Goal: Task Accomplishment & Management: Use online tool/utility

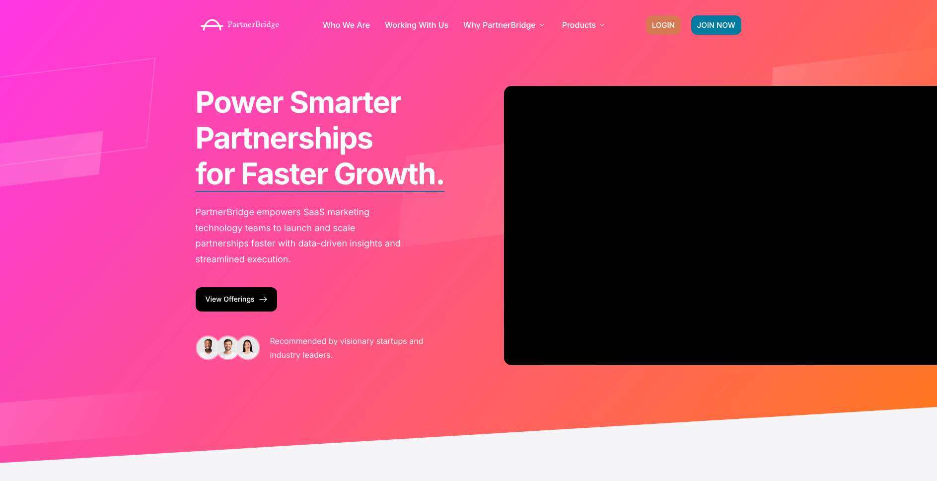
click at [656, 21] on span "LOGIN" at bounding box center [663, 24] width 23 height 7
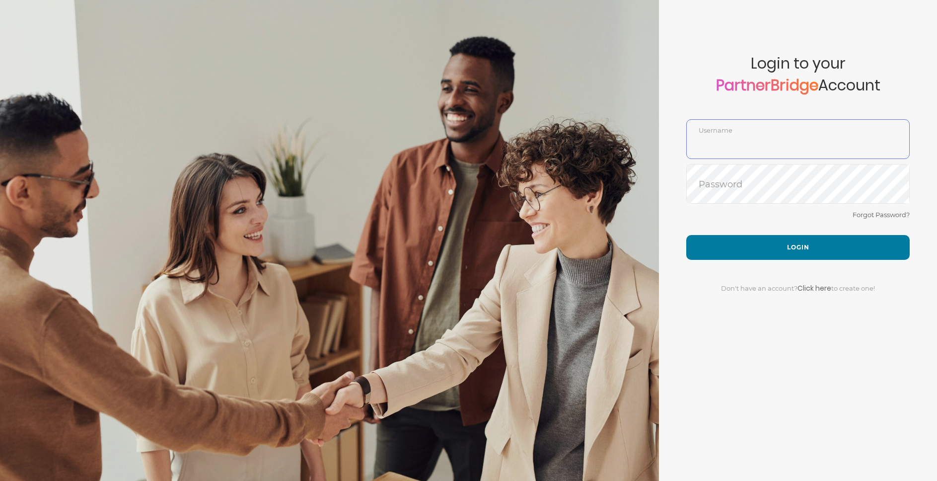
type input "DemoUser"
click at [645, 248] on div at bounding box center [329, 240] width 659 height 481
click at [743, 228] on div "Forgot Password?" at bounding box center [798, 222] width 224 height 26
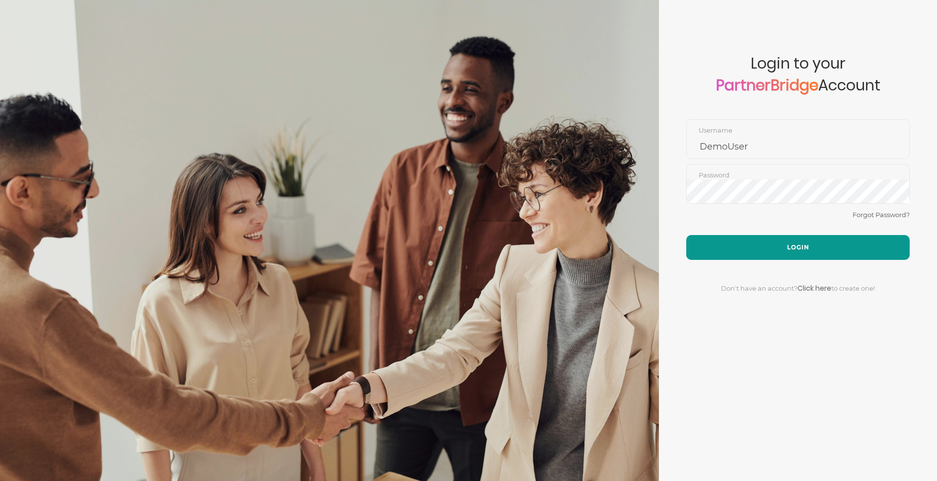
click at [749, 238] on button "Login" at bounding box center [798, 247] width 224 height 25
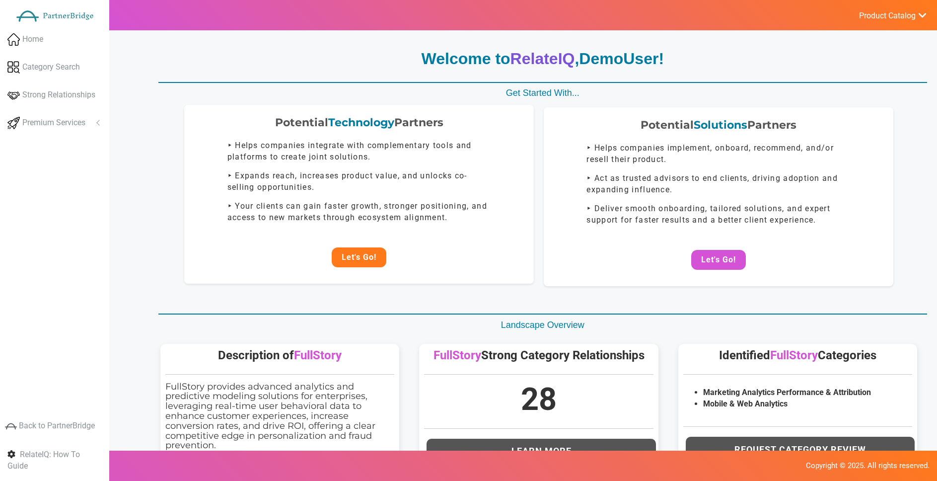
click at [359, 257] on button "Let's Go!" at bounding box center [359, 257] width 55 height 20
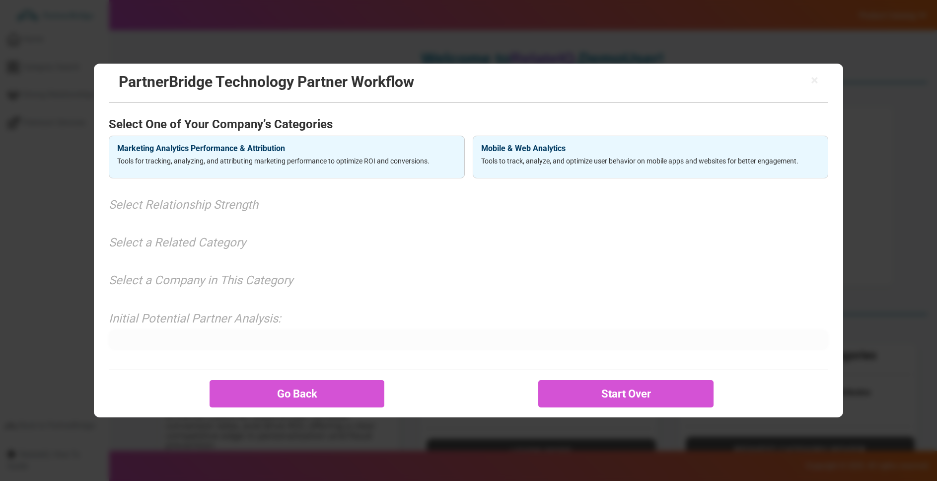
click at [576, 149] on h4 "Mobile & Web Analytics" at bounding box center [650, 148] width 339 height 9
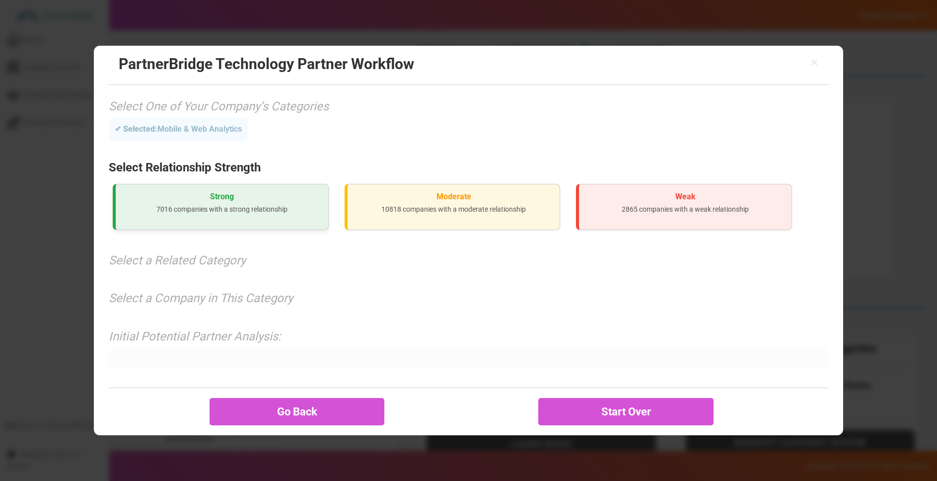
click at [302, 193] on h3 "Strong" at bounding box center [222, 196] width 197 height 9
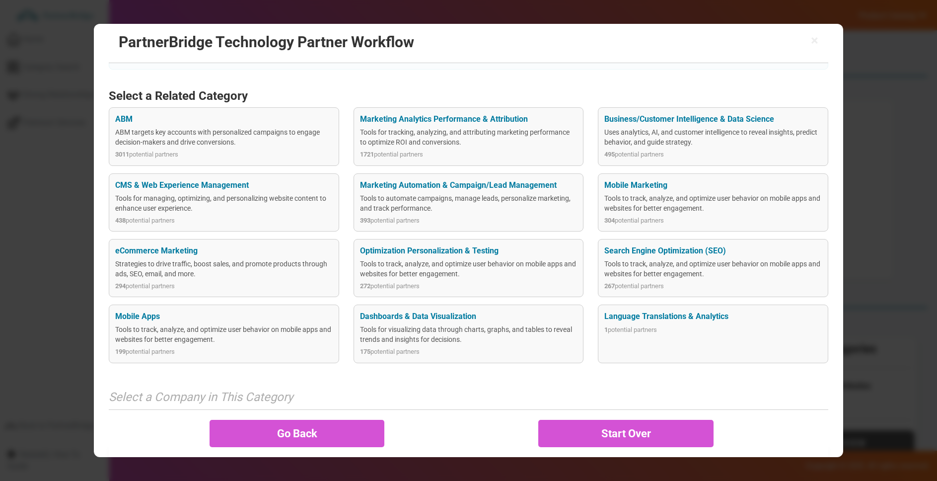
scroll to position [120, 0]
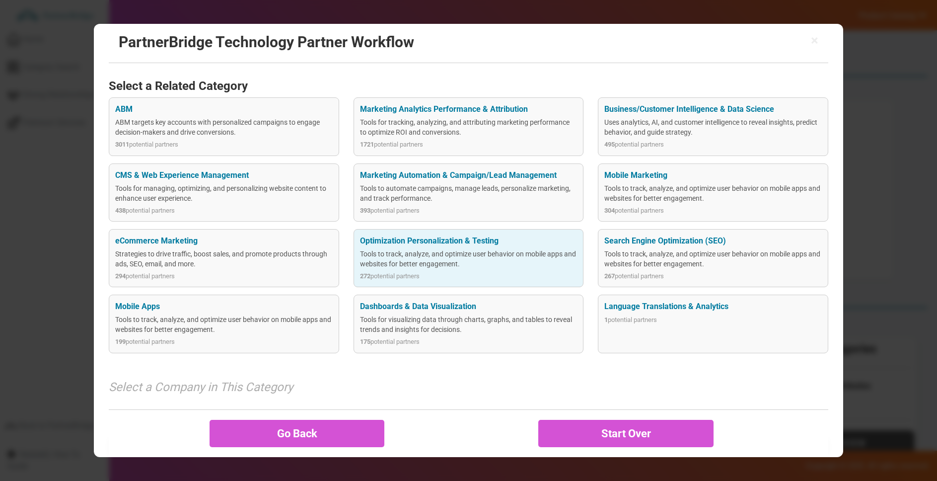
click at [440, 252] on div "Tools to track, analyze, and optimize user behavior on mobile apps and websites…" at bounding box center [469, 259] width 218 height 20
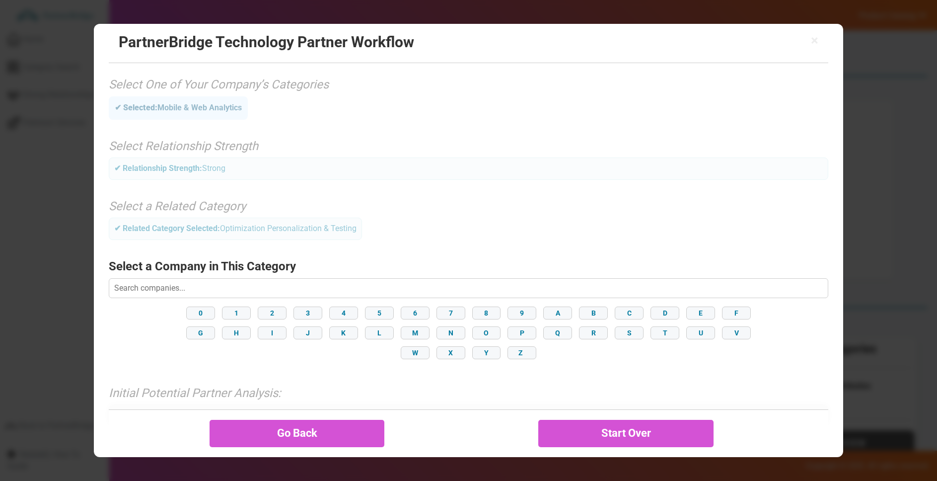
scroll to position [35, 0]
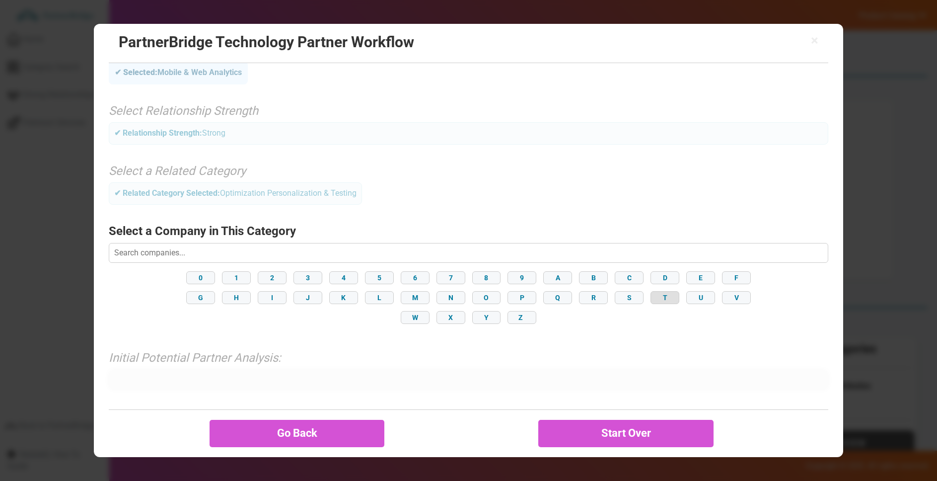
click at [670, 297] on button "T" at bounding box center [665, 297] width 29 height 13
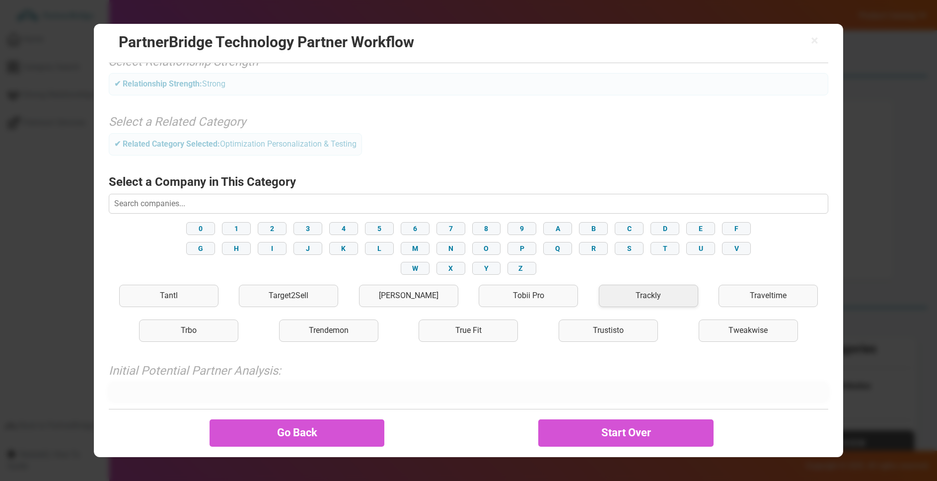
scroll to position [97, 0]
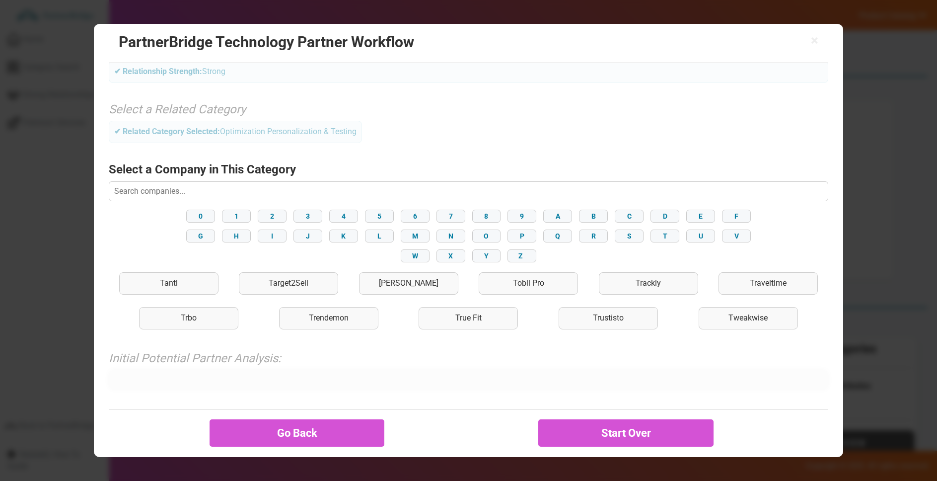
click at [574, 244] on div "0 1 2 3 4 5 6 7 8 9 A B C D E F G H I J K L M N O P Q R S T U V W X Y Z" at bounding box center [469, 236] width 720 height 58
click at [575, 240] on div "0 1 2 3 4 5 6 7 8 9 A B C D E F G H I J K L M N O P Q R S T U V W X Y Z" at bounding box center [469, 236] width 720 height 58
click at [556, 235] on button "Q" at bounding box center [557, 235] width 29 height 13
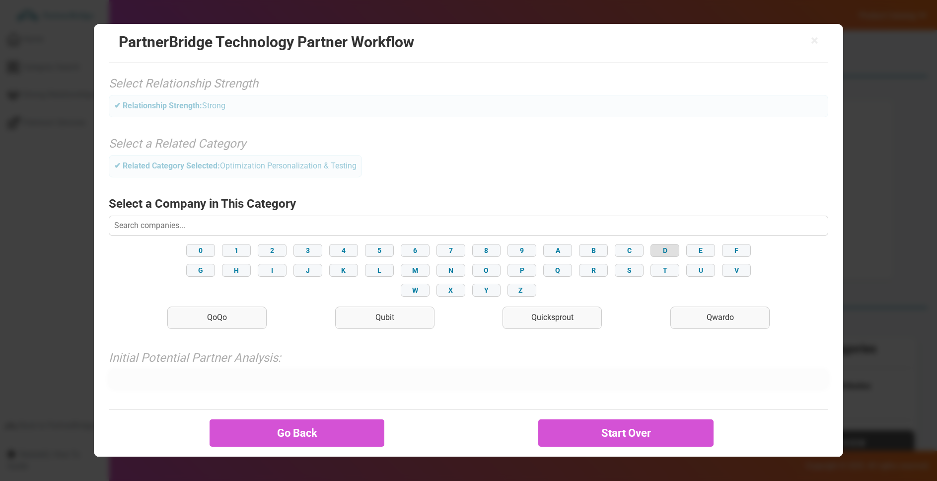
click at [653, 252] on button "D" at bounding box center [665, 250] width 29 height 13
click at [500, 275] on div "0 1 2 3 4 5 6 7 8 9 A B C D E F G H I J K L M N O P Q R S T U V W X Y Z" at bounding box center [469, 270] width 720 height 58
click at [497, 272] on button "O" at bounding box center [486, 270] width 29 height 13
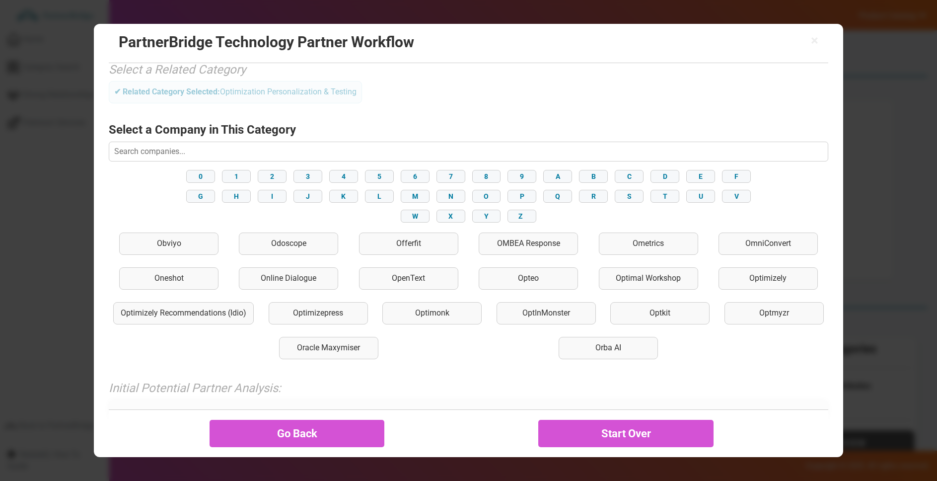
scroll to position [138, 0]
click at [743, 283] on div "Optimizely" at bounding box center [768, 277] width 99 height 22
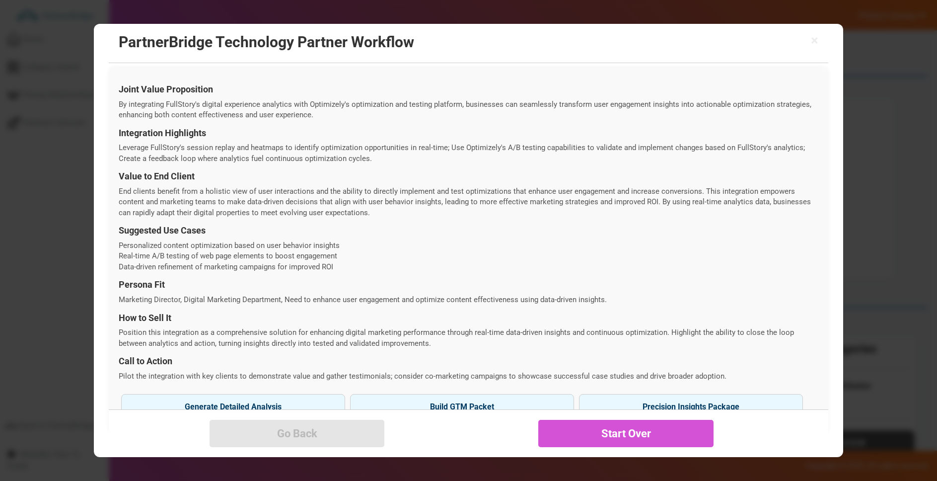
scroll to position [293, 0]
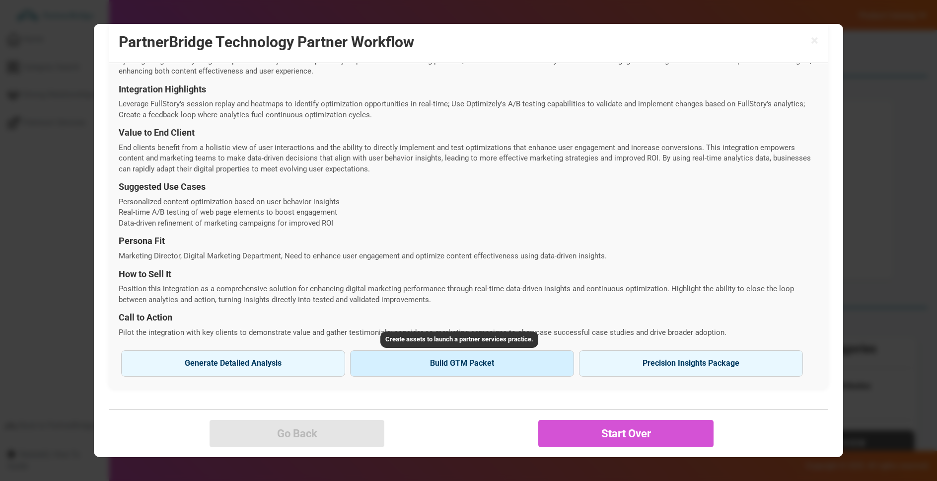
click at [449, 364] on button "Build GTM Packet" at bounding box center [462, 363] width 224 height 26
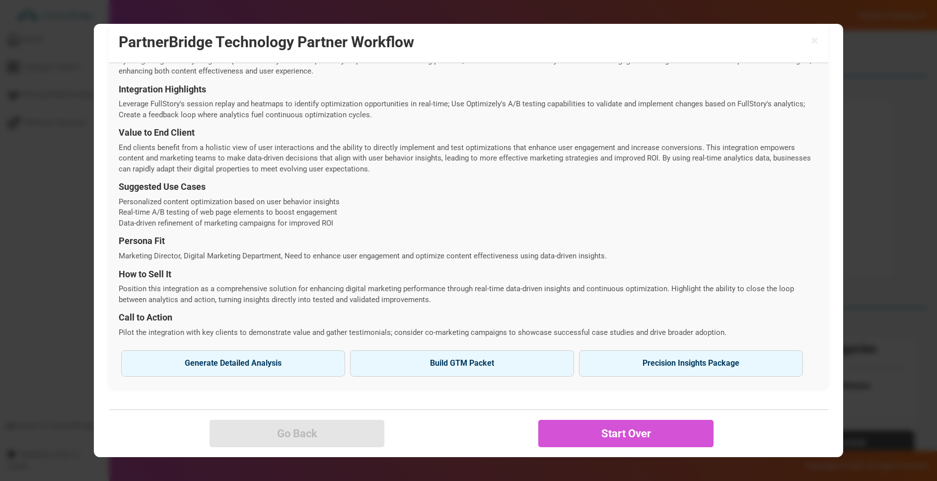
type input "Optimizely"
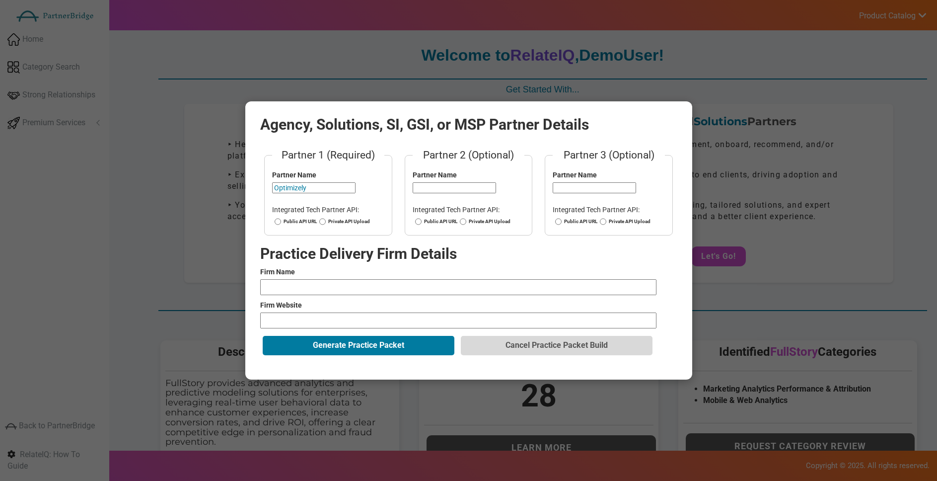
scroll to position [0, 0]
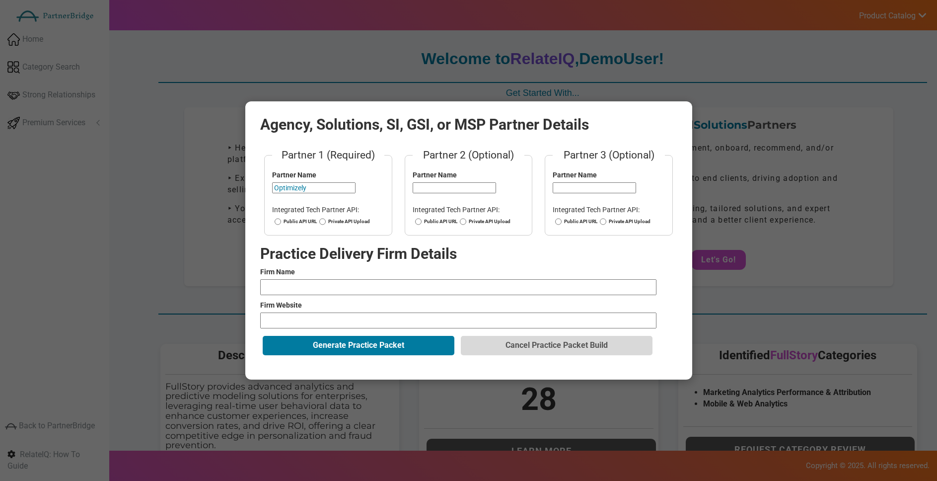
click at [372, 290] on input "text" at bounding box center [458, 287] width 396 height 16
click at [372, 289] on input "text" at bounding box center [458, 287] width 396 height 16
click at [381, 285] on input "text" at bounding box center [458, 287] width 396 height 16
type input "CXperts"
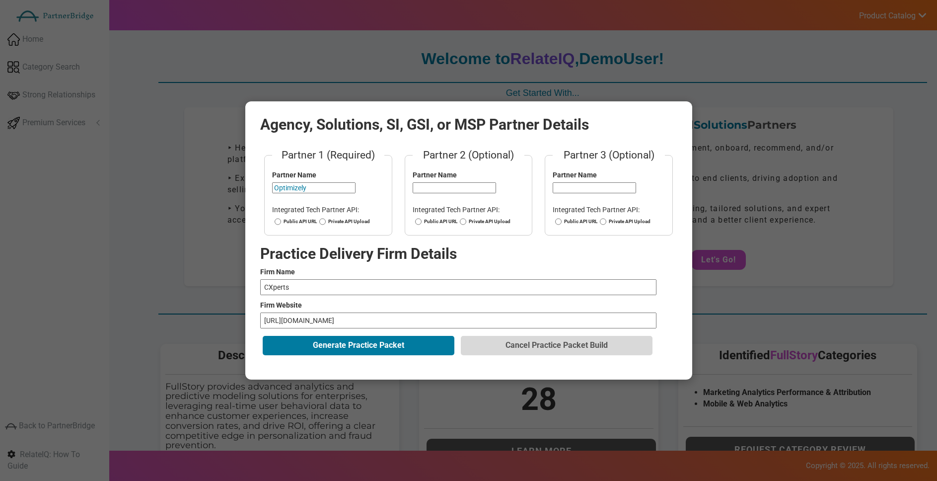
type input "[URL][DOMAIN_NAME]"
click at [313, 357] on form "Partner 1 (Required) Partner Name Optimizely Integrated Tech Partner API: Publi…" at bounding box center [468, 253] width 417 height 210
click at [340, 341] on button "Generate Practice Packet" at bounding box center [359, 345] width 192 height 19
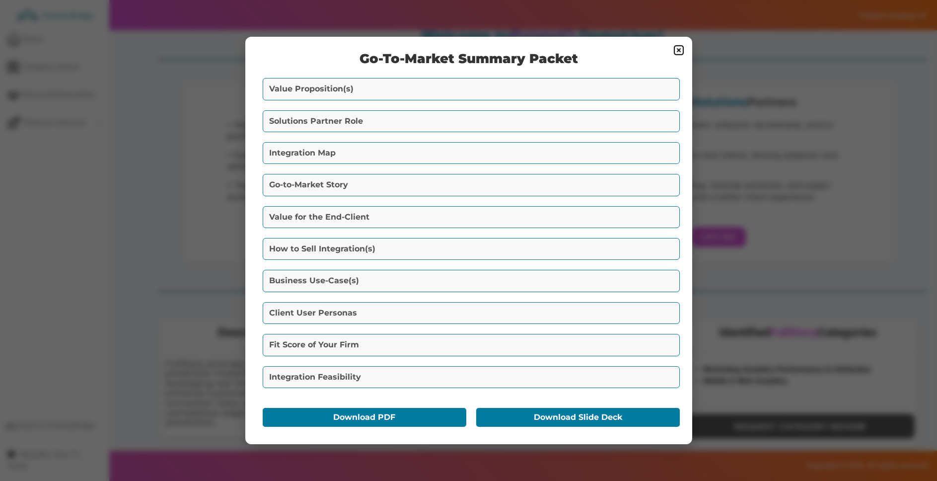
scroll to position [25, 0]
click at [491, 81] on button "Value Proposition(s)" at bounding box center [471, 89] width 417 height 22
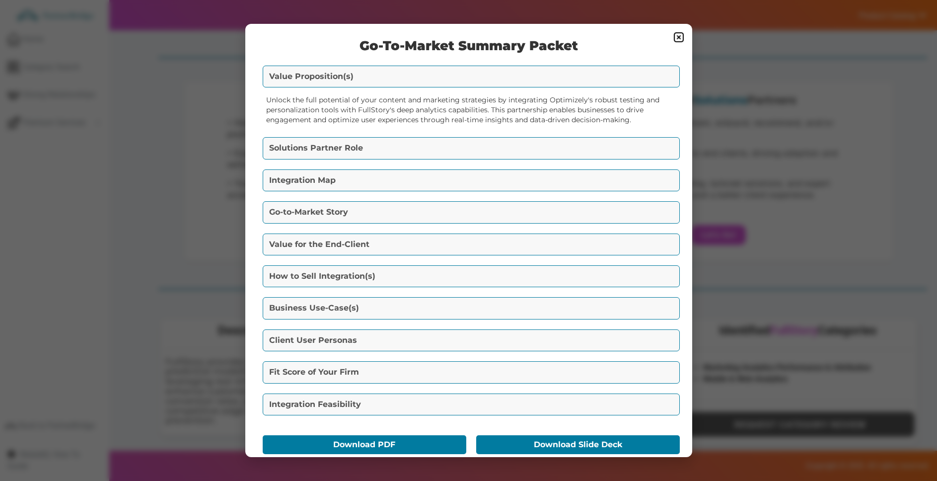
click at [473, 139] on button "Solutions Partner Role" at bounding box center [471, 148] width 417 height 22
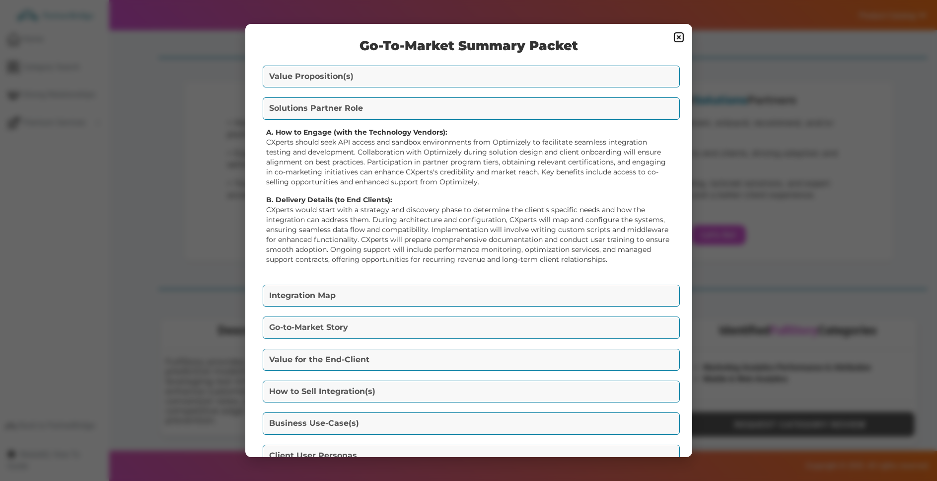
click at [405, 291] on button "Integration Map" at bounding box center [471, 296] width 417 height 22
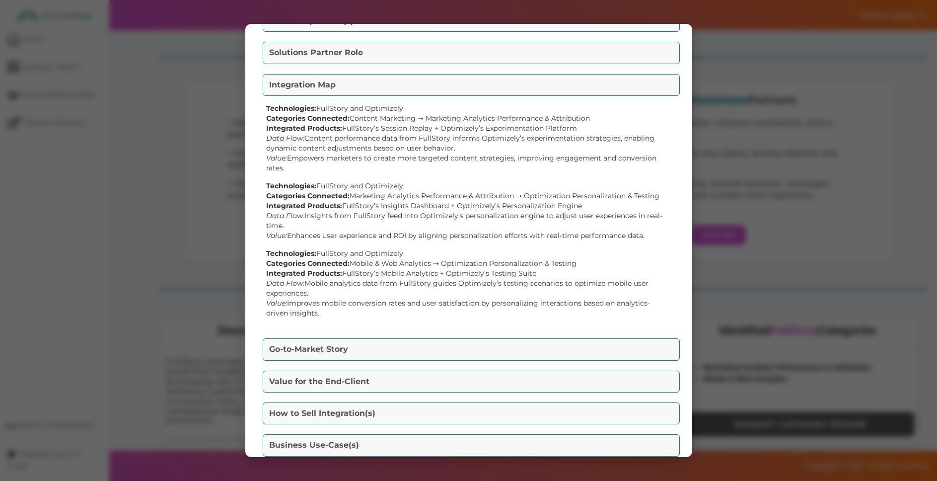
scroll to position [70, 0]
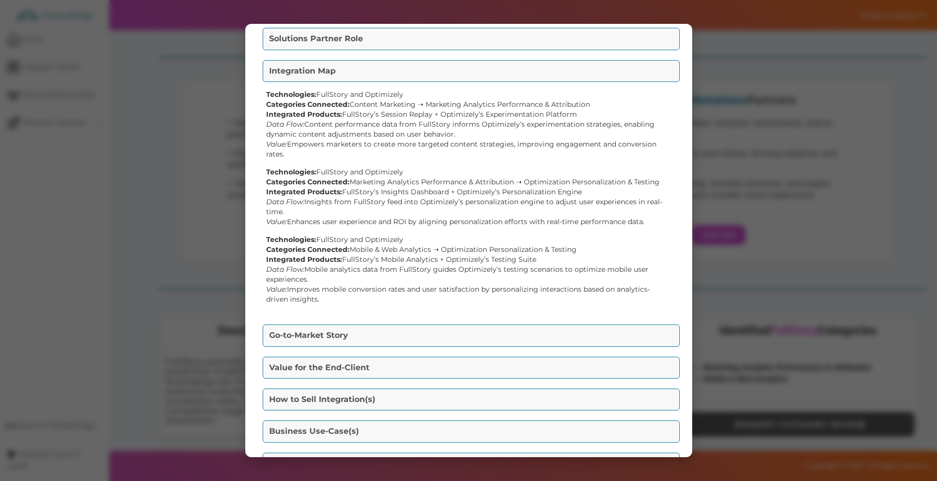
click at [441, 337] on button "Go-to-Market Story" at bounding box center [471, 335] width 417 height 22
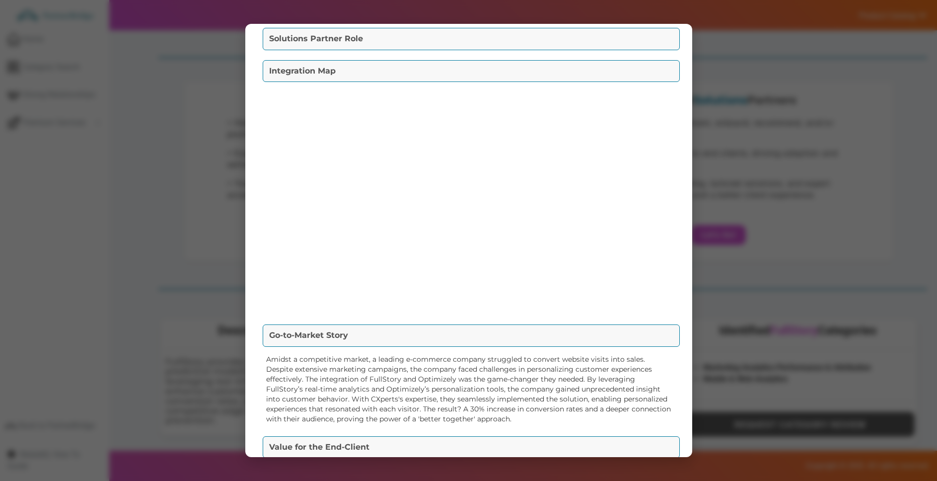
scroll to position [54, 0]
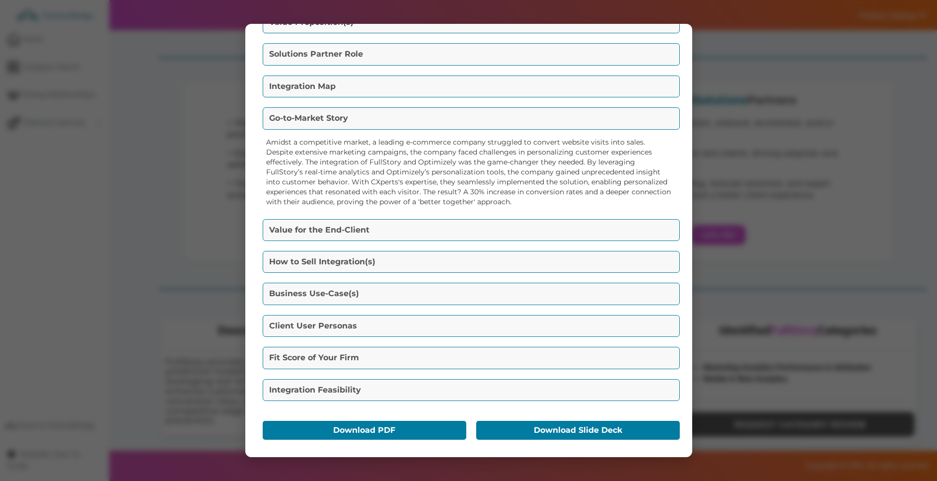
click at [412, 221] on button "Value for the End-Client" at bounding box center [471, 230] width 417 height 22
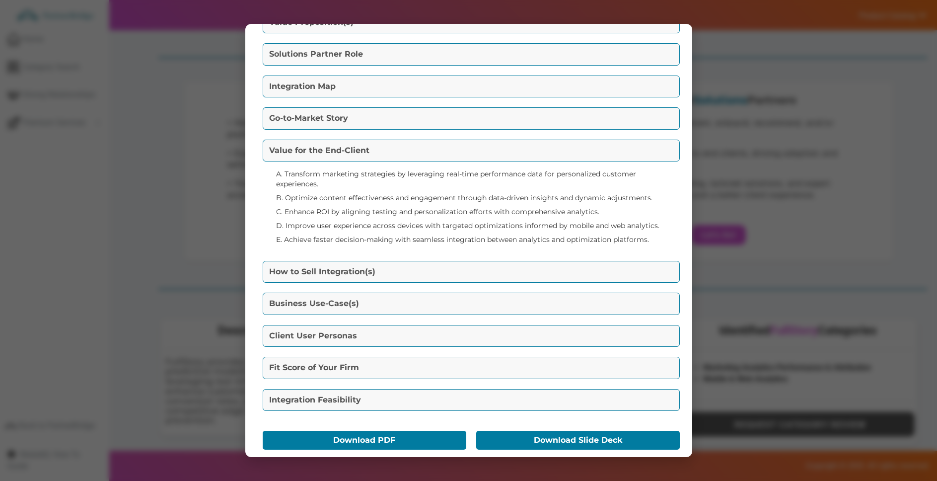
click at [443, 259] on div "How to Sell Integration(s) Marketing One-Liners: - "Supercharge your marketing …" at bounding box center [468, 271] width 417 height 27
click at [449, 264] on button "How to Sell Integration(s)" at bounding box center [471, 272] width 417 height 22
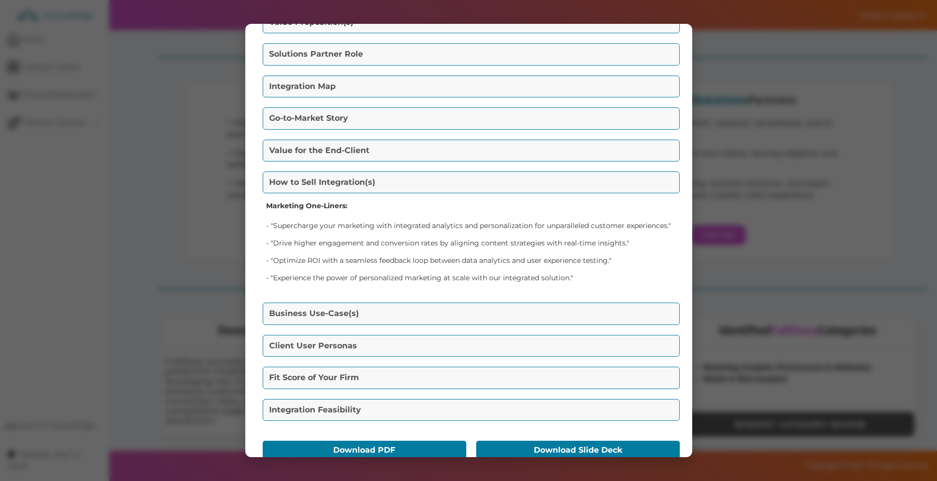
scroll to position [74, 0]
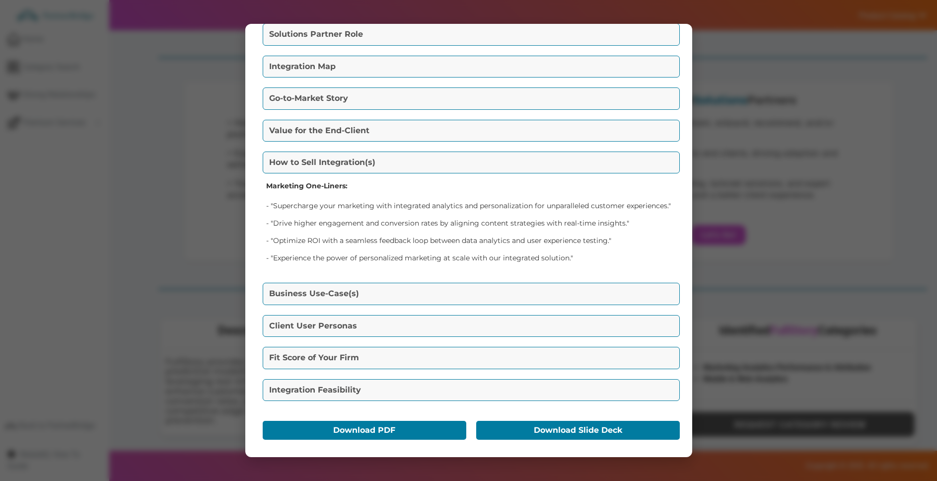
click at [427, 294] on button "Business Use-Case(s)" at bounding box center [471, 294] width 417 height 22
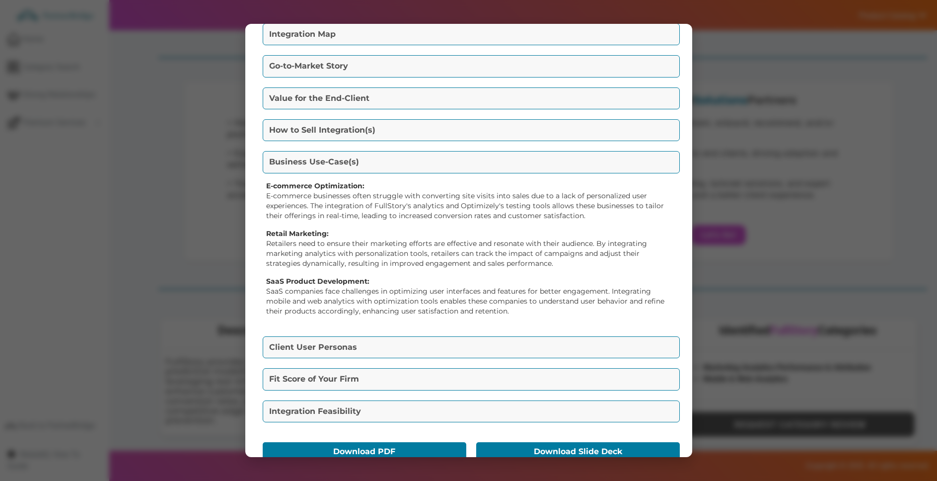
scroll to position [88, 0]
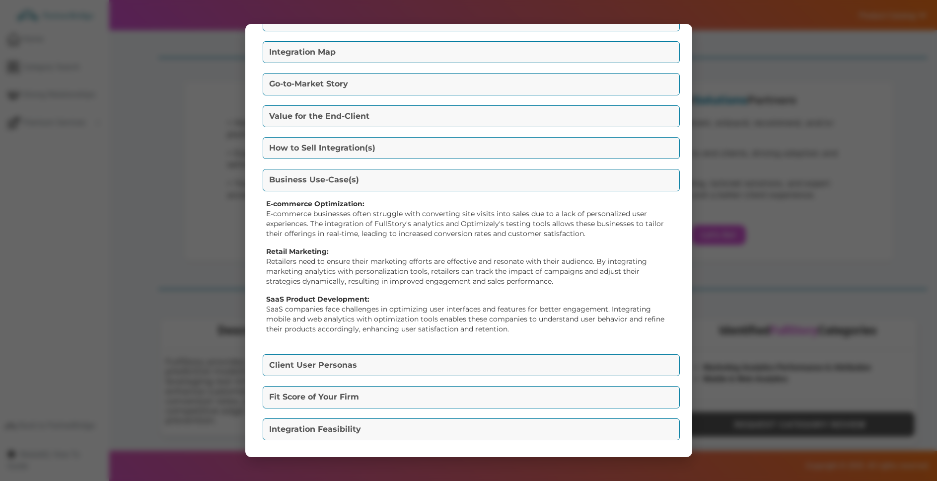
click at [398, 113] on button "Value for the End-Client" at bounding box center [471, 116] width 417 height 22
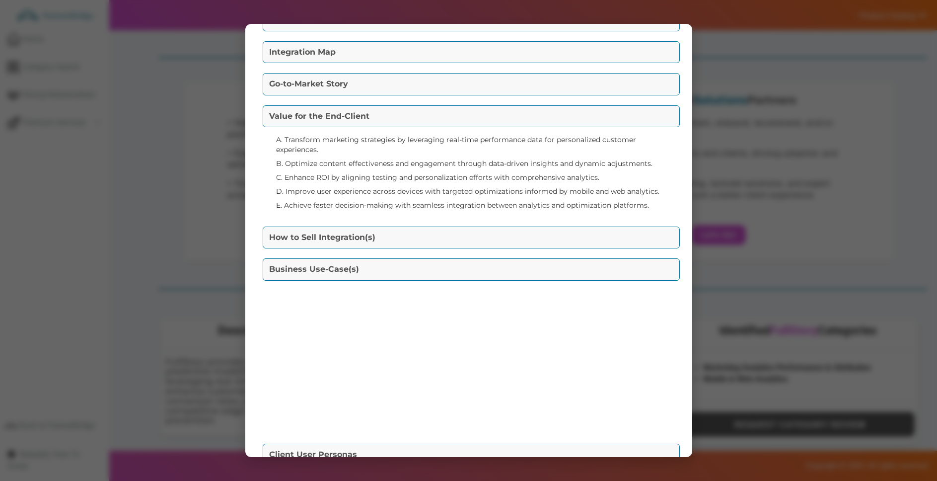
scroll to position [65, 0]
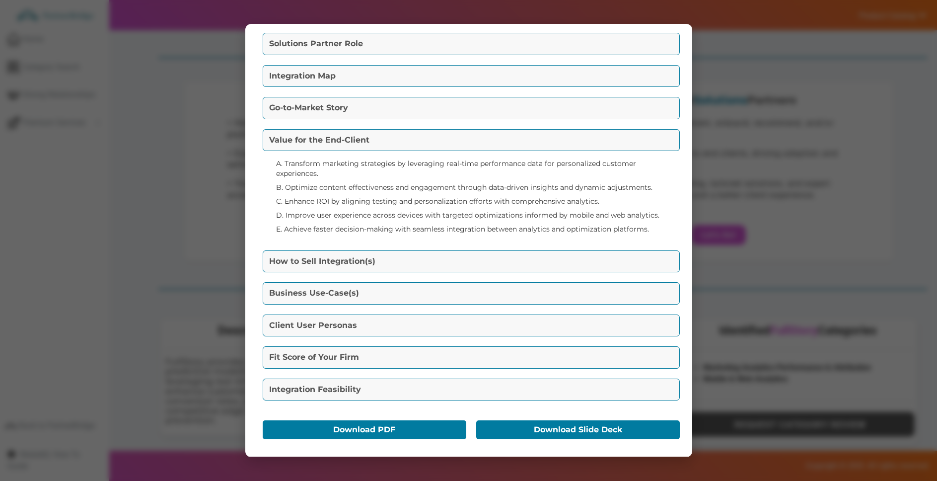
click at [400, 258] on button "How to Sell Integration(s)" at bounding box center [471, 261] width 417 height 22
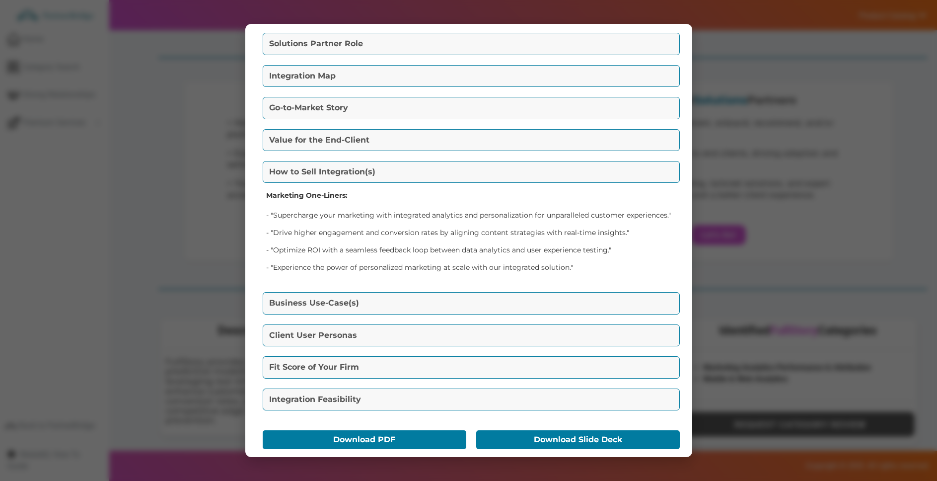
click at [436, 304] on button "Business Use-Case(s)" at bounding box center [471, 303] width 417 height 22
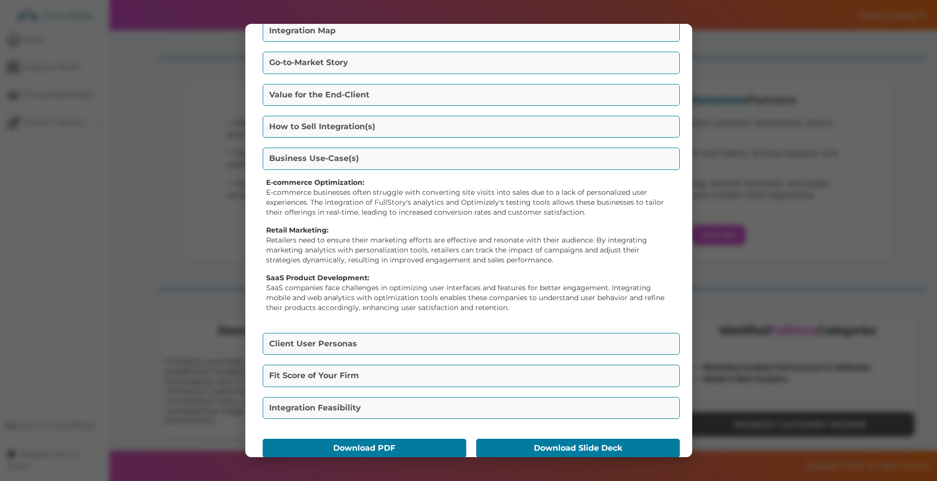
scroll to position [110, 0]
click at [464, 355] on div "Client User Personas Marketing Manager: Gains critical insights into campaign p…" at bounding box center [468, 343] width 417 height 27
click at [464, 344] on button "Client User Personas" at bounding box center [471, 343] width 417 height 22
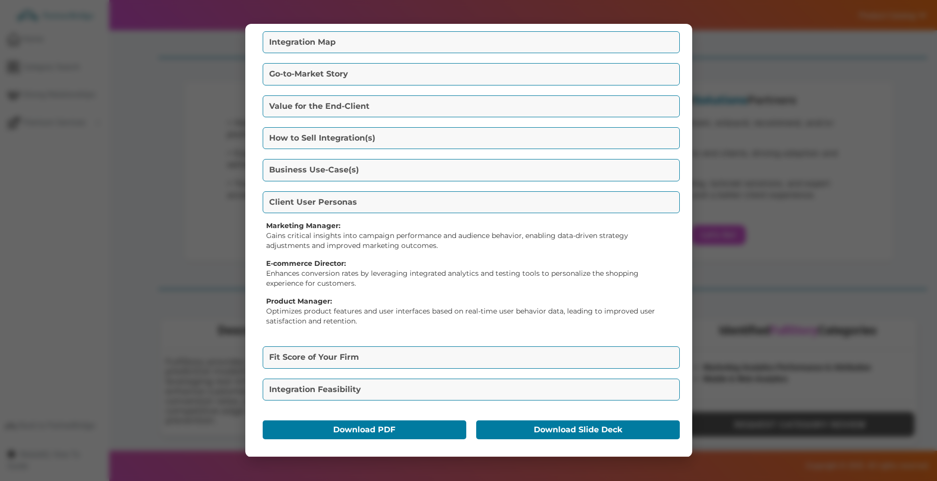
scroll to position [98, 0]
click at [446, 355] on button "Fit Score of Your Firm" at bounding box center [471, 357] width 417 height 22
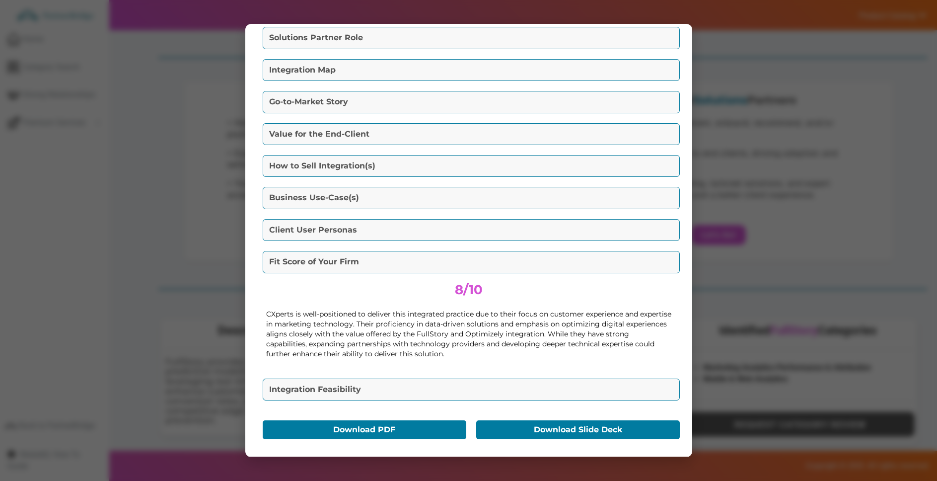
scroll to position [71, 0]
click at [466, 379] on button "Integration Feasibility" at bounding box center [471, 390] width 417 height 22
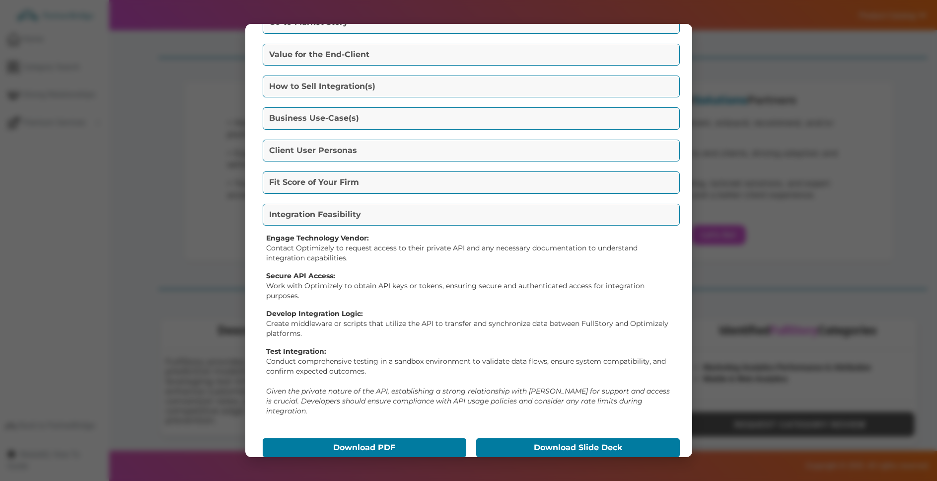
scroll to position [167, 0]
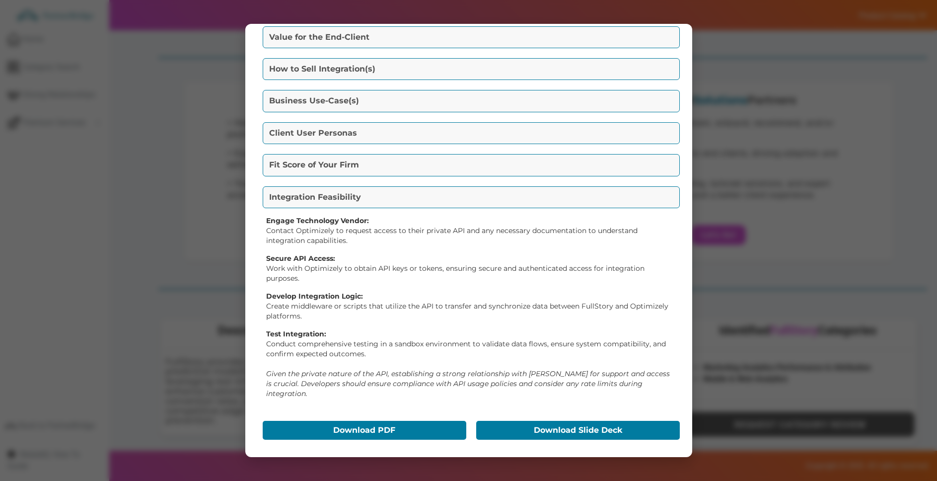
click at [380, 417] on div "Go-To-Market Summary Packet Value Proposition(s) Unlock the full potential of y…" at bounding box center [468, 240] width 447 height 433
click at [380, 421] on button "Download PDF" at bounding box center [365, 430] width 204 height 19
click at [573, 428] on button "Download Slide Deck" at bounding box center [578, 430] width 204 height 19
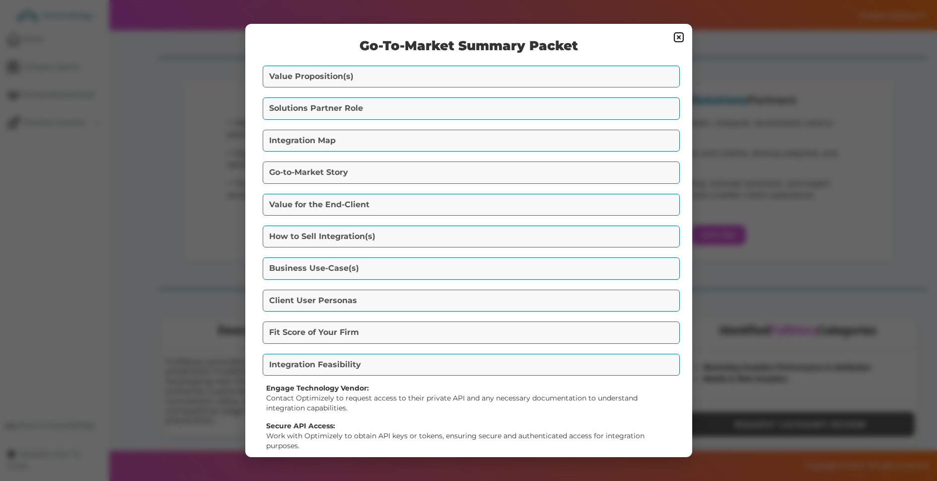
click at [679, 36] on img at bounding box center [679, 37] width 12 height 12
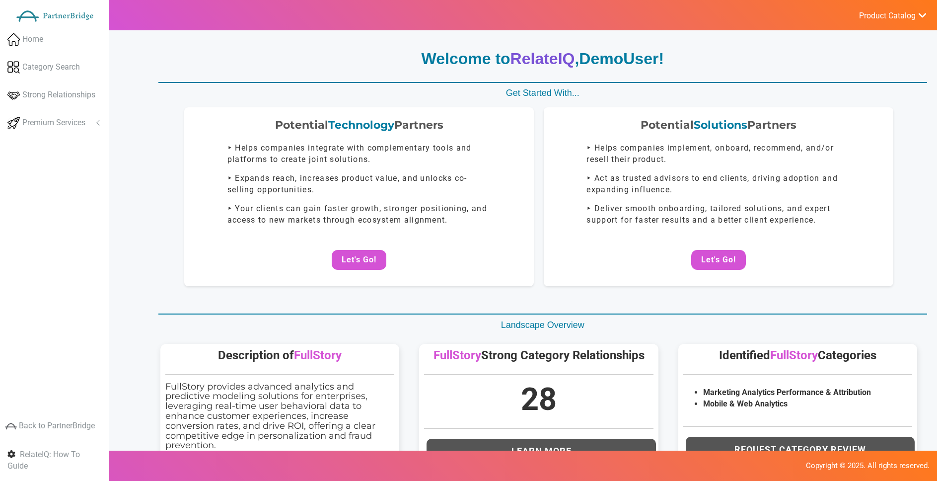
click at [384, 260] on button "Let's Go!" at bounding box center [359, 260] width 55 height 20
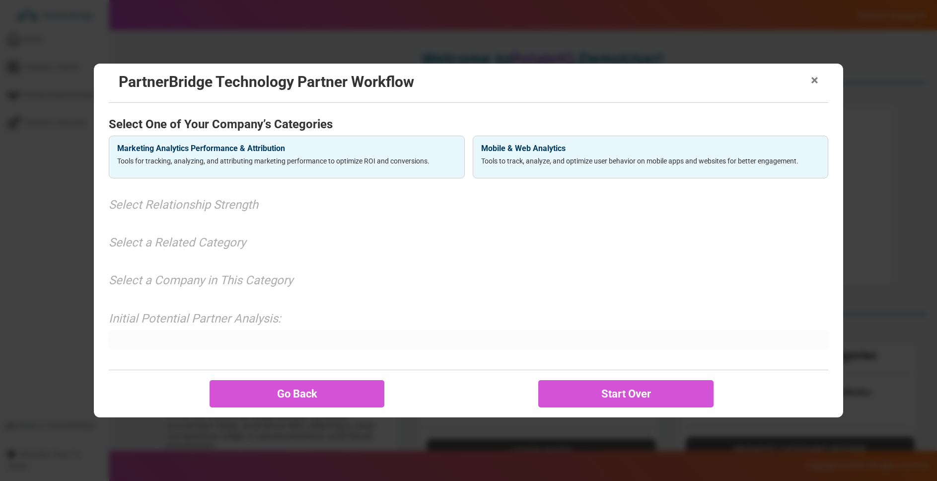
click at [814, 82] on span "×" at bounding box center [814, 81] width 7 height 14
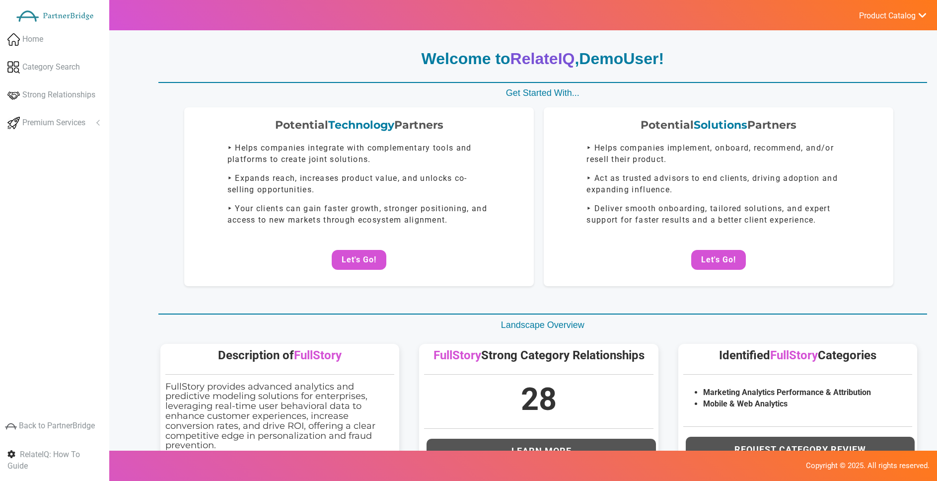
click at [721, 252] on button "Let's Go!" at bounding box center [718, 260] width 55 height 20
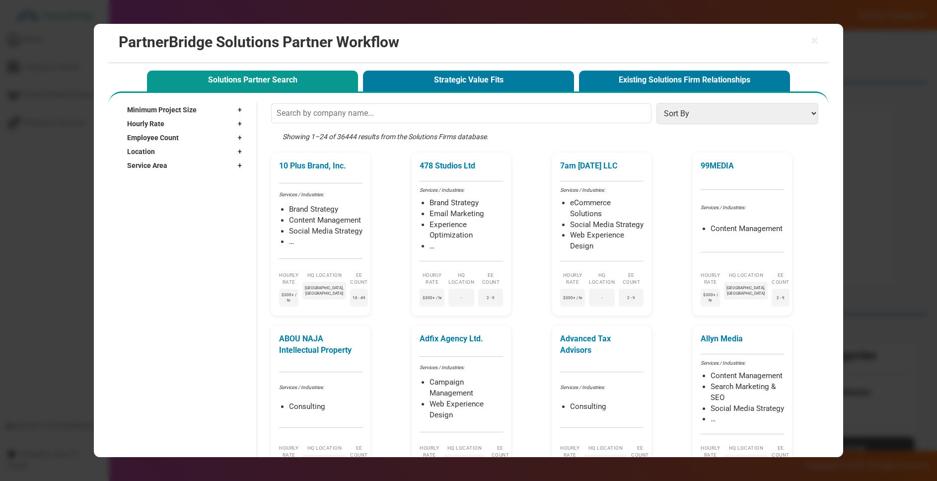
click at [340, 136] on div "Showing 1–24 of 36444 results from the Solutions Firms database." at bounding box center [547, 142] width 552 height 21
click at [352, 135] on div "Showing 1–24 of 36444 results from the Solutions Firms database." at bounding box center [547, 142] width 552 height 21
click at [174, 164] on div "Service Area +" at bounding box center [187, 165] width 120 height 14
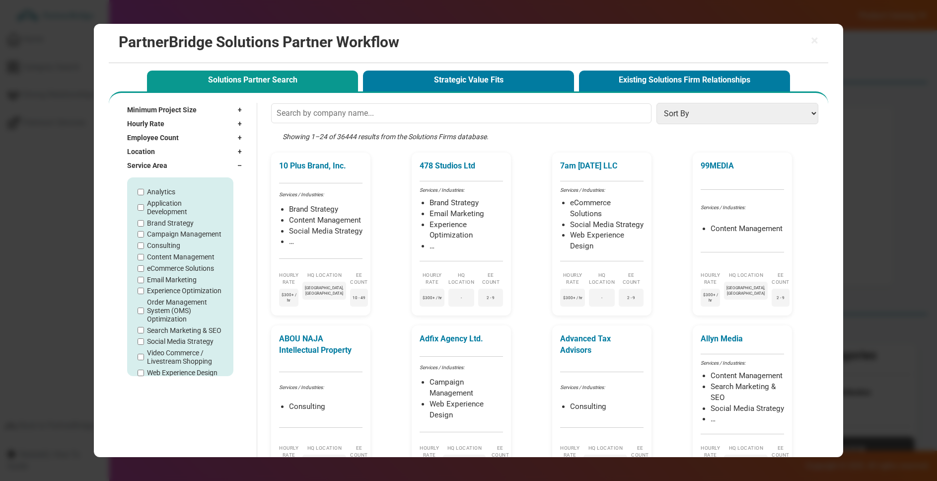
click at [173, 233] on label "Campaign Management" at bounding box center [184, 234] width 75 height 8
click at [144, 233] on input "Campaign Management" at bounding box center [141, 234] width 6 height 6
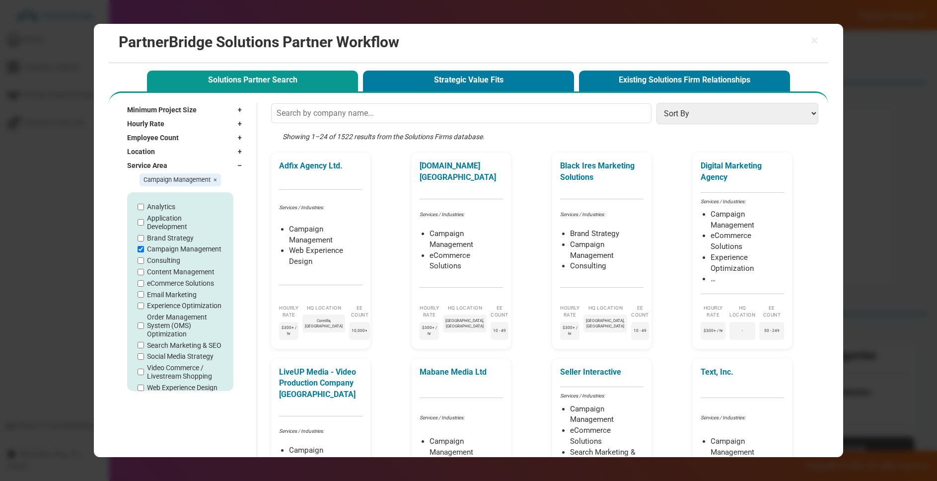
click at [161, 251] on label "Campaign Management" at bounding box center [184, 249] width 75 height 8
click at [144, 251] on input "Campaign Management" at bounding box center [141, 249] width 6 height 6
checkbox input "false"
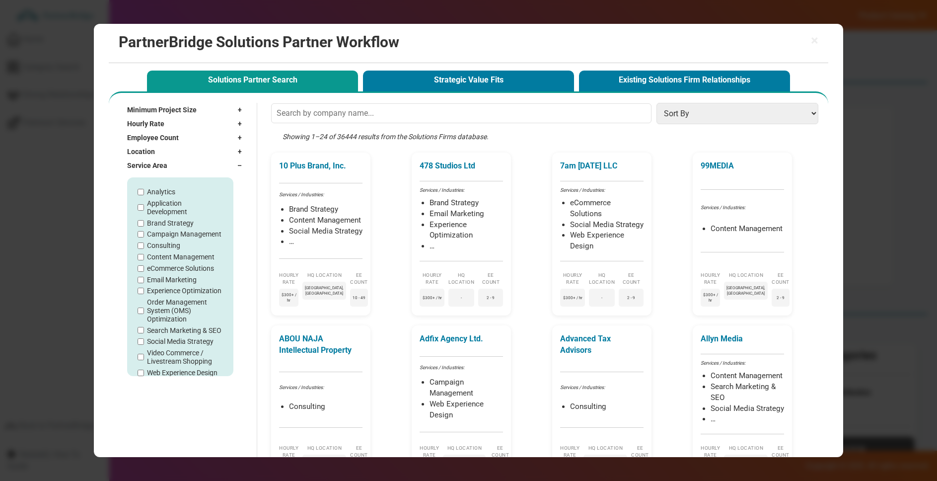
click at [163, 193] on label "Analytics" at bounding box center [161, 192] width 28 height 8
click at [144, 193] on input "Analytics" at bounding box center [141, 192] width 6 height 6
checkbox input "true"
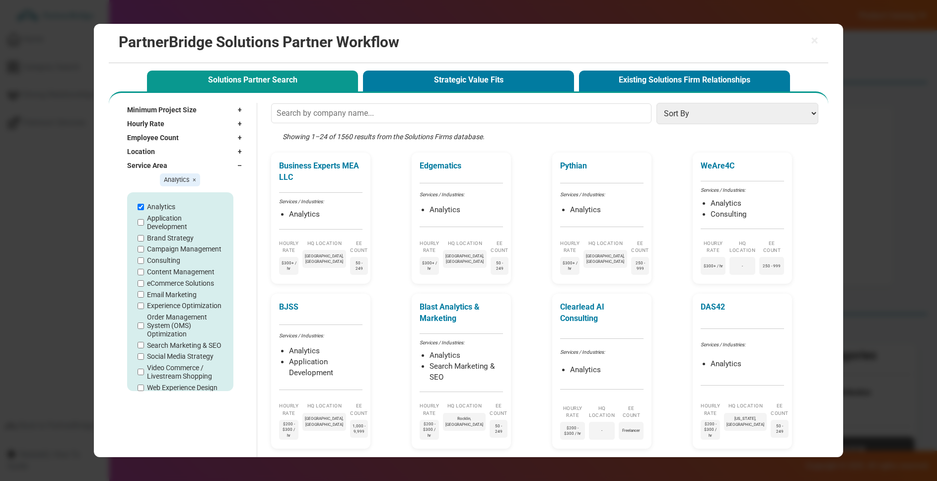
click at [147, 207] on div "Analytics" at bounding box center [180, 207] width 85 height 8
click at [154, 295] on label "Email Marketing" at bounding box center [172, 295] width 50 height 8
click at [144, 295] on input "Email Marketing" at bounding box center [141, 294] width 6 height 6
checkbox input "true"
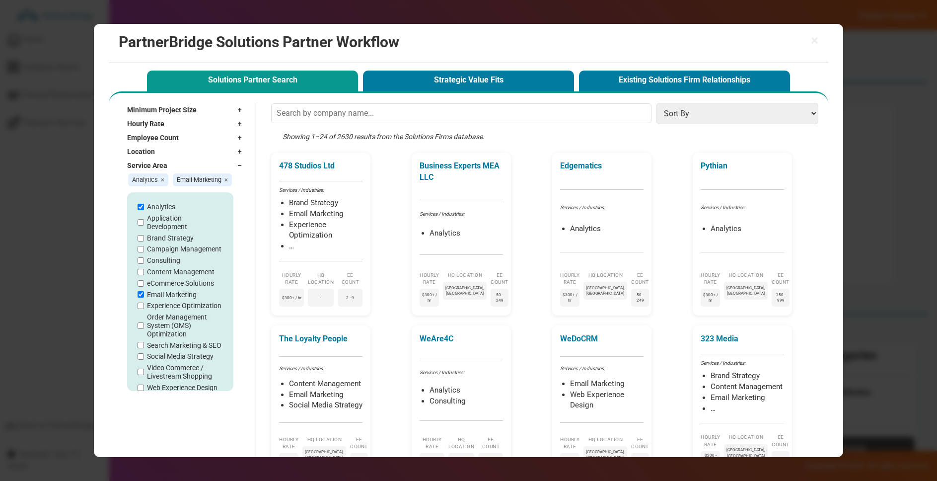
click at [154, 211] on label "Analytics" at bounding box center [161, 207] width 28 height 8
click at [144, 210] on input "Analytics" at bounding box center [141, 207] width 6 height 6
checkbox input "false"
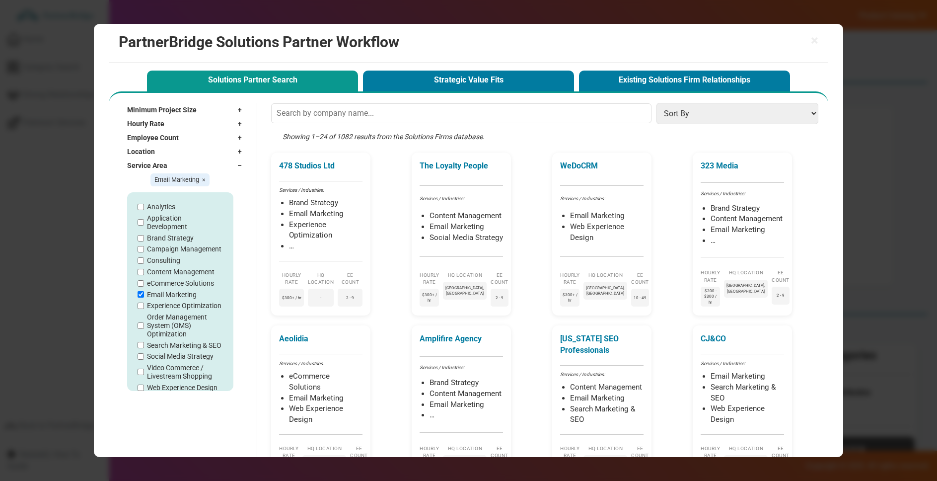
click at [170, 291] on label "Email Marketing" at bounding box center [172, 295] width 50 height 8
click at [144, 291] on input "Email Marketing" at bounding box center [141, 294] width 6 height 6
checkbox input "false"
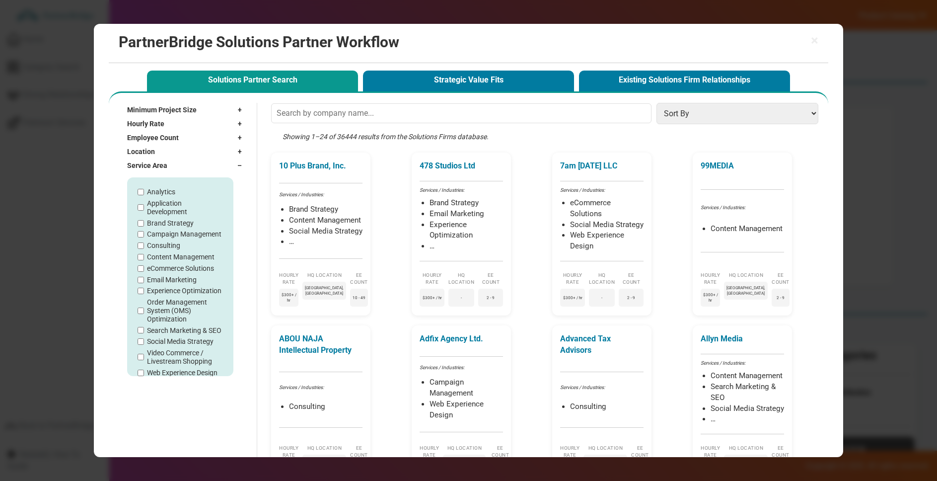
click at [162, 331] on label "Search Marketing & SEO" at bounding box center [184, 330] width 75 height 8
click at [144, 331] on input "Search Marketing & SEO" at bounding box center [141, 330] width 6 height 6
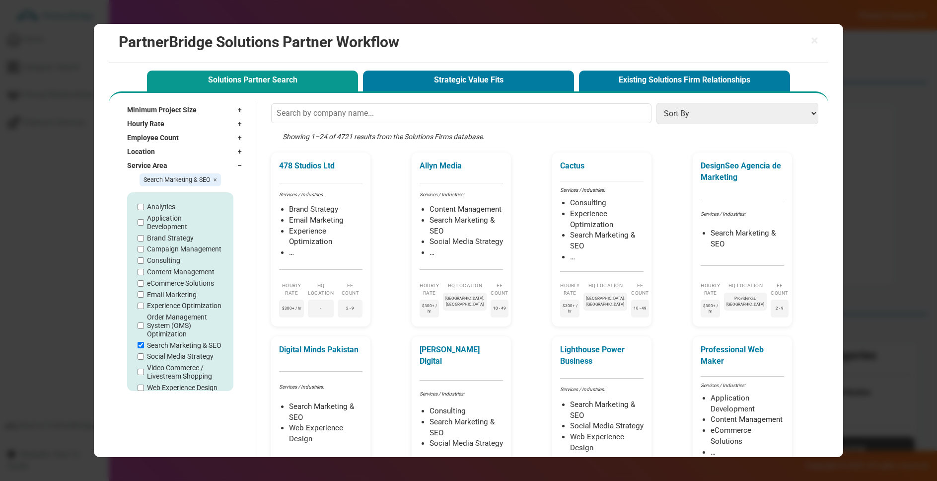
click at [163, 347] on label "Search Marketing & SEO" at bounding box center [184, 345] width 75 height 8
click at [144, 347] on input "Search Marketing & SEO" at bounding box center [141, 345] width 6 height 6
checkbox input "false"
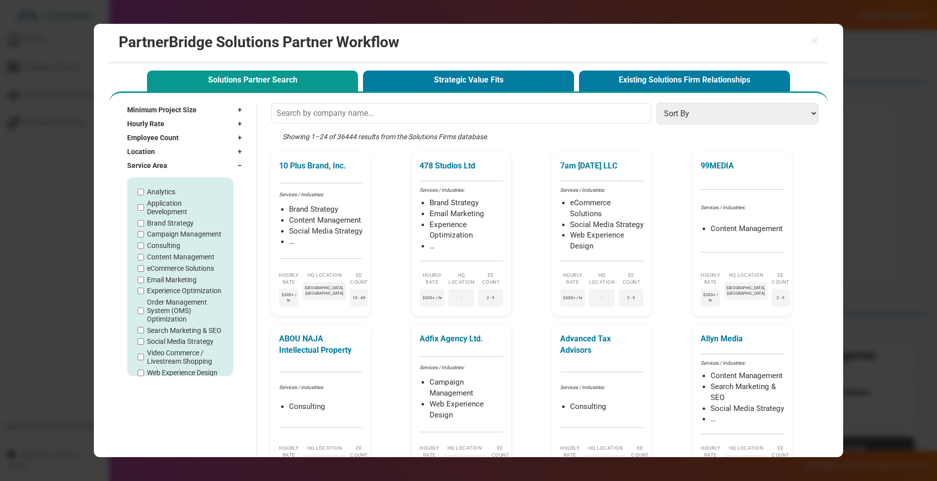
click at [209, 163] on div "Service Area –" at bounding box center [187, 165] width 120 height 14
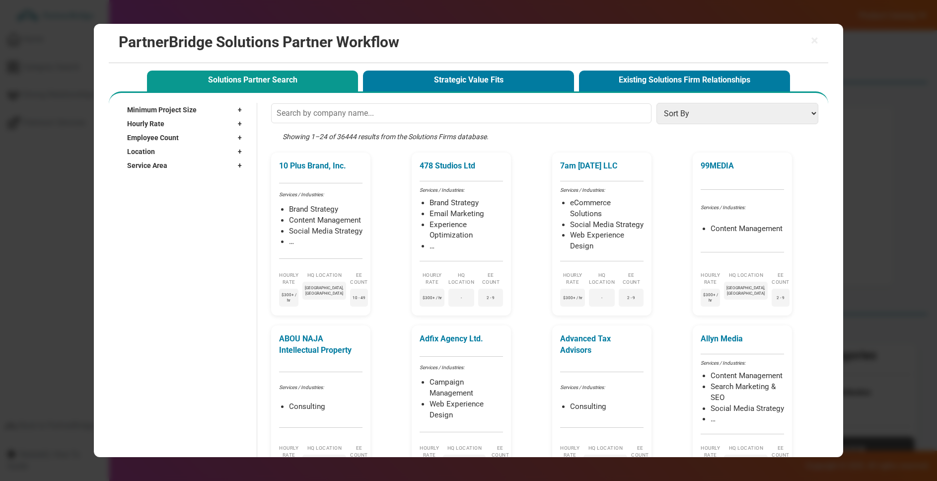
click at [345, 108] on input "text" at bounding box center [461, 113] width 380 height 20
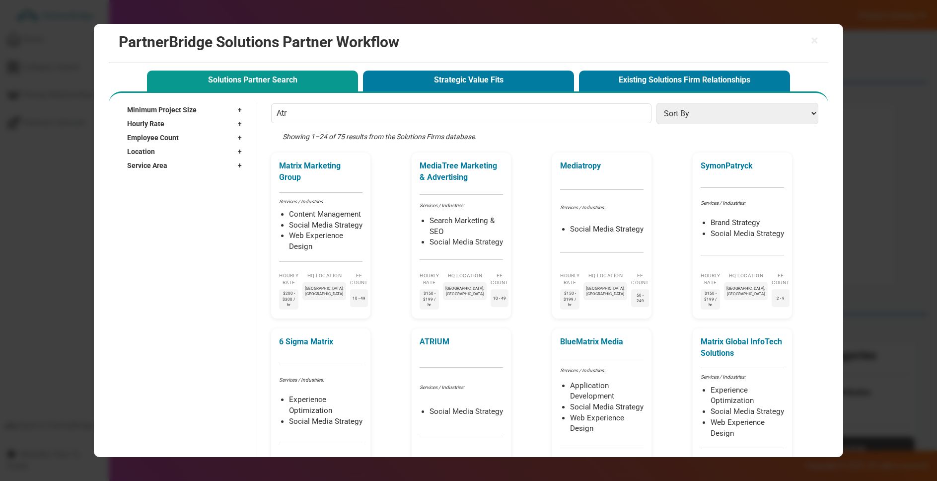
click at [301, 117] on input "Atr" at bounding box center [461, 113] width 380 height 20
click at [343, 133] on div "Showing 1–24 of 75 results from the Solutions Firms database." at bounding box center [547, 142] width 552 height 21
click at [344, 133] on div "Showing 1–24 of 75 results from the Solutions Firms database." at bounding box center [547, 142] width 552 height 21
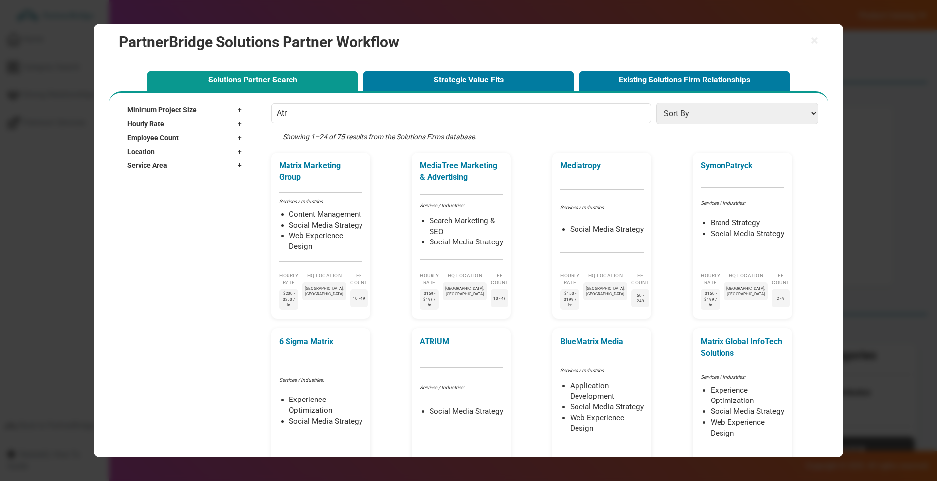
click at [306, 112] on input "Atr" at bounding box center [461, 113] width 380 height 20
type input "A"
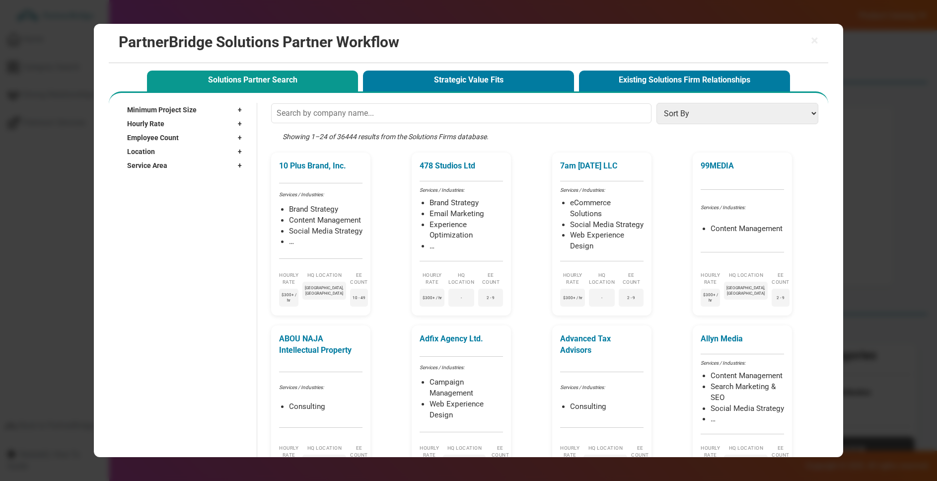
click at [777, 116] on select "Sort By Hourly Rate: High to Low Hourly Rate: Low to High Min Project Size: Hig…" at bounding box center [738, 113] width 162 height 21
click at [151, 105] on span "Minimum Project Size" at bounding box center [162, 110] width 70 height 10
click at [159, 127] on div "Undisclosed $1,000+ $5,000+ $10,000+ $25,000+ $50,000+ $75,000+ $100,000+ $250,…" at bounding box center [188, 166] width 118 height 99
click at [151, 132] on label "$1,000+" at bounding box center [150, 132] width 25 height 8
click at [135, 132] on input "$1,000+" at bounding box center [132, 132] width 6 height 6
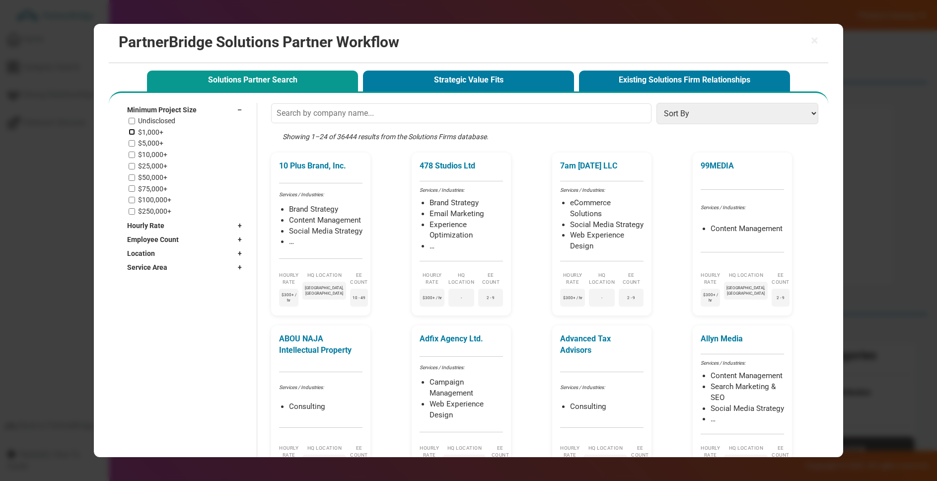
checkbox input "true"
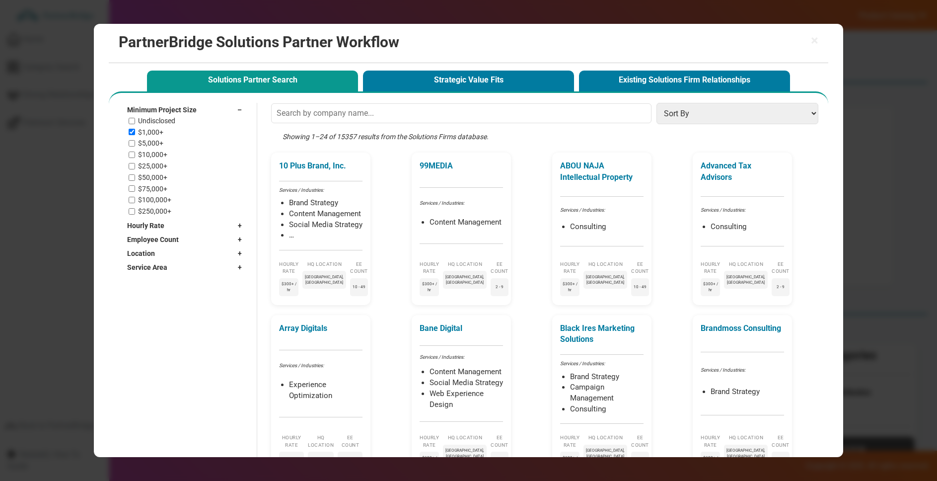
click at [150, 140] on label "$5,000+" at bounding box center [150, 143] width 25 height 8
click at [135, 140] on input "$5,000+" at bounding box center [132, 143] width 6 height 6
checkbox input "true"
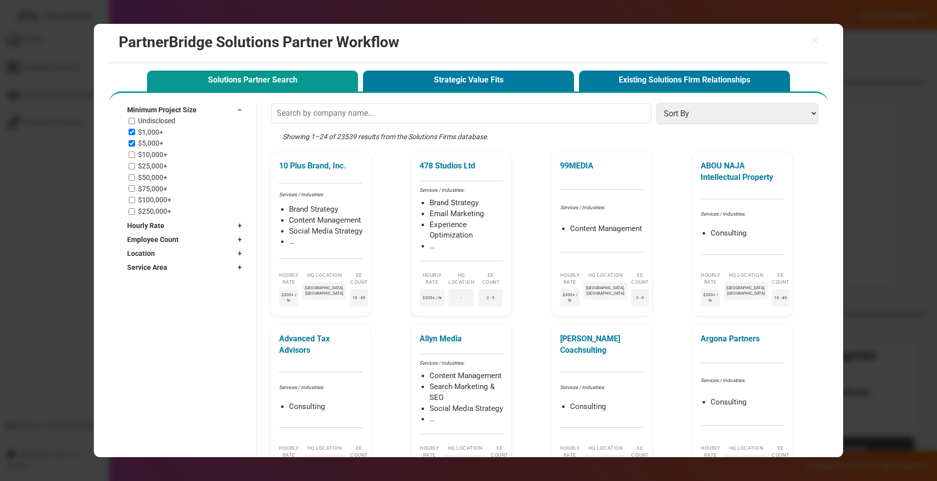
click at [188, 109] on span "Minimum Project Size" at bounding box center [162, 110] width 70 height 10
click at [184, 119] on div "Hourly Rate +" at bounding box center [187, 124] width 120 height 14
click at [162, 152] on label "< $25 / hr" at bounding box center [152, 149] width 29 height 8
click at [135, 152] on input "< $25 / hr" at bounding box center [132, 149] width 6 height 6
checkbox input "true"
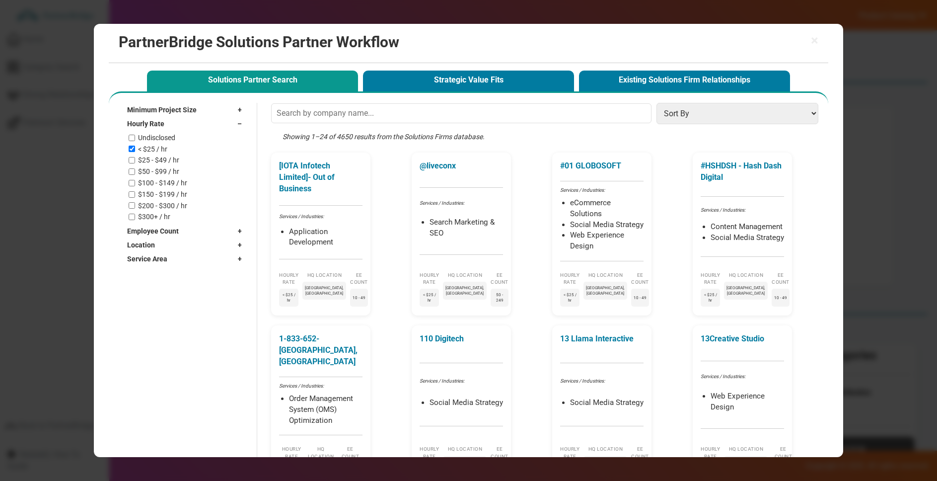
click at [162, 161] on label "$25 - $49 / hr" at bounding box center [158, 160] width 41 height 8
click at [135, 161] on input "$25 - $49 / hr" at bounding box center [132, 160] width 6 height 6
checkbox input "true"
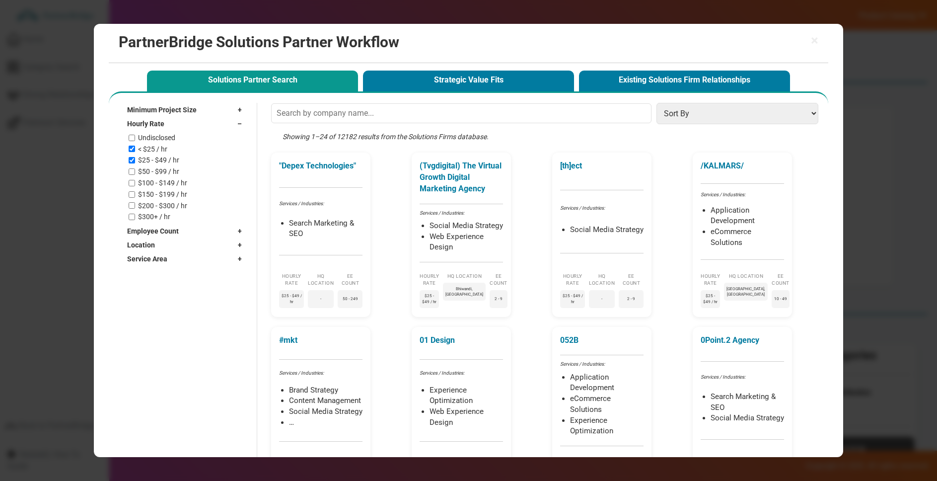
click at [203, 125] on div "Hourly Rate –" at bounding box center [187, 124] width 120 height 14
click at [195, 133] on div "Employee Count +" at bounding box center [187, 138] width 120 height 14
click at [145, 158] on label "2 - 9" at bounding box center [144, 160] width 13 height 8
click at [135, 158] on input "2 - 9" at bounding box center [132, 159] width 6 height 6
checkbox input "true"
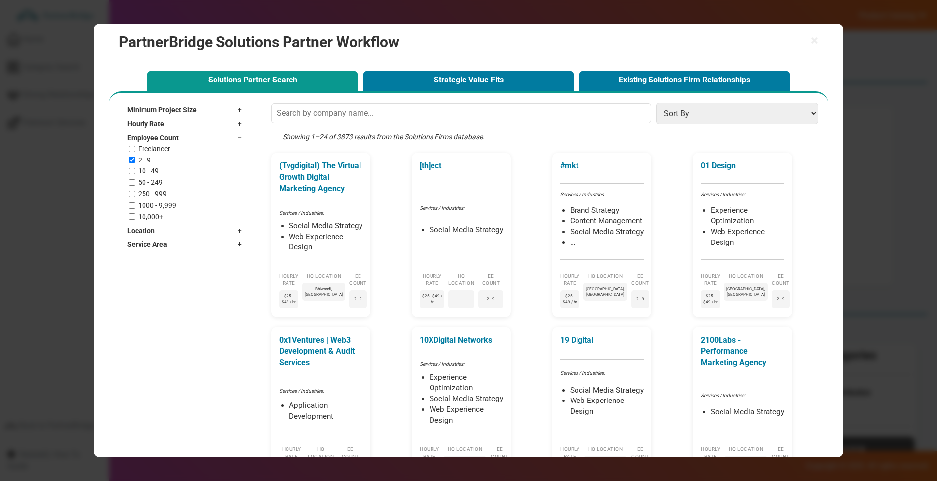
click at [144, 167] on label "10 - 49" at bounding box center [148, 171] width 21 height 8
click at [135, 168] on input "10 - 49" at bounding box center [132, 171] width 6 height 6
checkbox input "true"
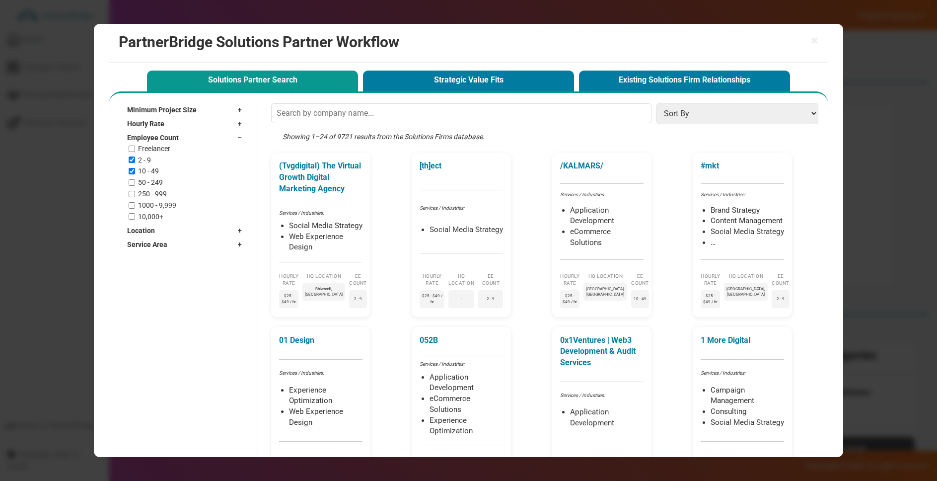
click at [224, 138] on div "Employee Count –" at bounding box center [187, 138] width 120 height 14
click at [196, 150] on div "Location +" at bounding box center [187, 152] width 120 height 14
click at [189, 166] on input "text" at bounding box center [180, 165] width 107 height 15
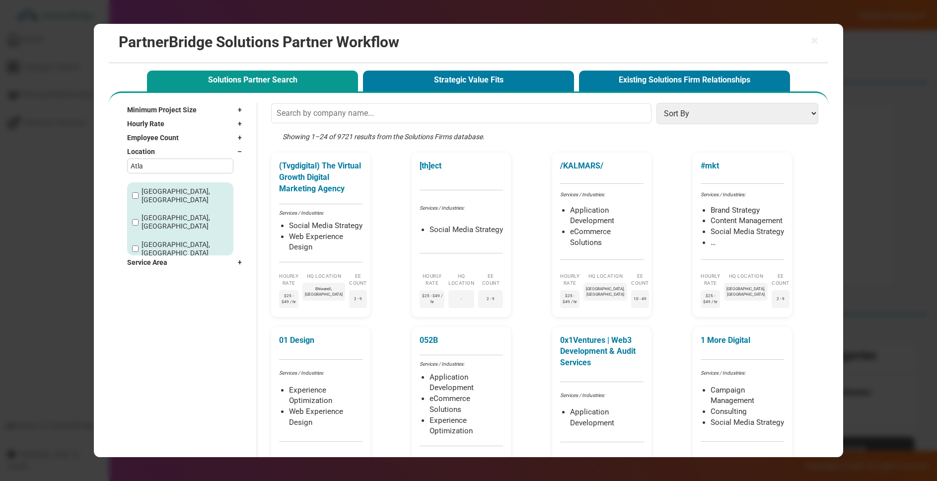
type input "Atla"
click at [172, 193] on label "Atlanta, GA" at bounding box center [185, 195] width 87 height 17
click at [139, 193] on input "Atlanta, GA" at bounding box center [135, 195] width 6 height 6
checkbox input "true"
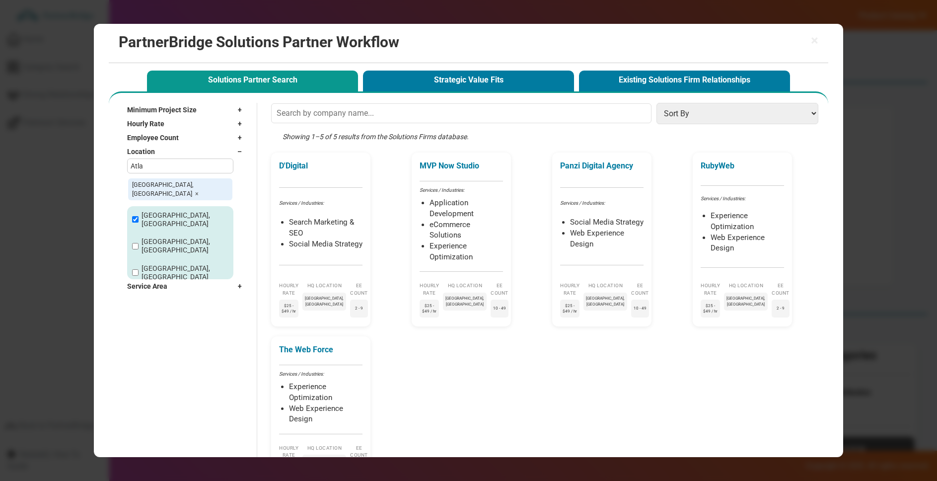
click at [191, 152] on div "Location –" at bounding box center [187, 152] width 120 height 14
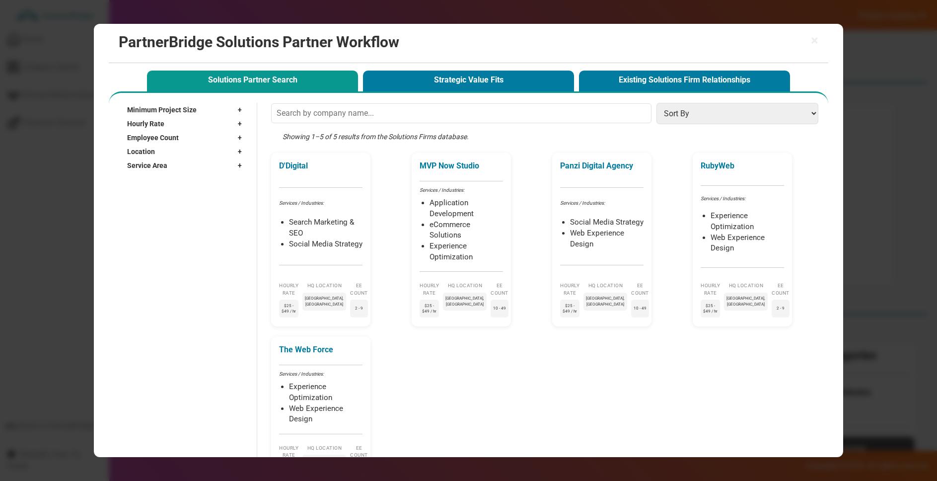
click at [178, 175] on div "Minimum Project Size + Undisclosed $1,000+ $5,000+ $10,000+ $25,000+ $50,000+ $…" at bounding box center [469, 301] width 710 height 396
click at [179, 167] on div "Service Area +" at bounding box center [187, 165] width 120 height 14
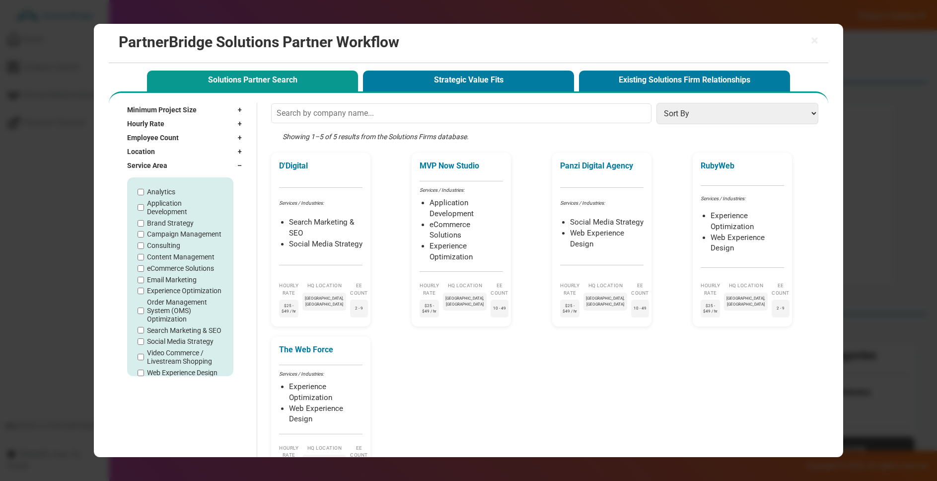
scroll to position [14, 0]
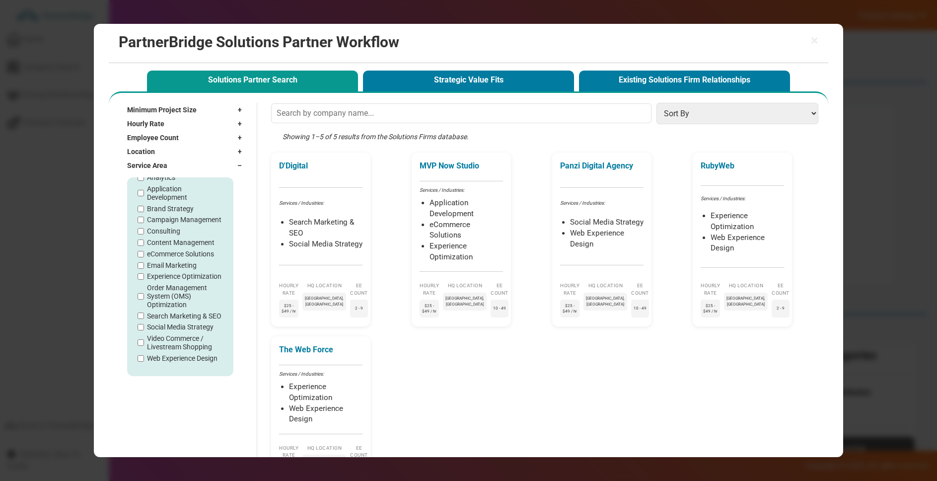
click at [190, 357] on label "Web Experience Design" at bounding box center [182, 358] width 71 height 8
click at [144, 357] on input "Web Experience Design" at bounding box center [141, 358] width 6 height 6
checkbox input "true"
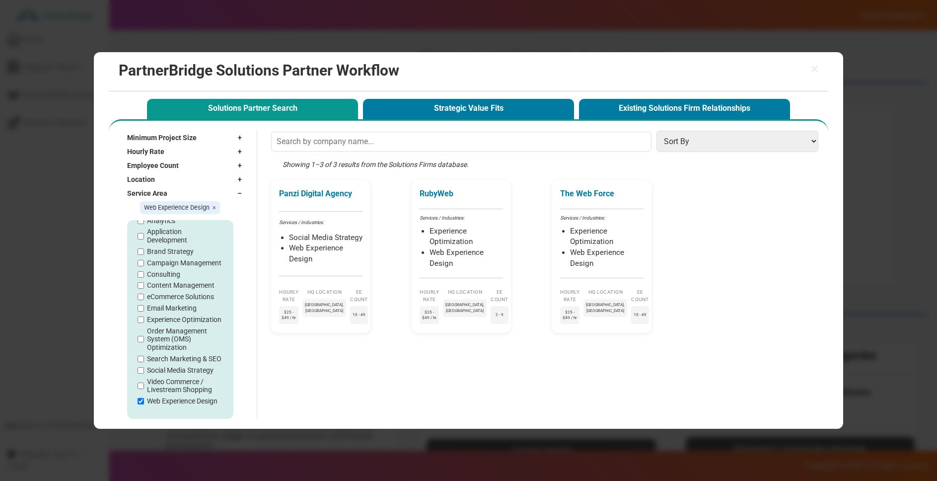
click at [178, 192] on div "Service Area –" at bounding box center [187, 193] width 120 height 14
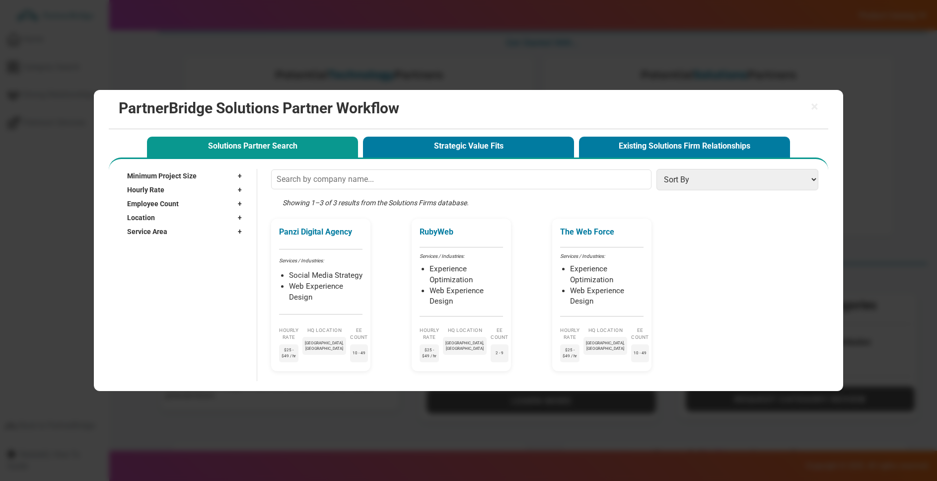
scroll to position [0, 0]
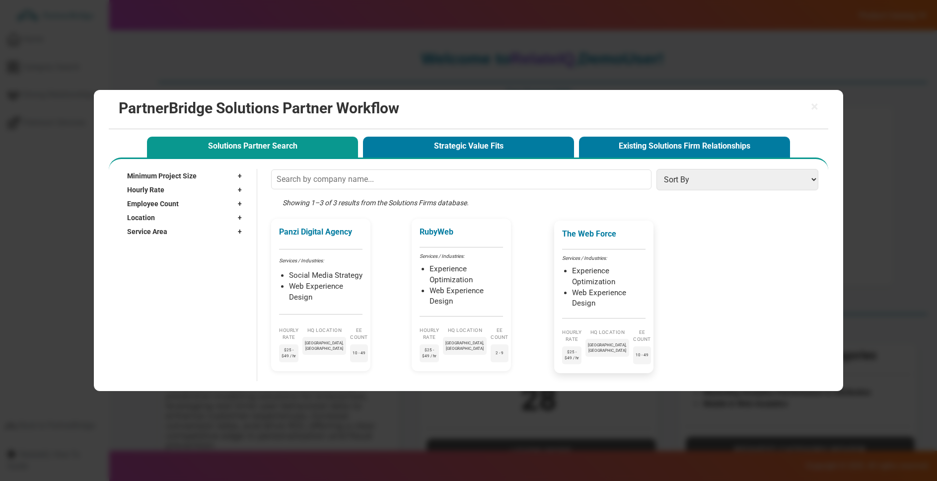
click at [563, 257] on em "Services / Industries:" at bounding box center [584, 257] width 45 height 5
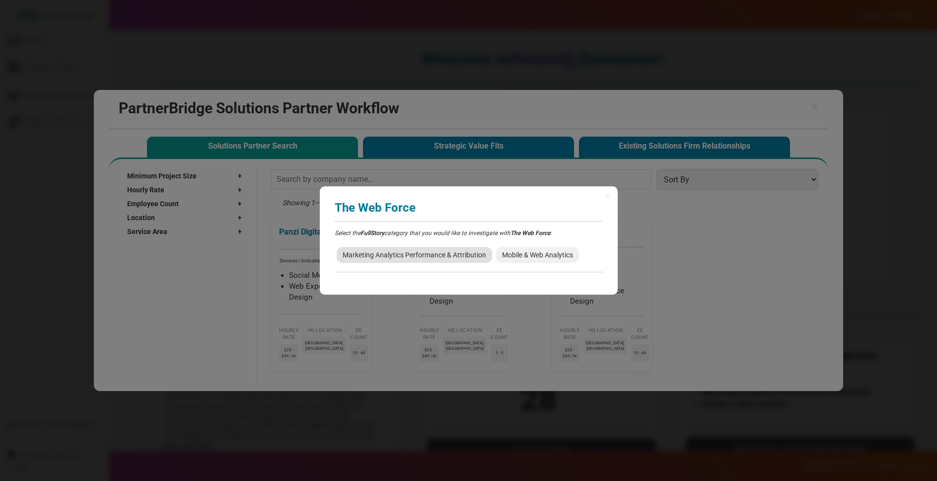
click at [481, 259] on span "Marketing Analytics Performance & Attribution" at bounding box center [414, 255] width 155 height 16
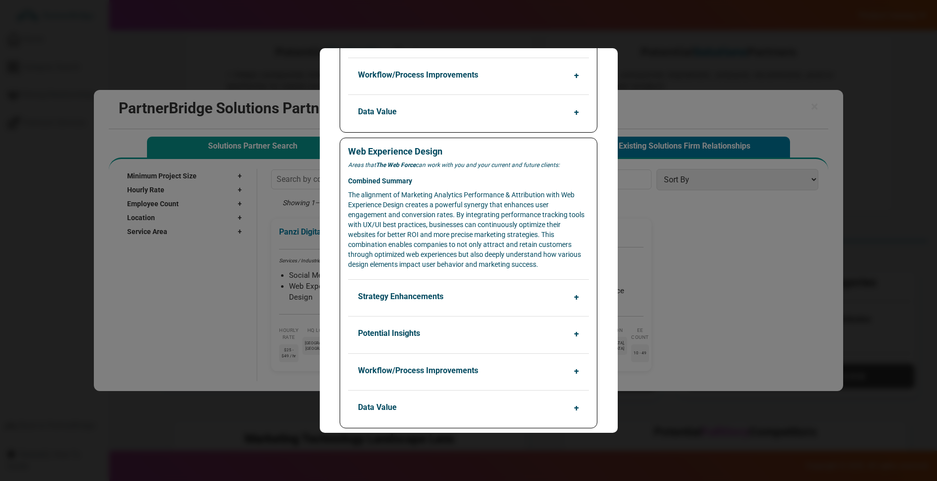
scroll to position [305, 0]
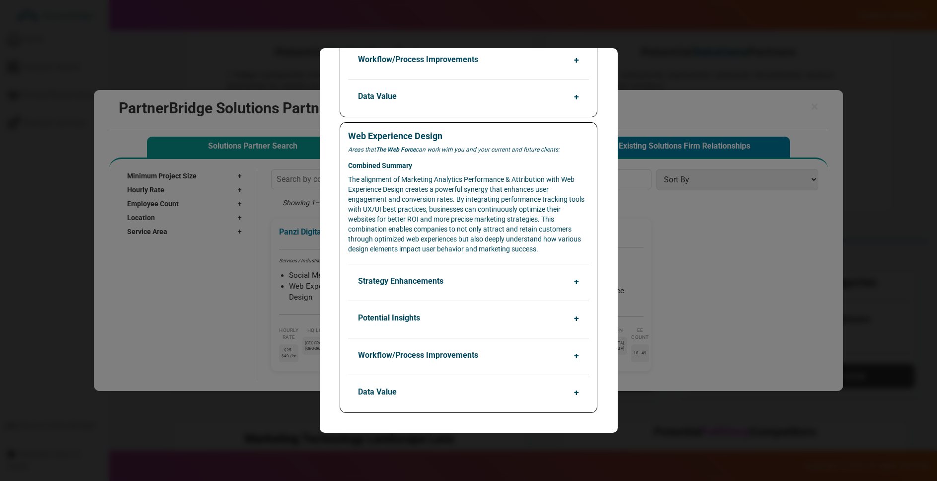
click at [470, 282] on button "Strategy Enhancements" at bounding box center [471, 281] width 240 height 19
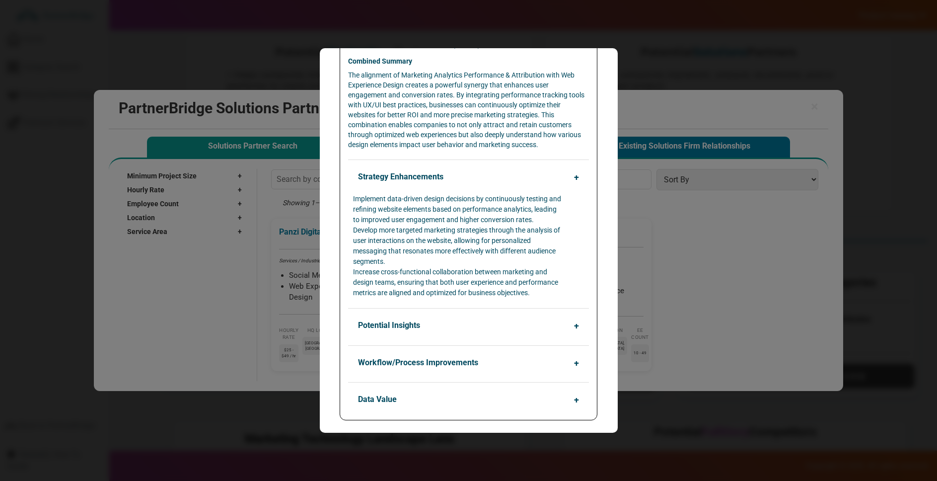
scroll to position [417, 0]
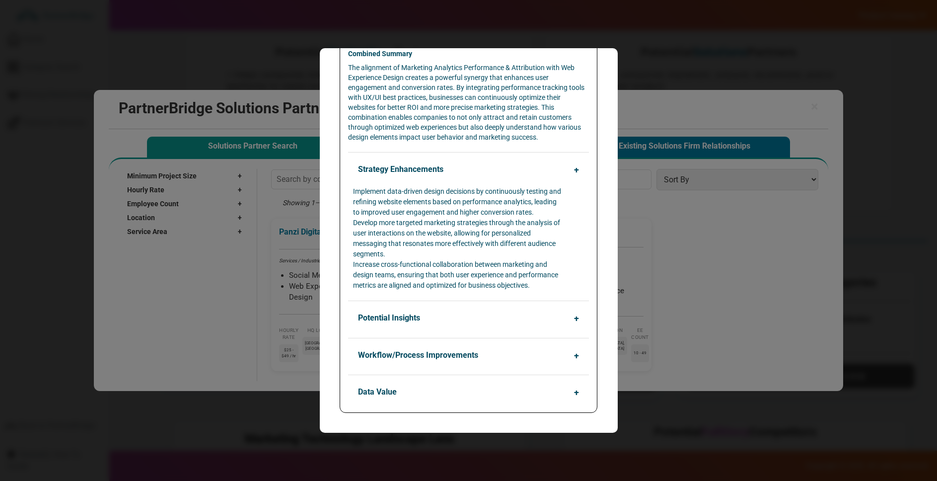
click at [454, 312] on button "Potential Insights" at bounding box center [471, 317] width 240 height 19
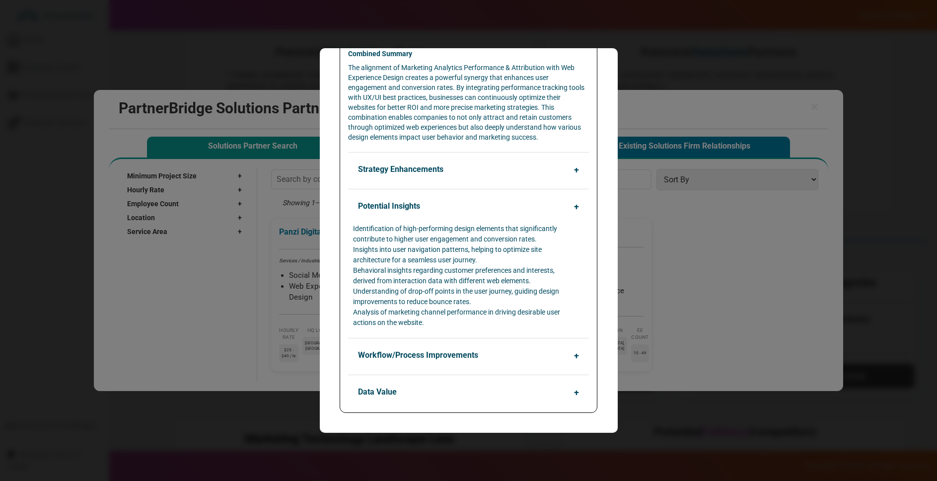
click at [488, 350] on button "Workflow/Process Improvements" at bounding box center [471, 355] width 240 height 19
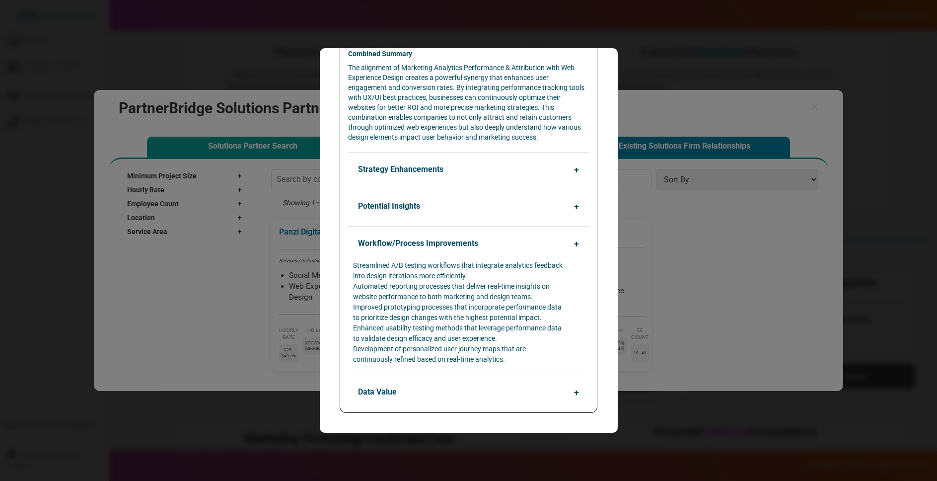
click at [469, 385] on button "Data Value" at bounding box center [471, 391] width 240 height 19
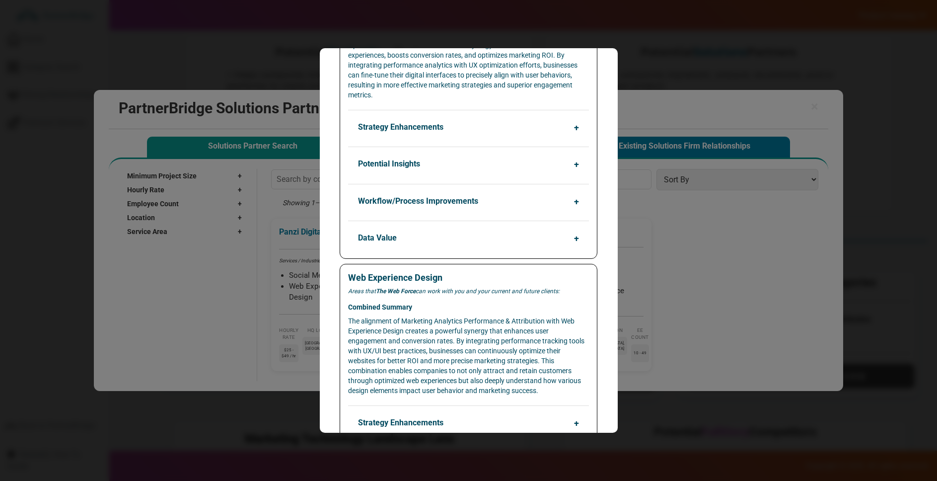
scroll to position [82, 0]
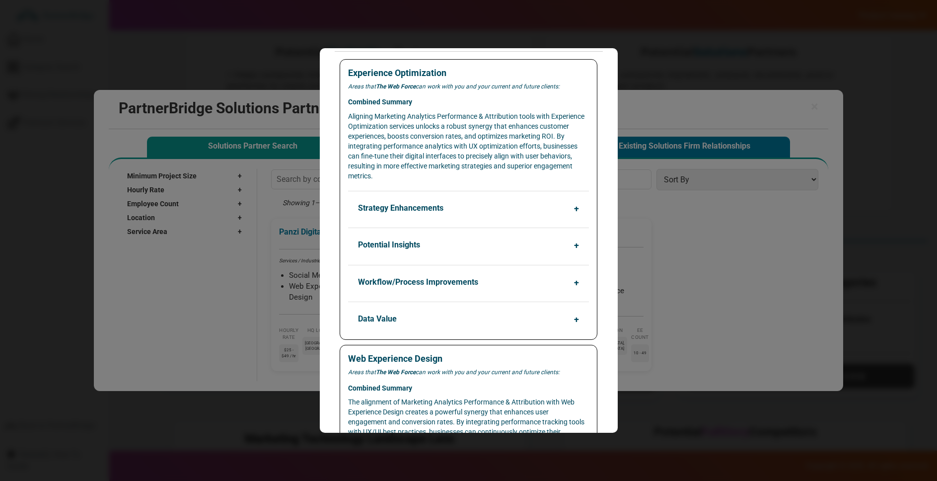
click at [414, 242] on button "Potential Insights" at bounding box center [471, 244] width 240 height 19
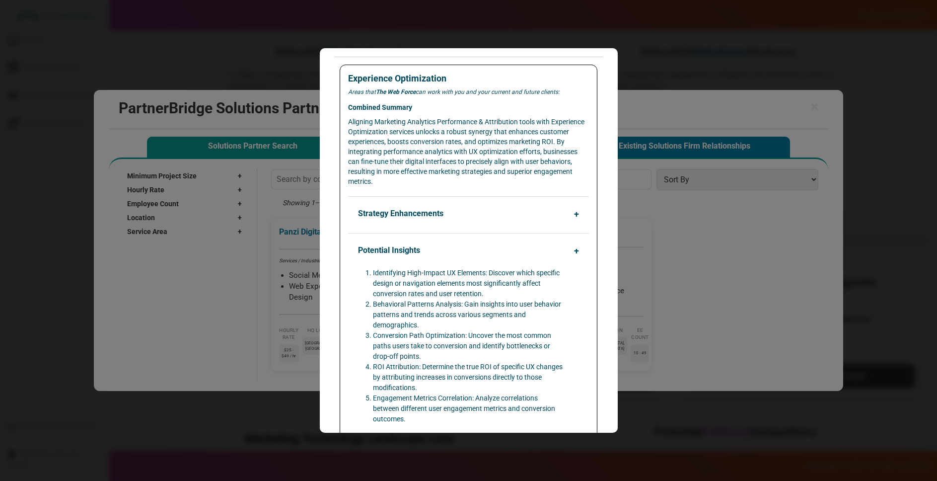
scroll to position [0, 0]
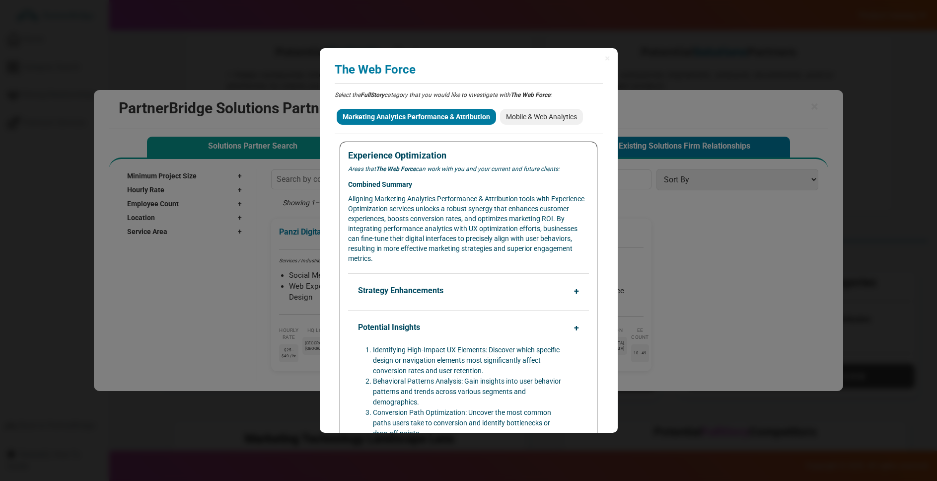
click at [408, 60] on div "× The Web Force Analyzing partner match... Select the FullStory category that y…" at bounding box center [469, 240] width 298 height 384
click at [404, 65] on h3 "The Web Force" at bounding box center [469, 69] width 268 height 13
click at [608, 56] on span "×" at bounding box center [607, 58] width 5 height 10
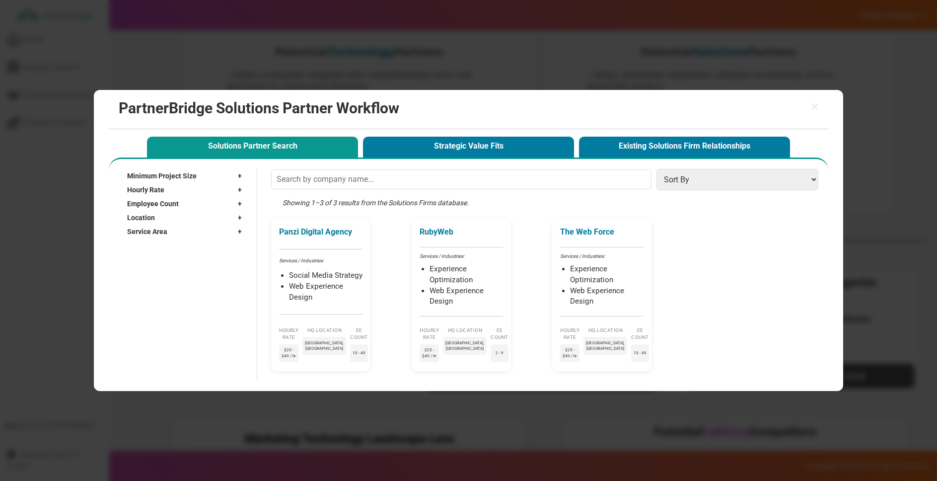
drag, startPoint x: 433, startPoint y: 143, endPoint x: 407, endPoint y: 157, distance: 29.8
click at [434, 143] on button "Strategic Value Fits" at bounding box center [468, 147] width 211 height 20
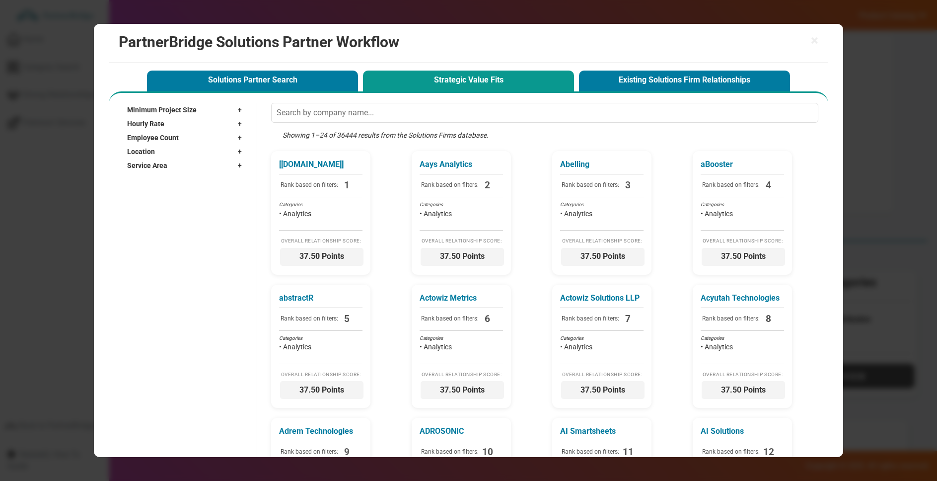
click at [203, 109] on div "Minimum Project Size +" at bounding box center [187, 110] width 120 height 14
click at [144, 131] on label "$1,000+" at bounding box center [150, 132] width 25 height 8
click at [141, 132] on label "$1,000+" at bounding box center [150, 132] width 25 height 8
click at [135, 132] on input "$1,000+" at bounding box center [132, 132] width 6 height 6
checkbox input "true"
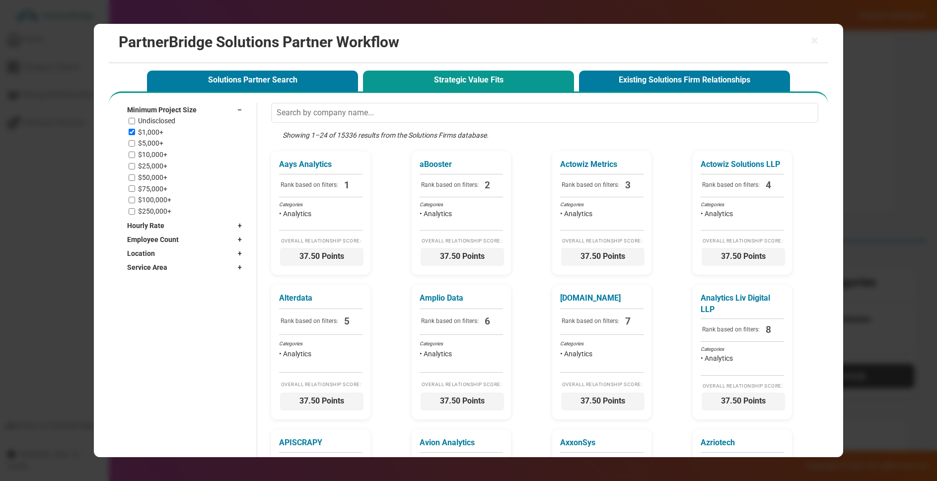
click at [146, 139] on label "$5,000+" at bounding box center [150, 143] width 25 height 8
click at [135, 140] on input "$5,000+" at bounding box center [132, 143] width 6 height 6
checkbox input "true"
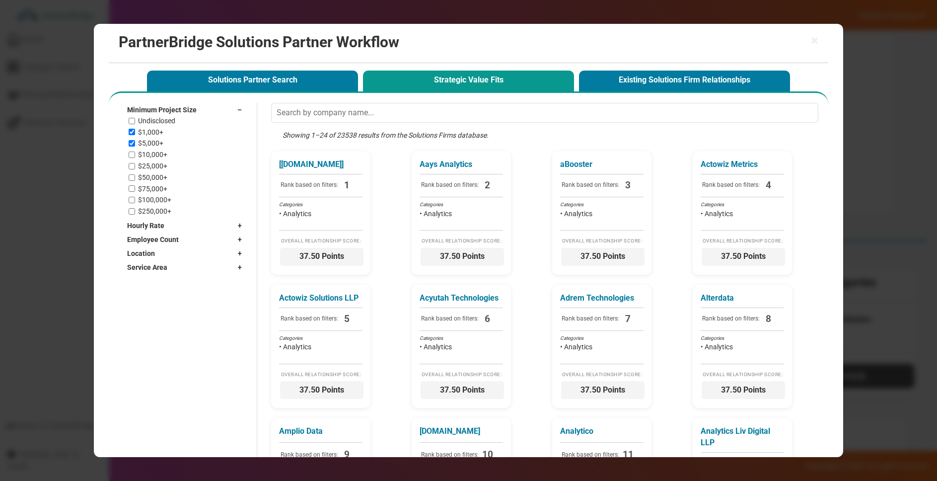
click at [167, 110] on span "Minimum Project Size" at bounding box center [162, 110] width 70 height 10
click at [165, 121] on div "Hourly Rate +" at bounding box center [187, 124] width 120 height 14
click at [156, 142] on label "< $25 / hr" at bounding box center [152, 146] width 29 height 8
click at [135, 143] on input "< $25 / hr" at bounding box center [132, 146] width 6 height 6
checkbox input "true"
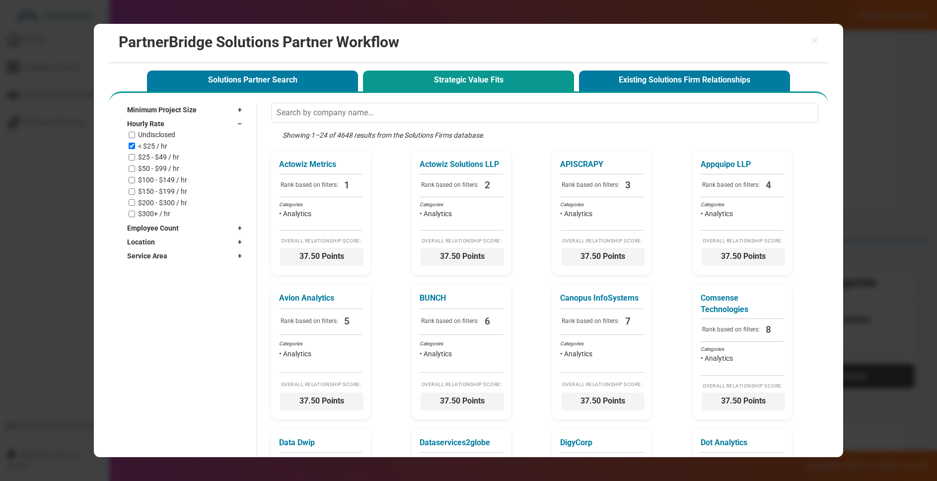
click at [157, 155] on label "$25 - $49 / hr" at bounding box center [158, 157] width 41 height 8
click at [135, 155] on input "$25 - $49 / hr" at bounding box center [132, 157] width 6 height 6
checkbox input "true"
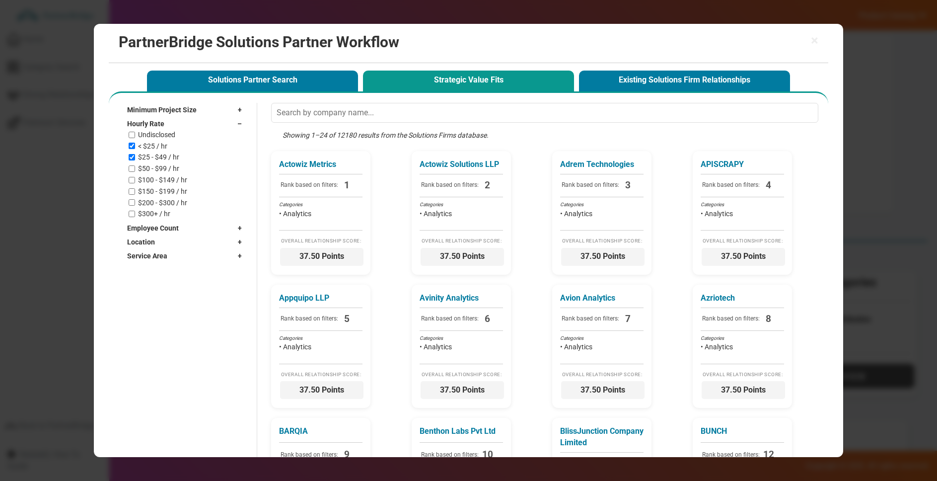
click at [199, 124] on div "Hourly Rate –" at bounding box center [187, 124] width 120 height 14
click at [198, 152] on div "Location +" at bounding box center [187, 152] width 120 height 14
click at [193, 140] on div "Employee Count +" at bounding box center [187, 138] width 120 height 14
click at [133, 156] on div "2 - 9" at bounding box center [188, 160] width 118 height 8
click at [136, 160] on div "2 - 9" at bounding box center [188, 160] width 118 height 8
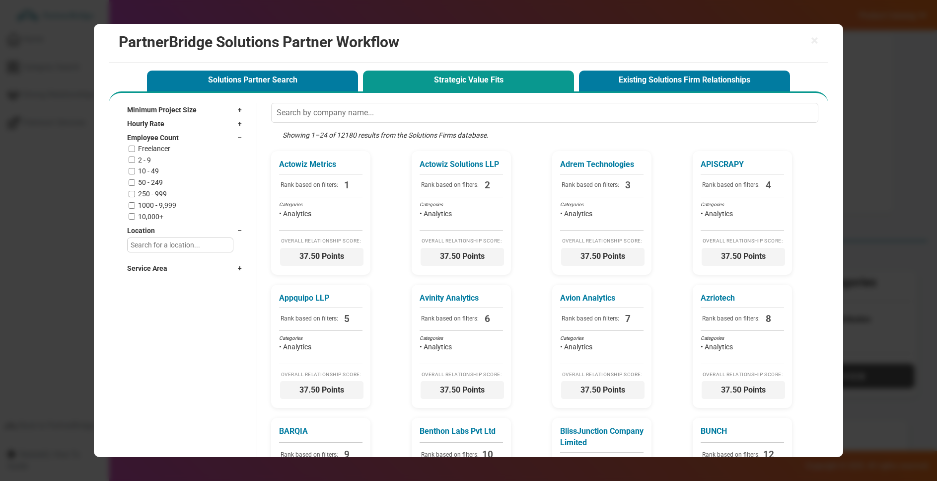
click at [131, 159] on input "2 - 9" at bounding box center [132, 159] width 6 height 6
checkbox input "true"
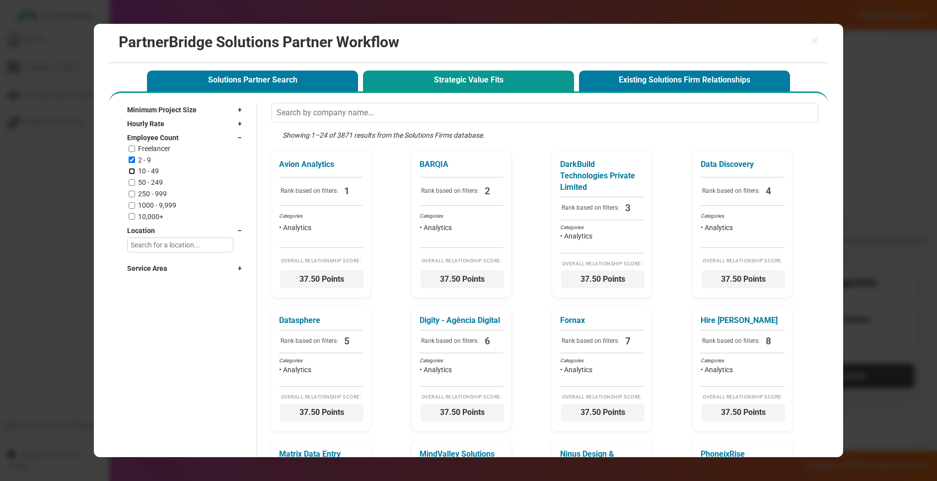
click at [133, 168] on input "10 - 49" at bounding box center [132, 171] width 6 height 6
checkbox input "true"
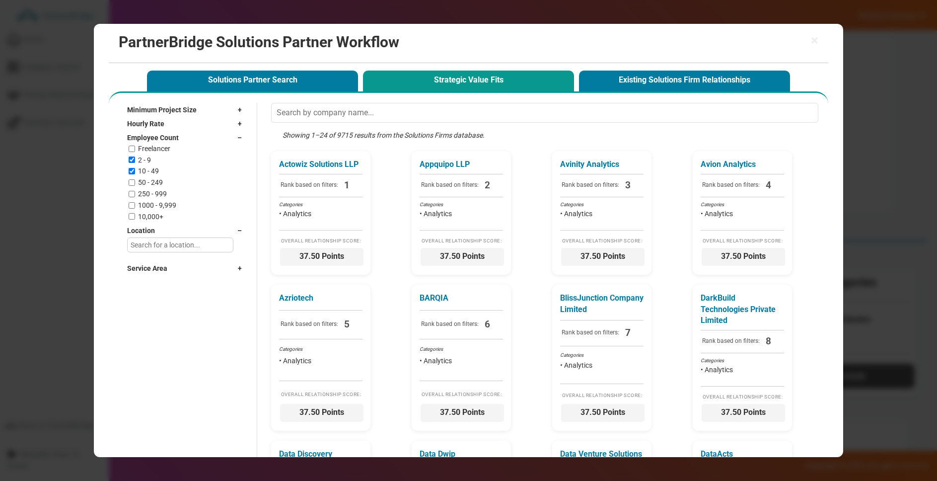
click at [185, 133] on div "Employee Count –" at bounding box center [187, 138] width 120 height 14
click at [193, 167] on input "text" at bounding box center [180, 165] width 107 height 15
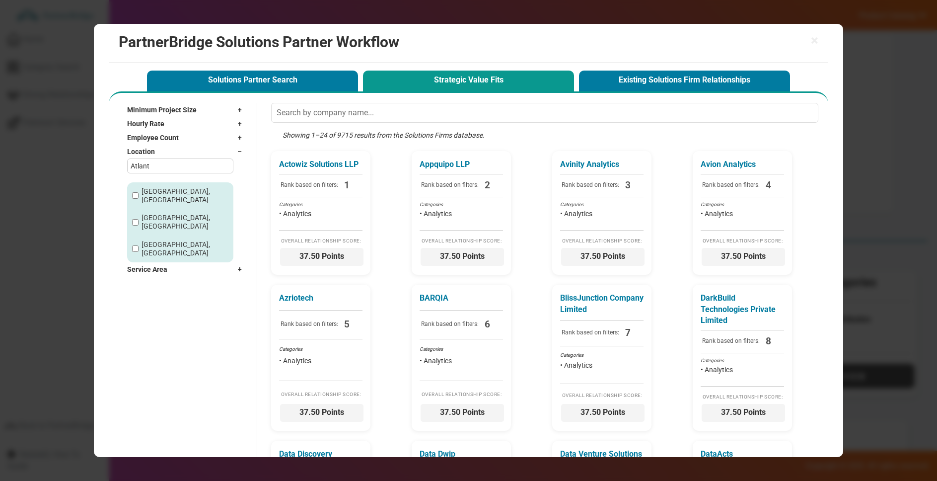
type input "Atlant"
click at [146, 190] on label "Atlanta, GA" at bounding box center [185, 195] width 87 height 17
click at [139, 192] on input "Atlanta, GA" at bounding box center [135, 195] width 6 height 6
checkbox input "true"
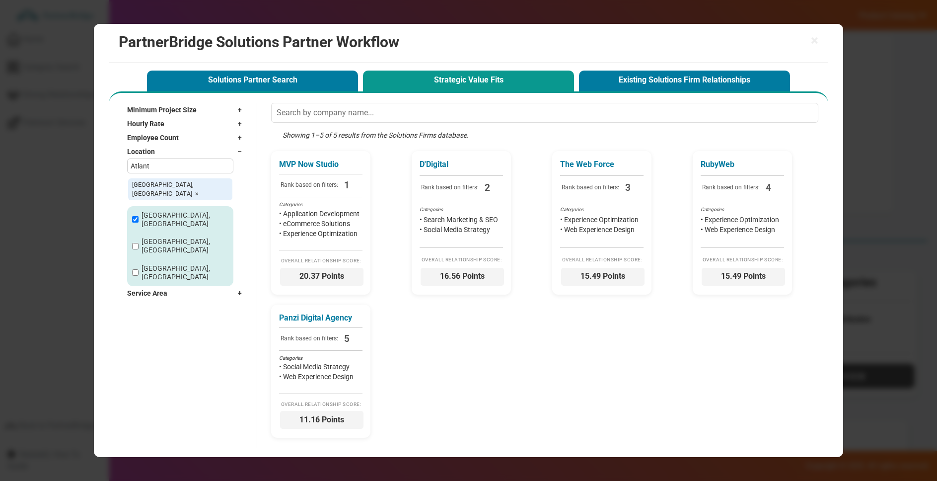
click at [160, 154] on div "Location –" at bounding box center [187, 152] width 120 height 14
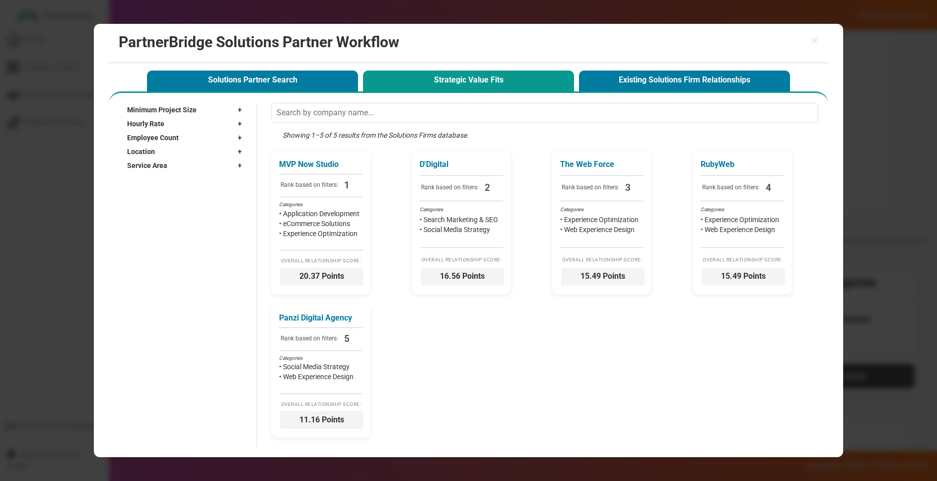
click at [167, 158] on div "Service Area +" at bounding box center [187, 165] width 120 height 14
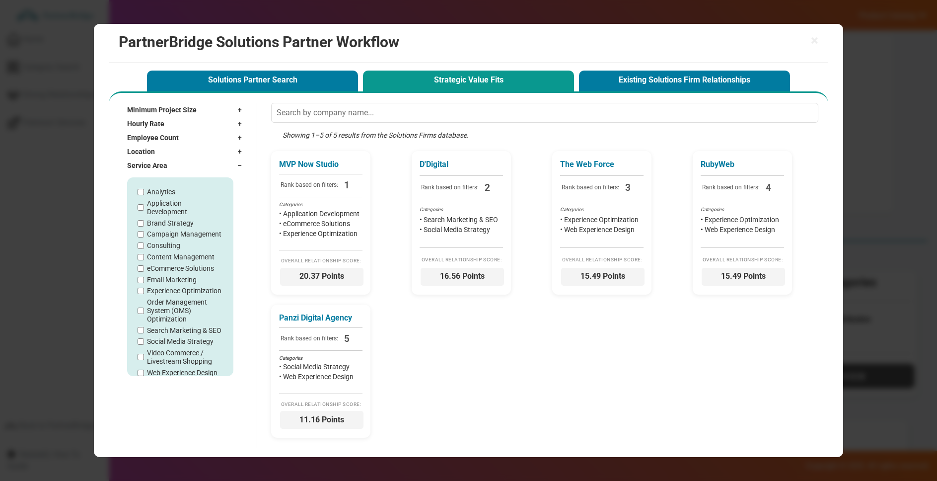
scroll to position [14, 0]
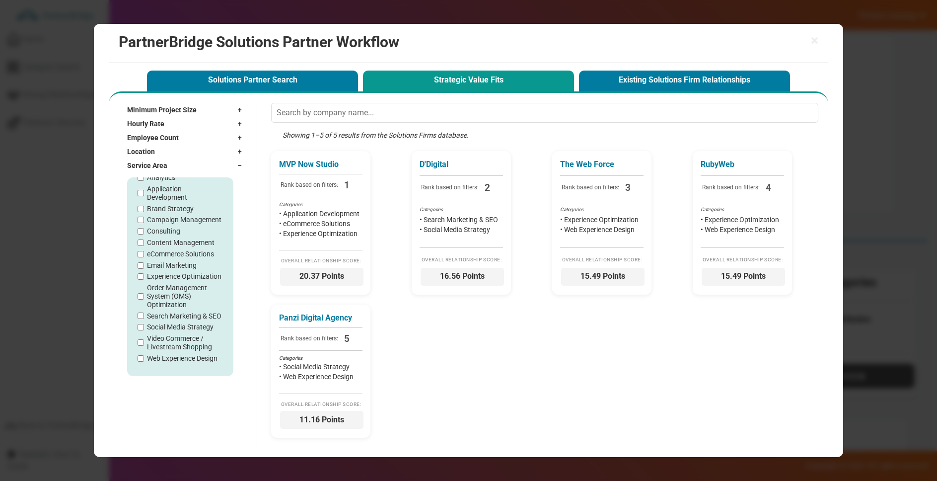
click at [196, 358] on label "Web Experience Design" at bounding box center [182, 358] width 71 height 8
click at [144, 358] on input "Web Experience Design" at bounding box center [141, 358] width 6 height 6
checkbox input "true"
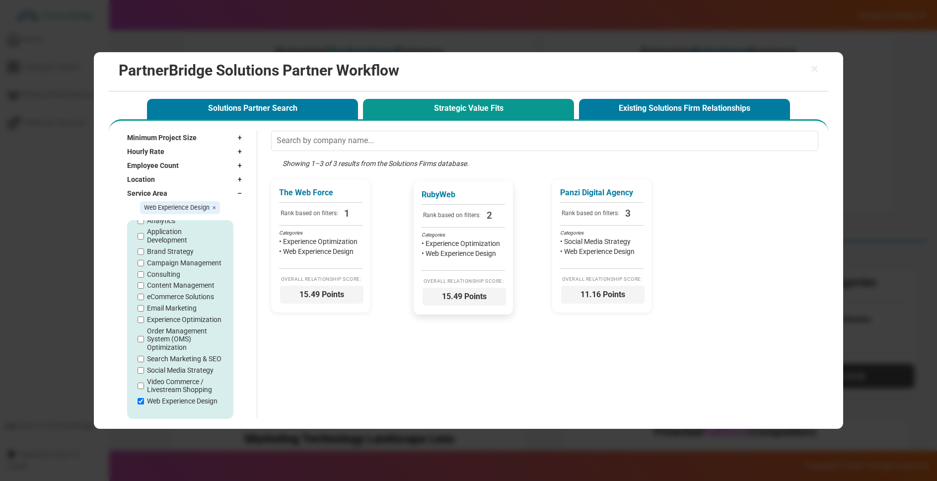
click at [462, 219] on span "Rank based on filters:" at bounding box center [452, 216] width 61 height 15
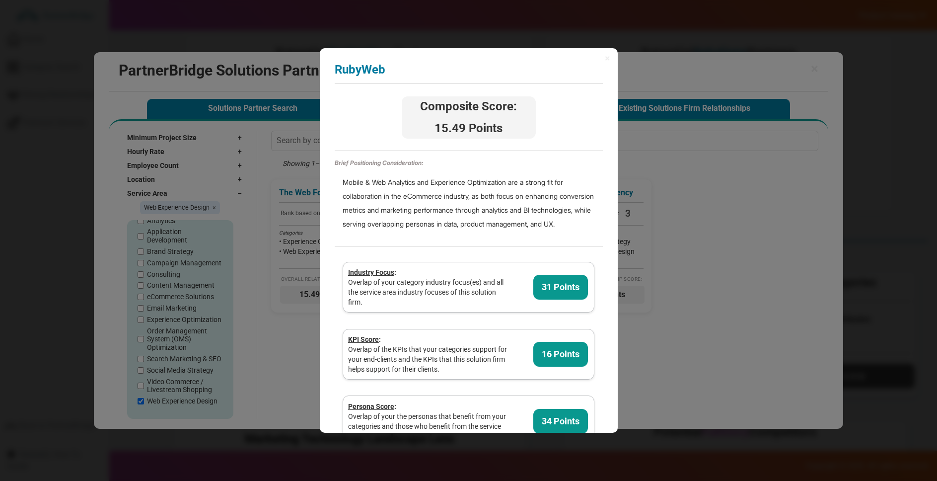
scroll to position [0, 2]
click at [605, 59] on span "×" at bounding box center [605, 58] width 5 height 10
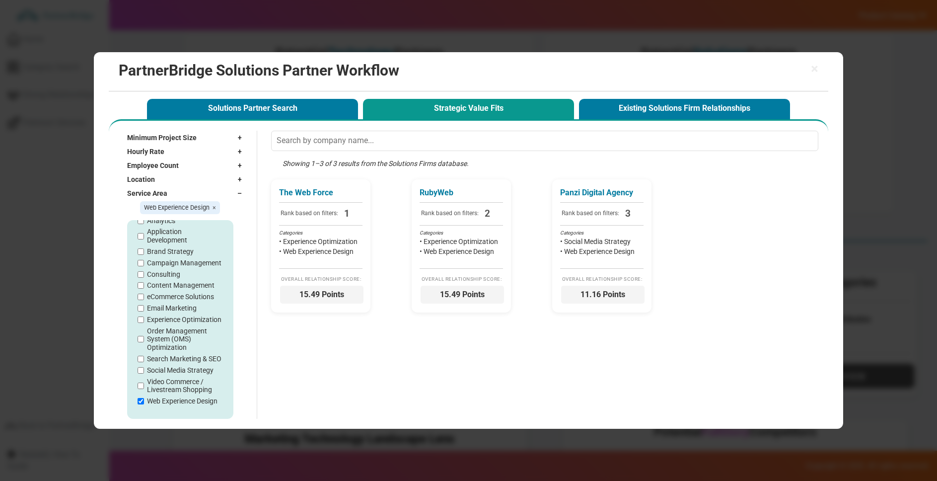
click at [825, 69] on div "× PartnerBridge Solutions Partner Workflow" at bounding box center [469, 71] width 720 height 39
click at [824, 69] on div "× PartnerBridge Solutions Partner Workflow" at bounding box center [469, 71] width 720 height 39
click at [821, 69] on div "× PartnerBridge Solutions Partner Workflow" at bounding box center [469, 71] width 720 height 39
drag, startPoint x: 817, startPoint y: 70, endPoint x: 866, endPoint y: 53, distance: 51.4
click at [818, 69] on span "×" at bounding box center [814, 69] width 7 height 14
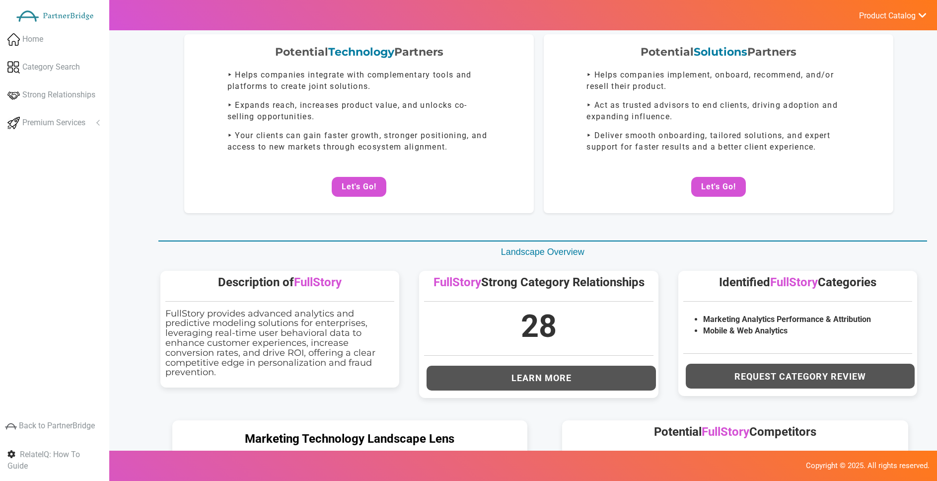
click at [915, 20] on span "Product Catalog" at bounding box center [887, 16] width 57 height 10
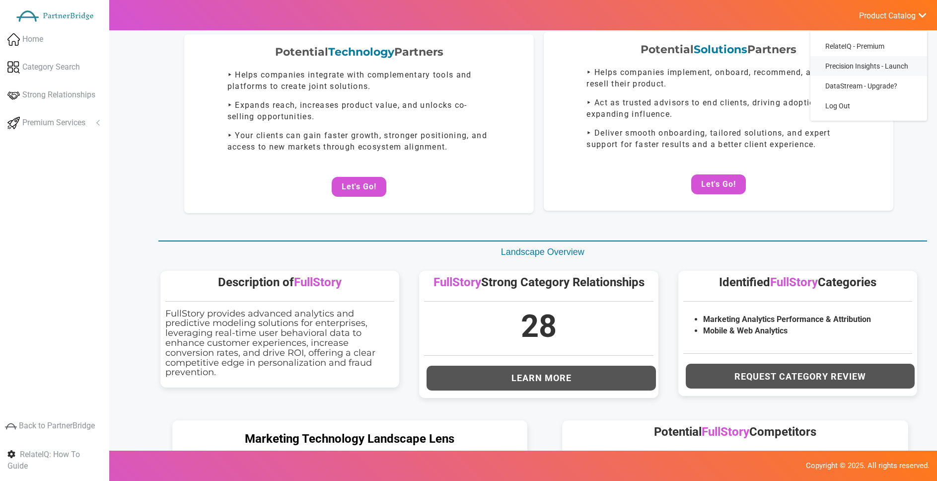
click at [863, 69] on span "Precision Insights - Launch" at bounding box center [867, 66] width 83 height 8
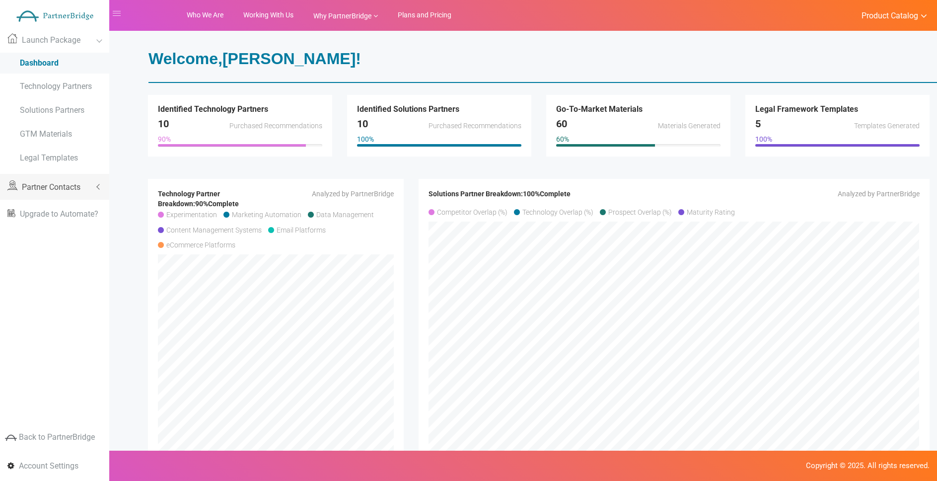
click at [38, 183] on span "Partner Contacts" at bounding box center [51, 186] width 59 height 9
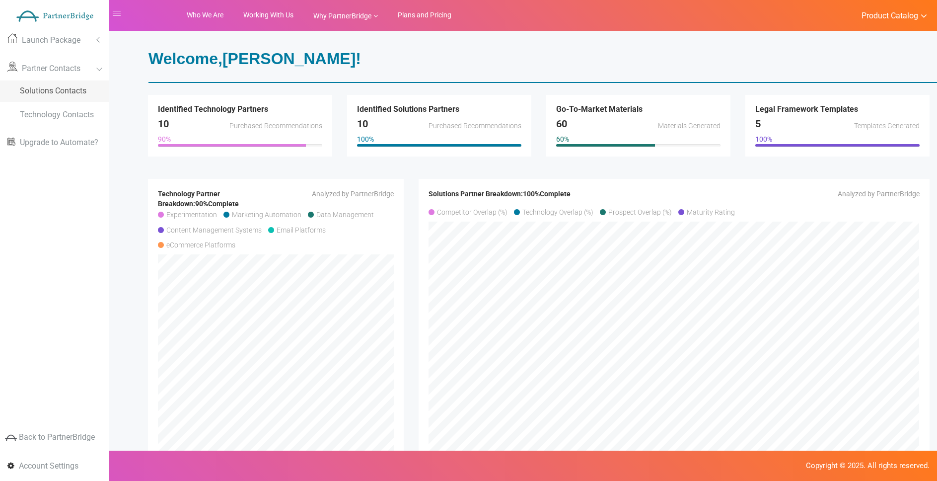
click at [59, 99] on link "Solutions Contacts" at bounding box center [54, 90] width 109 height 21
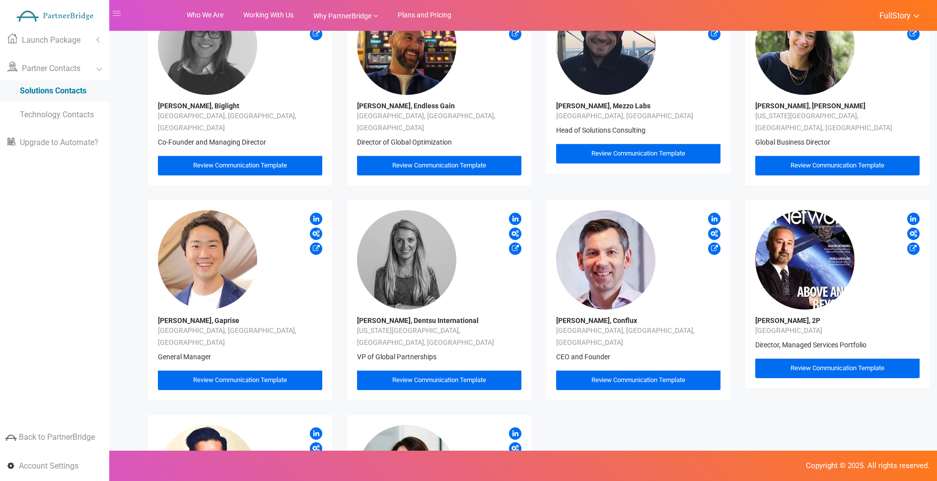
scroll to position [96, 0]
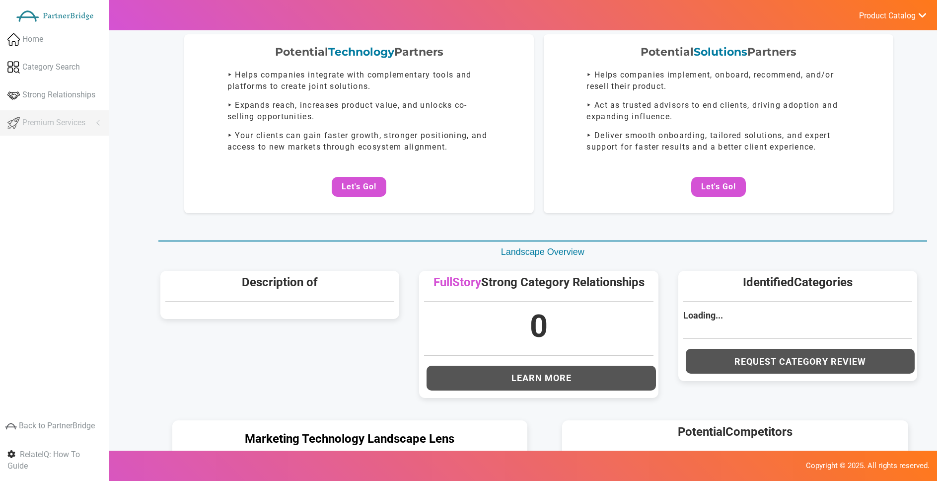
scroll to position [73, 0]
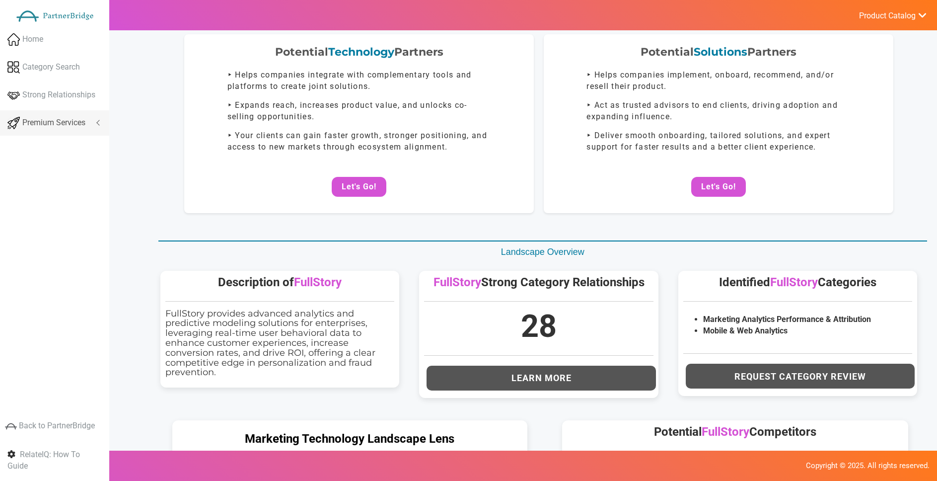
click at [96, 121] on link "Premium Services" at bounding box center [54, 122] width 109 height 25
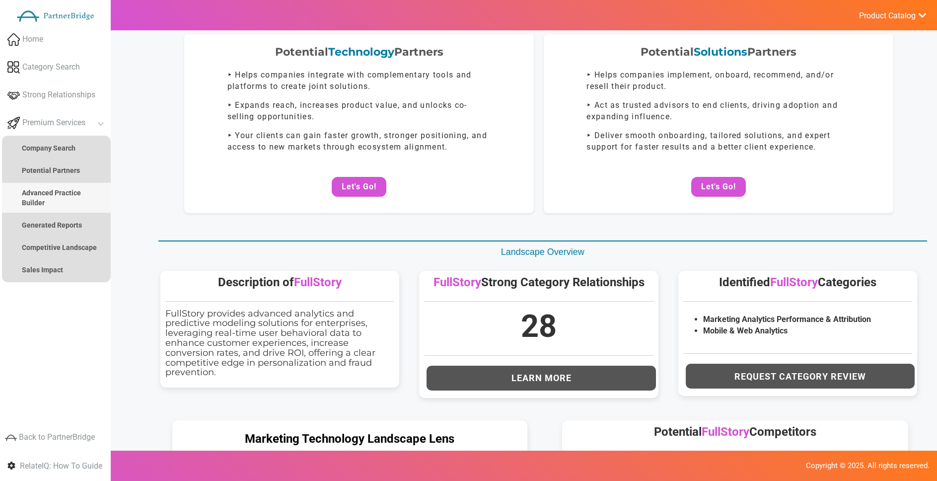
click at [48, 198] on link "Advanced Practice Builder" at bounding box center [56, 198] width 109 height 30
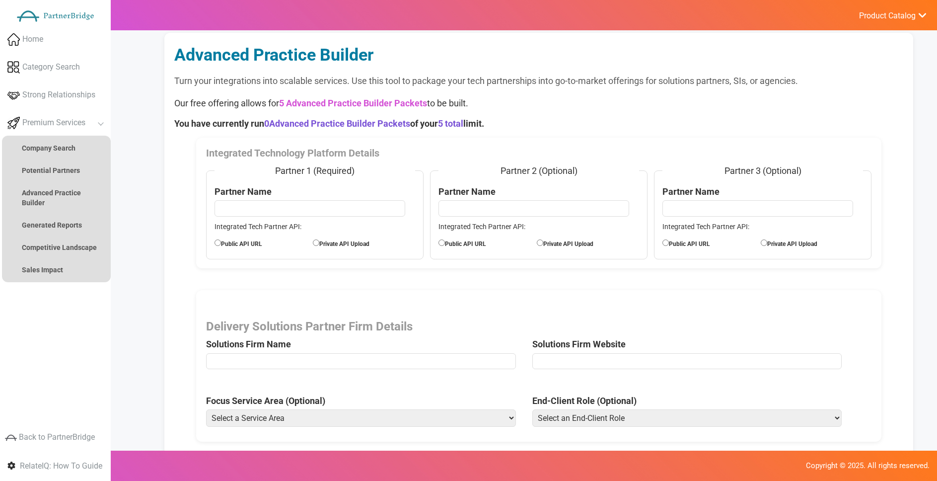
click at [404, 144] on div "Integrated Technology Platform Details Partner 1 (Required) Partner Name Integr…" at bounding box center [538, 203] width 685 height 131
click at [375, 201] on input "text" at bounding box center [310, 208] width 190 height 16
click at [246, 240] on label "Public API URL" at bounding box center [264, 242] width 98 height 11
click at [221, 240] on input "Public API URL" at bounding box center [218, 242] width 6 height 6
radio input "true"
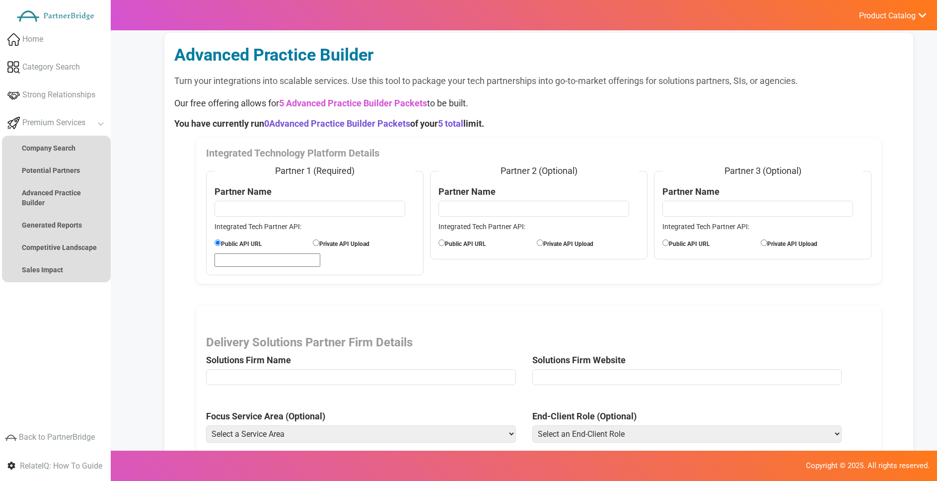
click at [261, 260] on input "url" at bounding box center [268, 259] width 106 height 13
click at [321, 247] on label "Private API Upload" at bounding box center [362, 242] width 98 height 11
click at [319, 246] on input "Private API Upload" at bounding box center [316, 242] width 6 height 6
radio input "true"
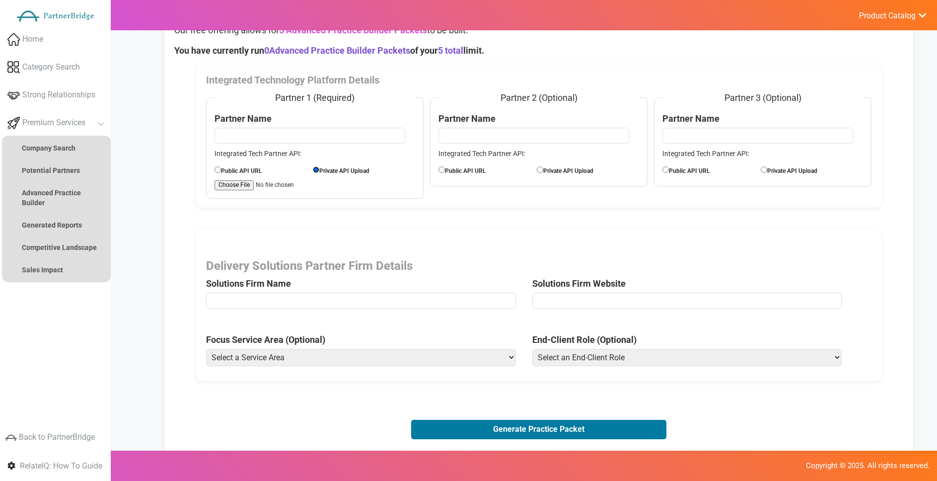
scroll to position [77, 0]
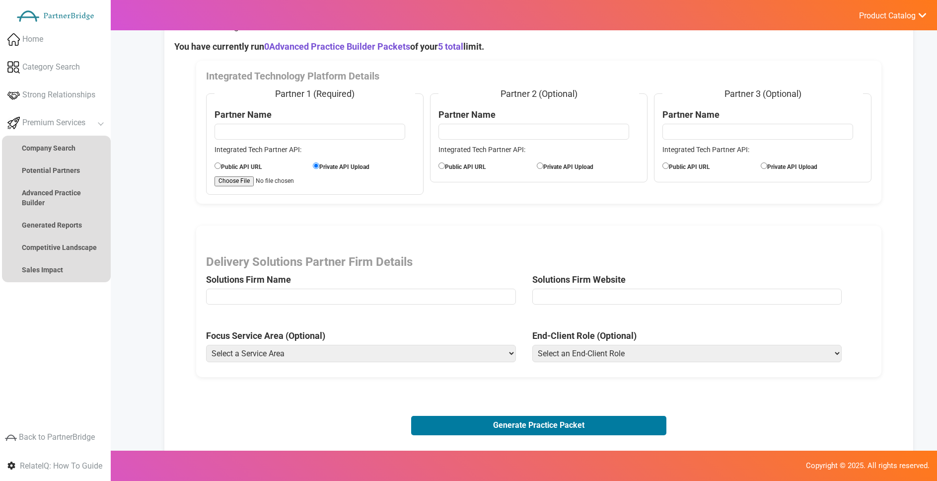
click at [342, 298] on input "text" at bounding box center [361, 297] width 310 height 16
click at [589, 298] on input "url" at bounding box center [687, 297] width 310 height 16
click at [359, 350] on select "Select a Service Area Analytics (eCommerce) Analytics (Retail) Application Deve…" at bounding box center [361, 353] width 310 height 17
select select "Experience Optimization (eCommerce)"
click at [206, 345] on select "Select a Service Area Analytics (eCommerce) Analytics (Retail) Application Deve…" at bounding box center [361, 353] width 310 height 17
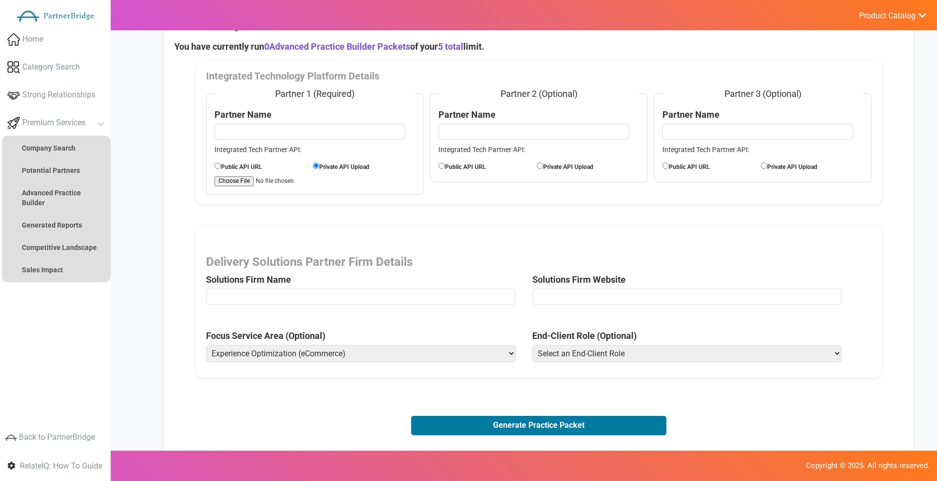
click at [744, 351] on select "Select an End-Client Role Chief Executive Officer (CEO) Chief Operating Officer…" at bounding box center [687, 353] width 310 height 17
select select "Chief Product Officer"
click at [532, 345] on select "Select an End-Client Role Chief Executive Officer (CEO) Chief Operating Officer…" at bounding box center [687, 353] width 310 height 17
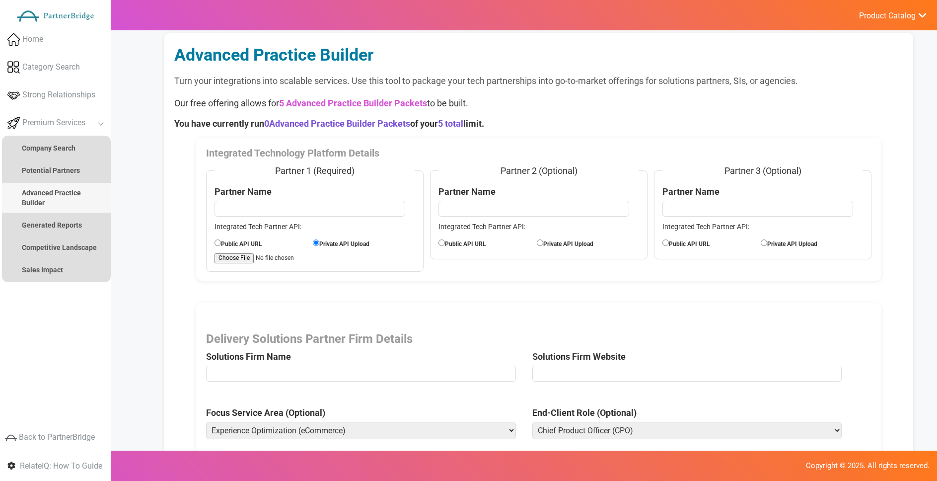
scroll to position [0, 0]
click at [360, 379] on input "text" at bounding box center [361, 373] width 310 height 16
click at [619, 410] on label "End-Client Role (Optional)" at bounding box center [584, 412] width 104 height 13
click at [618, 411] on label "End-Client Role (Optional)" at bounding box center [584, 412] width 104 height 13
click at [618, 421] on select "Select an End-Client Role Chief Executive Officer (CEO) Chief Operating Officer…" at bounding box center [687, 429] width 310 height 17
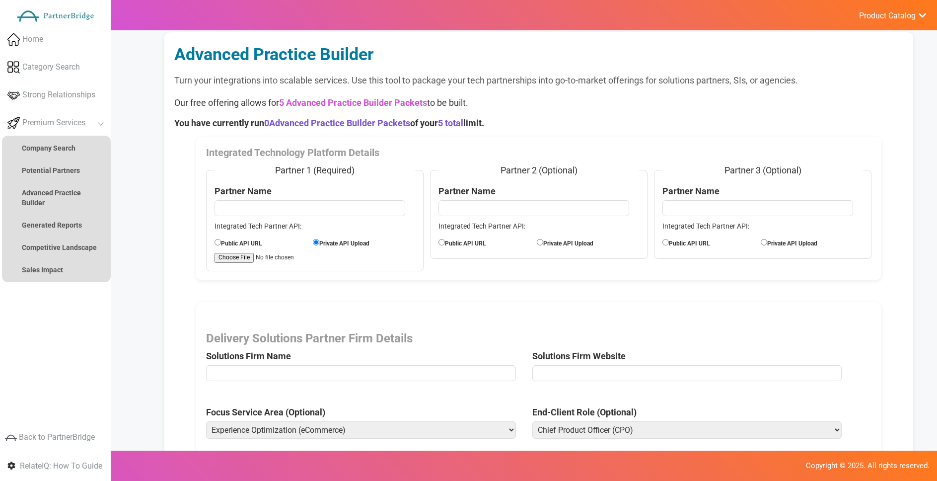
click at [618, 411] on label "End-Client Role (Optional)" at bounding box center [584, 412] width 104 height 13
click at [618, 421] on select "Select an End-Client Role Chief Executive Officer (CEO) Chief Operating Officer…" at bounding box center [687, 429] width 310 height 17
click at [617, 411] on label "End-Client Role (Optional)" at bounding box center [584, 412] width 104 height 13
click at [617, 421] on select "Select an End-Client Role Chief Executive Officer (CEO) Chief Operating Officer…" at bounding box center [687, 429] width 310 height 17
click at [66, 228] on strong "Generated Reports" at bounding box center [52, 225] width 60 height 8
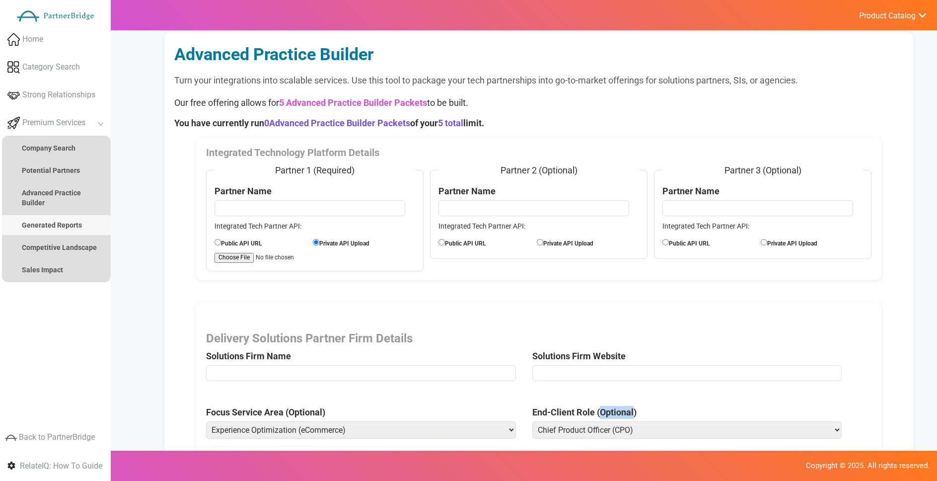
scroll to position [0, 0]
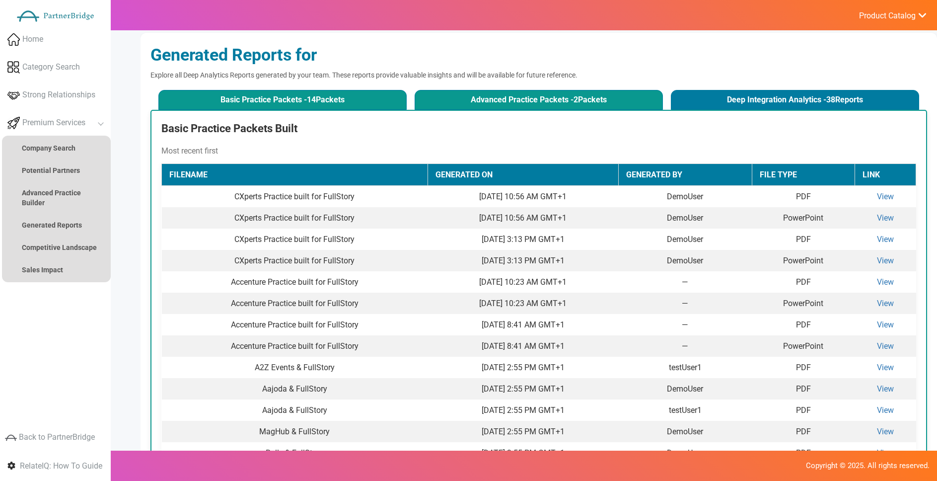
click at [600, 102] on button "Advanced Practice Packets - 2 Packets" at bounding box center [539, 100] width 248 height 20
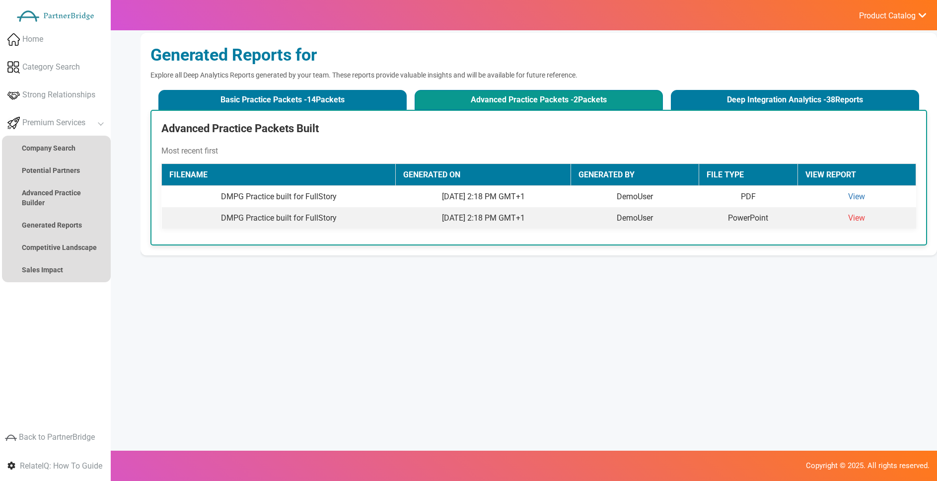
click at [859, 218] on link "View" at bounding box center [856, 217] width 17 height 9
click at [63, 191] on strong "Advanced Practice Builder" at bounding box center [51, 198] width 59 height 18
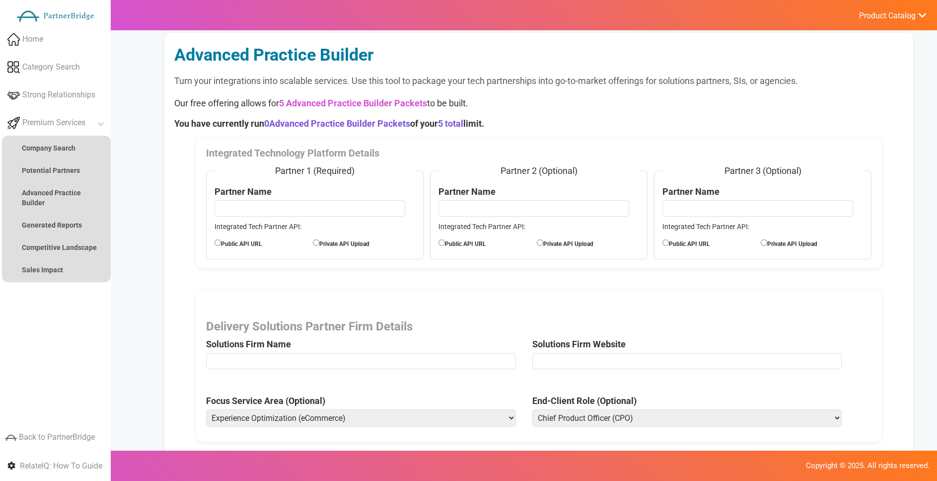
click at [563, 304] on div "Delivery Solutions Partner Firm Details Solutions Firm Name Solutions Firm Webs…" at bounding box center [538, 366] width 685 height 152
click at [562, 304] on div "Delivery Solutions Partner Firm Details Solutions Firm Name Solutions Firm Webs…" at bounding box center [538, 366] width 685 height 152
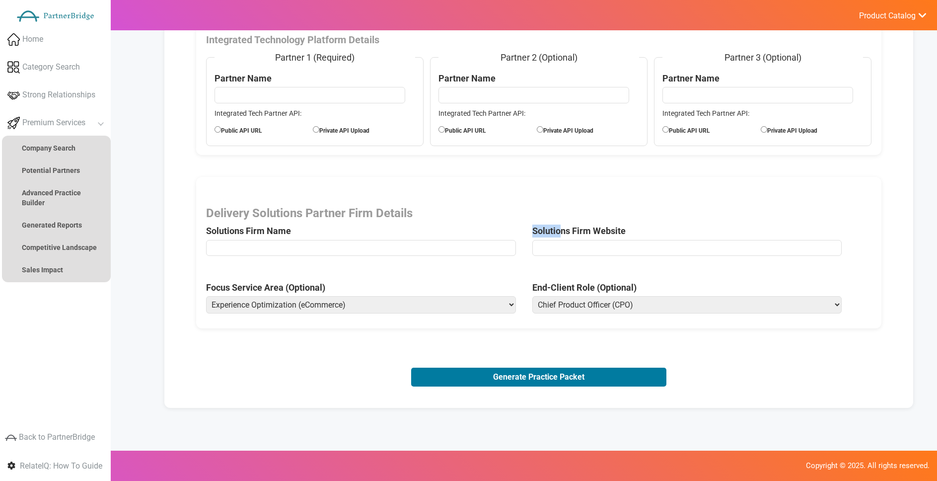
scroll to position [117, 0]
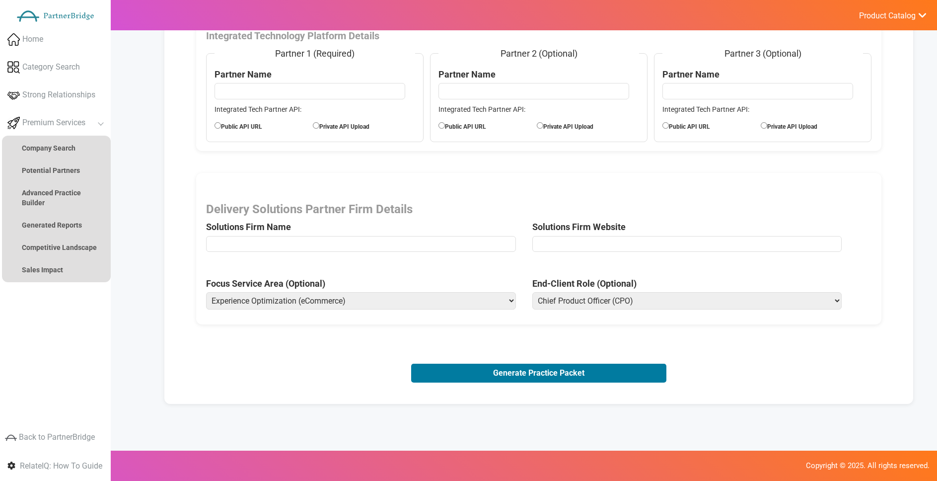
click at [537, 315] on div "Delivery Solutions Partner Firm Details Solutions Firm Name Solutions Firm Webs…" at bounding box center [538, 249] width 685 height 152
click at [49, 51] on link "Home" at bounding box center [55, 39] width 111 height 25
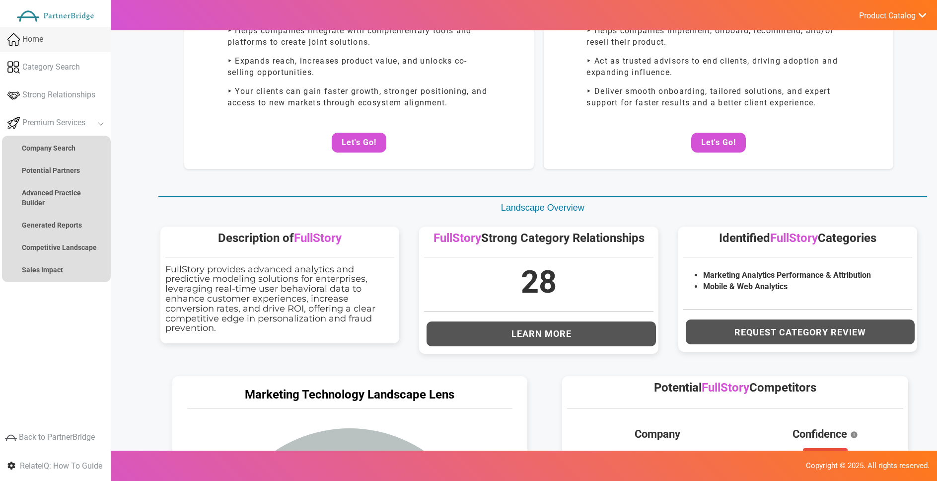
scroll to position [0, 0]
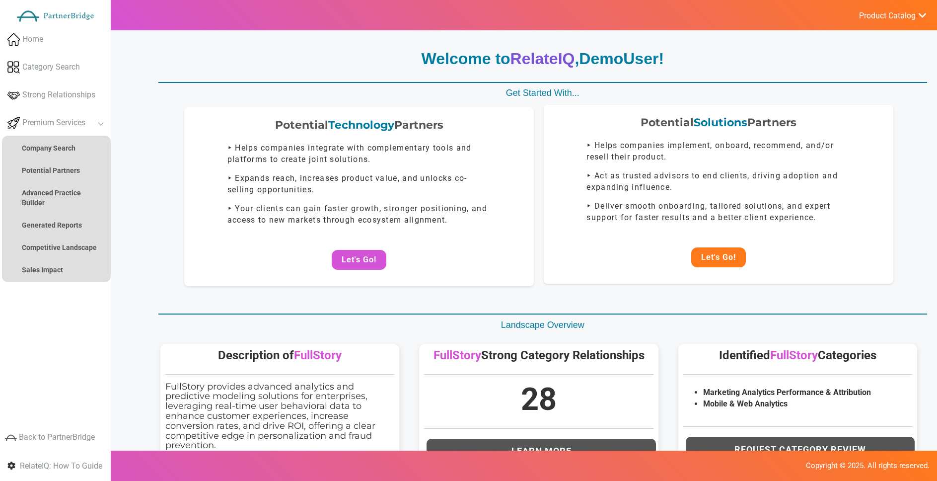
drag, startPoint x: 694, startPoint y: 239, endPoint x: 706, endPoint y: 247, distance: 13.6
click at [697, 239] on div "Potential Solutions Partners ‣ Helps companies implement, onboard, recommend, a…" at bounding box center [719, 194] width 350 height 179
click at [712, 255] on button "Let's Go!" at bounding box center [718, 260] width 55 height 20
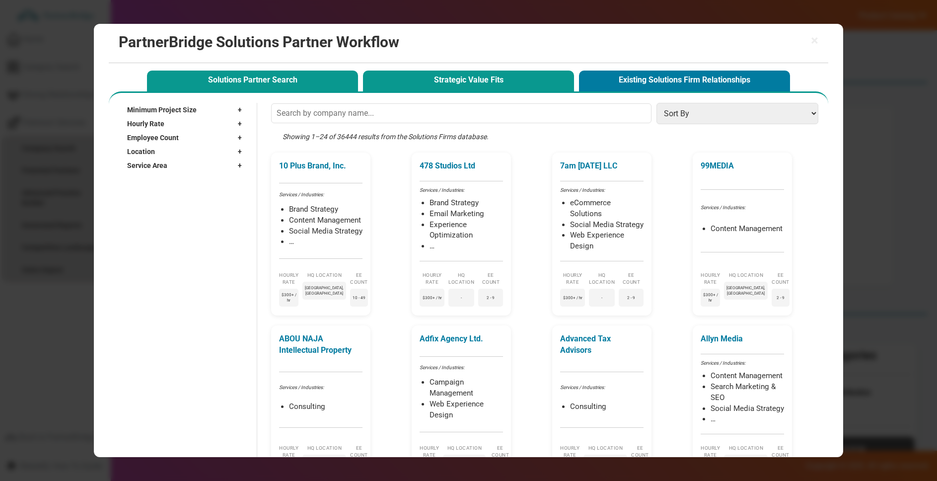
drag, startPoint x: 415, startPoint y: 85, endPoint x: 420, endPoint y: 86, distance: 5.1
click at [416, 85] on button "Strategic Value Fits" at bounding box center [468, 81] width 211 height 20
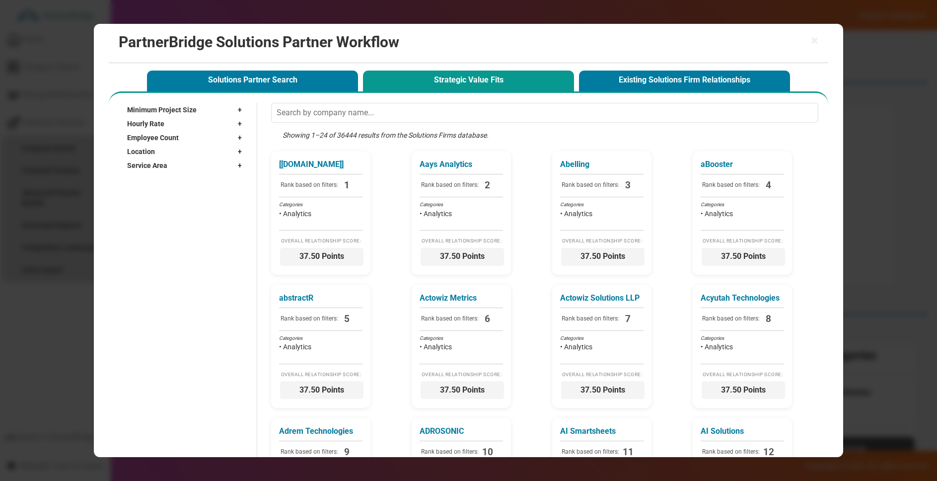
click at [812, 41] on span "×" at bounding box center [814, 41] width 7 height 14
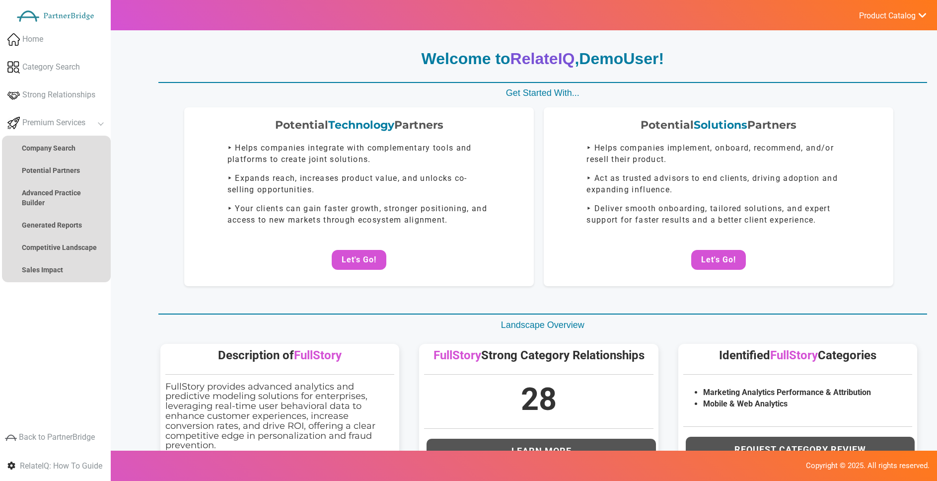
drag, startPoint x: 713, startPoint y: 94, endPoint x: 699, endPoint y: 81, distance: 19.0
click at [702, 85] on div "Welcome to RelateIQ , DemoUser ! Get Started With... Potential Technology Partn…" at bounding box center [539, 443] width 777 height 791
click at [699, 82] on hr at bounding box center [542, 82] width 769 height 1
click at [700, 88] on p "Get Started With..." at bounding box center [542, 93] width 769 height 13
click at [730, 249] on button "Let's Go!" at bounding box center [718, 257] width 55 height 20
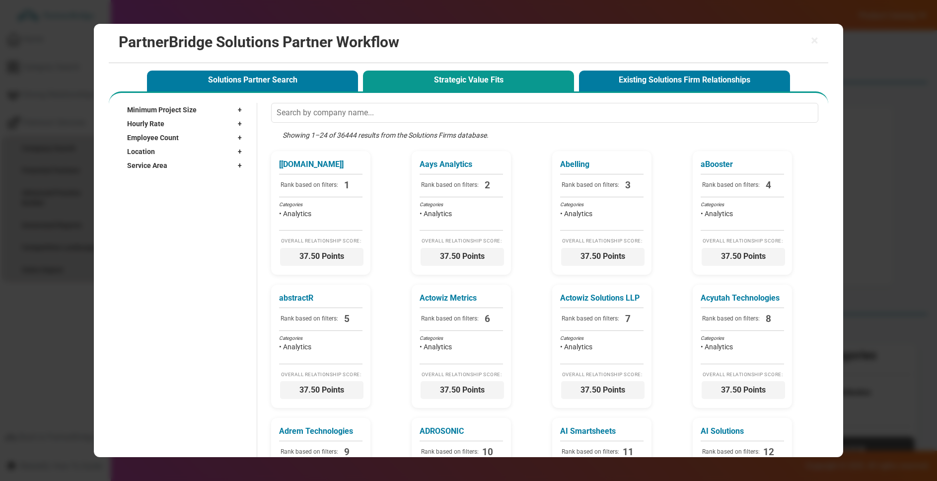
click at [346, 252] on span "37.50 Points" at bounding box center [323, 259] width 83 height 18
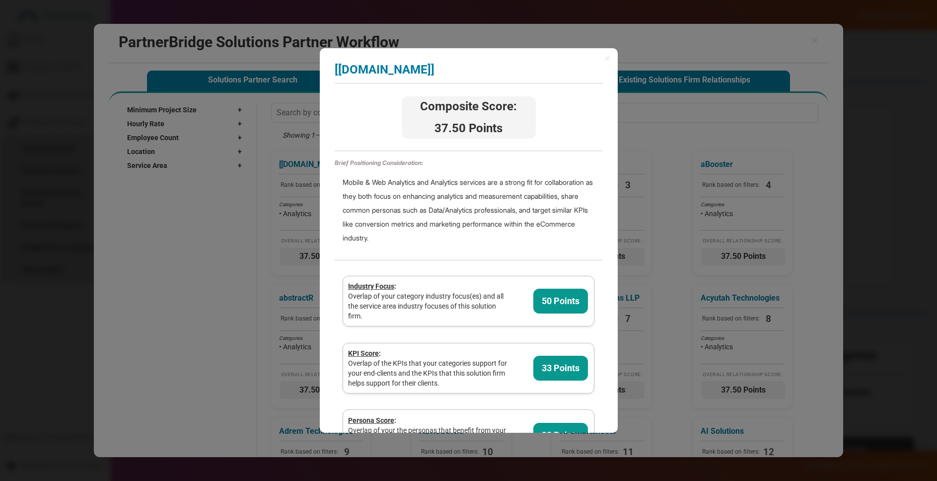
drag, startPoint x: 615, startPoint y: 40, endPoint x: 617, endPoint y: 48, distance: 8.2
click at [617, 48] on div "× [nn.partners] Analyzing partner score... Composite Score: 37.50 Points Brief …" at bounding box center [468, 240] width 937 height 481
click at [608, 55] on span "×" at bounding box center [607, 58] width 5 height 10
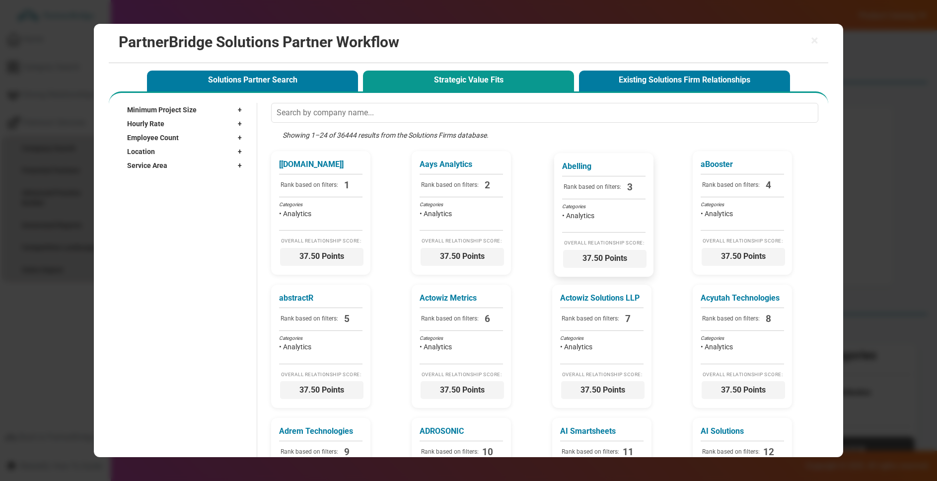
click at [614, 144] on div "Showing 1–24 of 36444 results from the Solutions Firms database." at bounding box center [547, 140] width 552 height 21
click at [188, 121] on div "Hourly Rate +" at bounding box center [187, 124] width 120 height 14
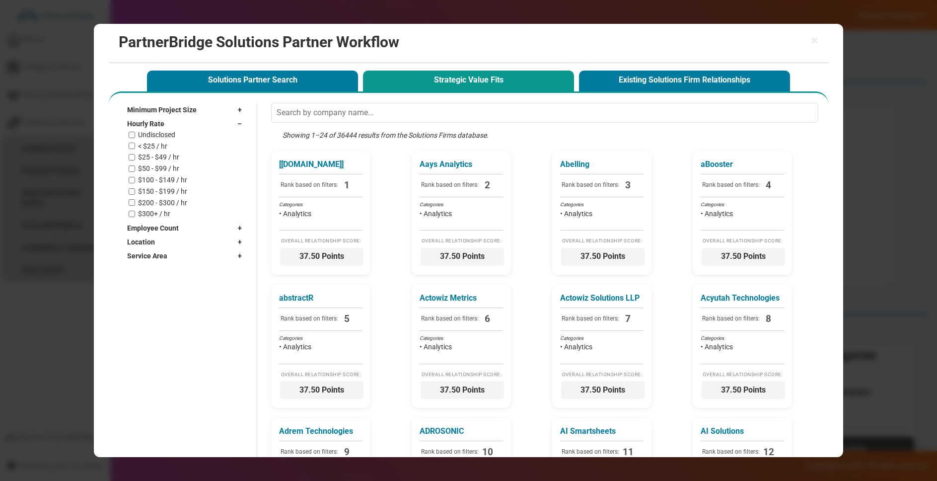
drag, startPoint x: 174, startPoint y: 146, endPoint x: 168, endPoint y: 148, distance: 6.3
click at [174, 146] on div "< $25 / hr" at bounding box center [188, 146] width 118 height 8
click at [168, 148] on div "< $25 / hr" at bounding box center [188, 146] width 118 height 8
click at [165, 147] on label "< $25 / hr" at bounding box center [152, 146] width 29 height 8
click at [135, 147] on input "< $25 / hr" at bounding box center [132, 146] width 6 height 6
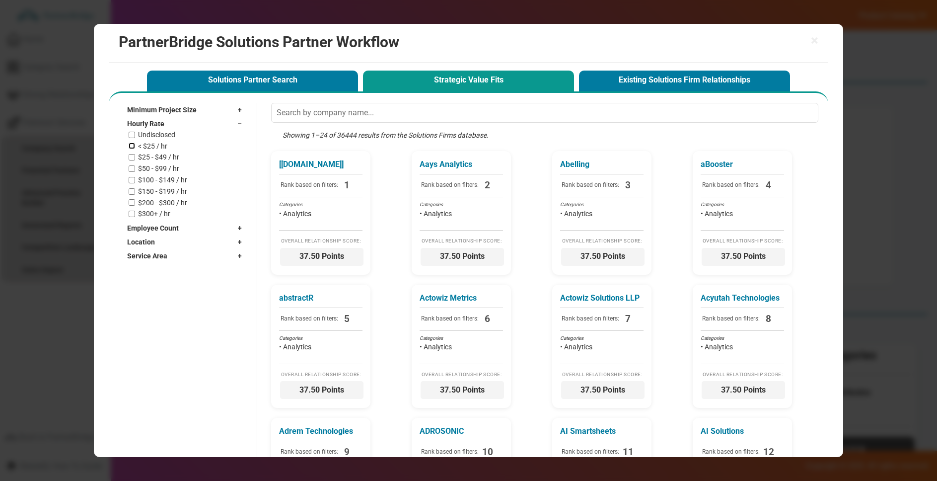
checkbox input "true"
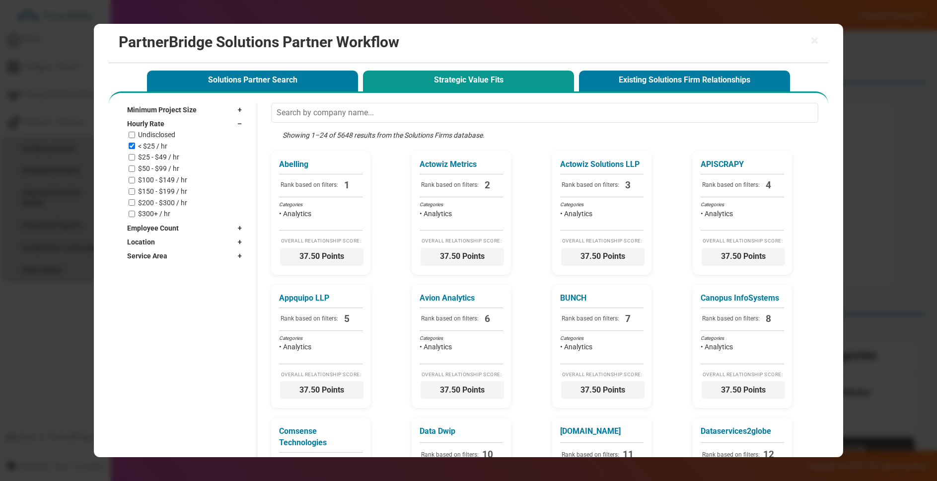
click at [166, 153] on label "$25 - $49 / hr" at bounding box center [158, 157] width 41 height 8
click at [135, 154] on input "$25 - $49 / hr" at bounding box center [132, 157] width 6 height 6
checkbox input "true"
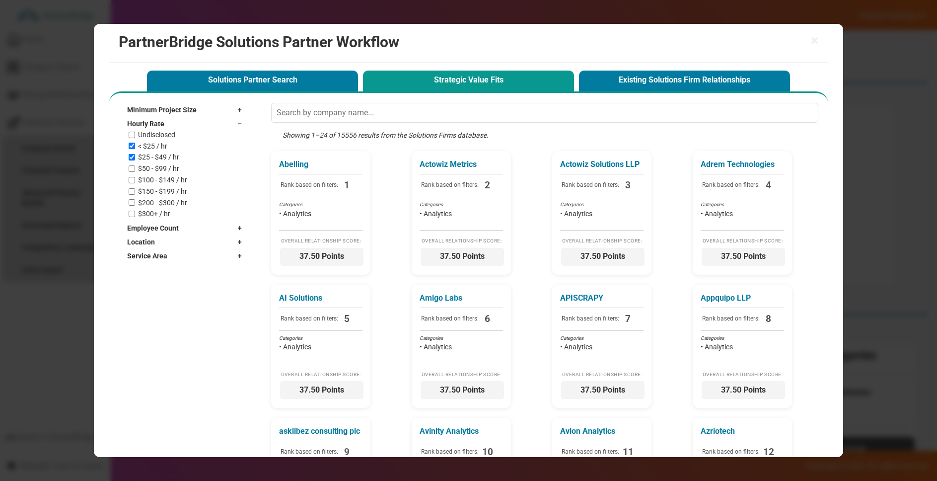
click at [177, 126] on div "Hourly Rate –" at bounding box center [187, 124] width 120 height 14
click at [174, 150] on div "Location +" at bounding box center [187, 152] width 120 height 14
click at [171, 167] on input "Atlant" at bounding box center [180, 165] width 107 height 15
click at [172, 166] on input "Atlant" at bounding box center [180, 165] width 107 height 15
click at [173, 166] on input "Atlant" at bounding box center [180, 165] width 107 height 15
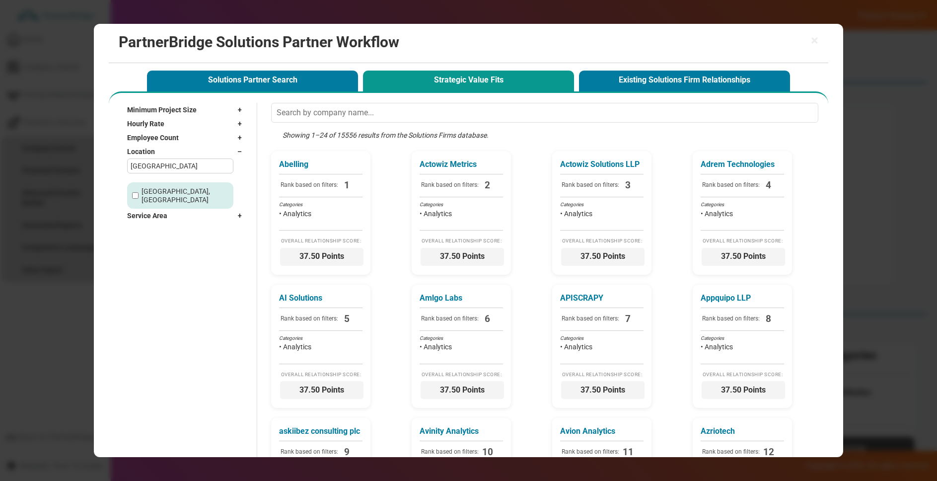
type input "[GEOGRAPHIC_DATA]"
click at [160, 188] on label "Atlanta, GA" at bounding box center [185, 195] width 87 height 17
click at [139, 192] on input "Atlanta, GA" at bounding box center [135, 195] width 6 height 6
checkbox input "true"
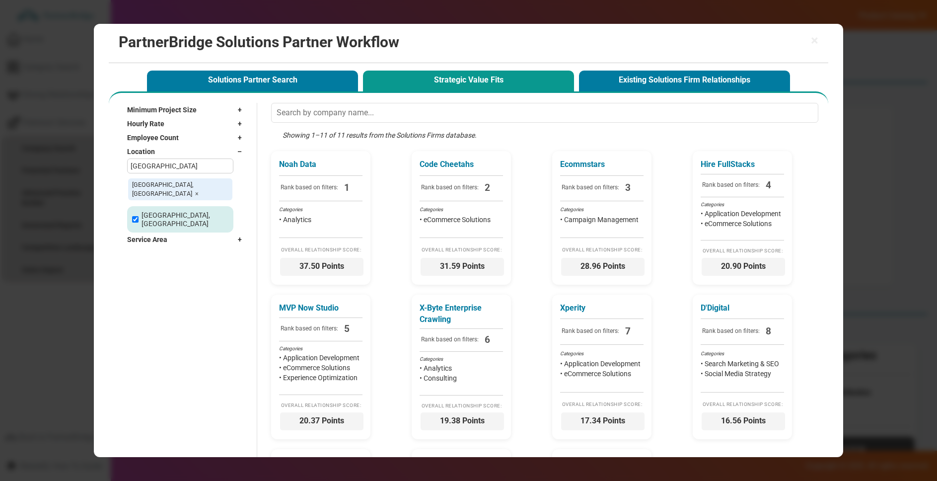
click at [237, 145] on div "Location –" at bounding box center [187, 152] width 120 height 14
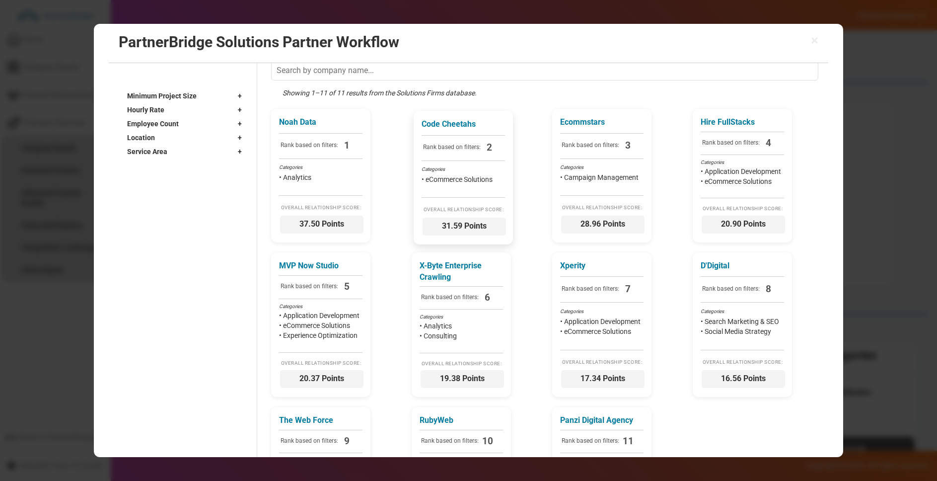
scroll to position [48, 0]
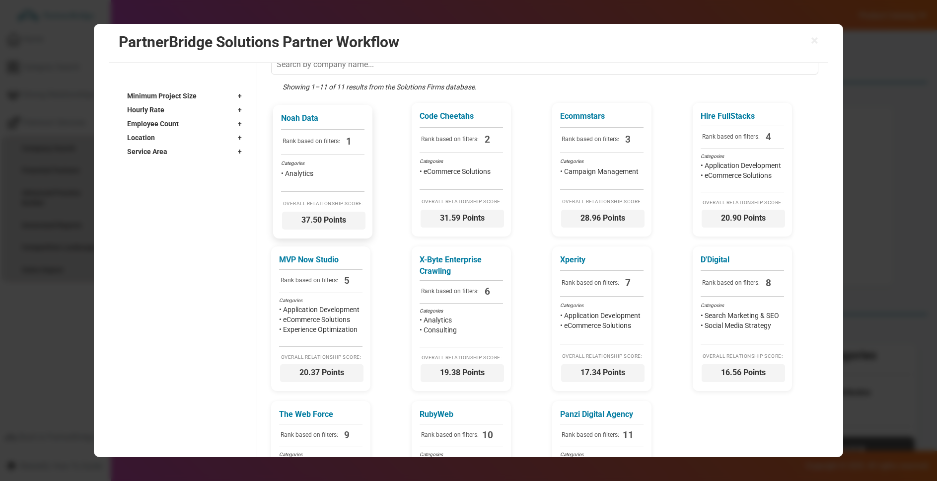
click at [351, 162] on div "Categories" at bounding box center [322, 163] width 83 height 7
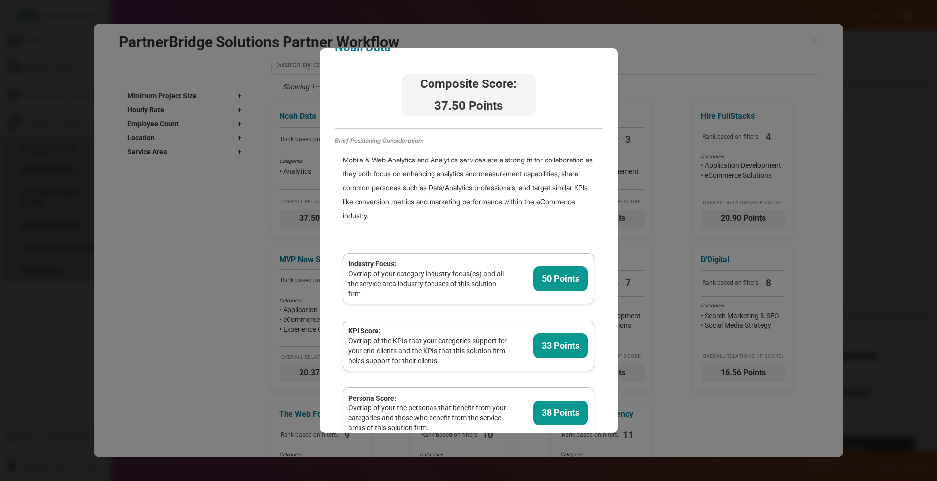
scroll to position [4, 0]
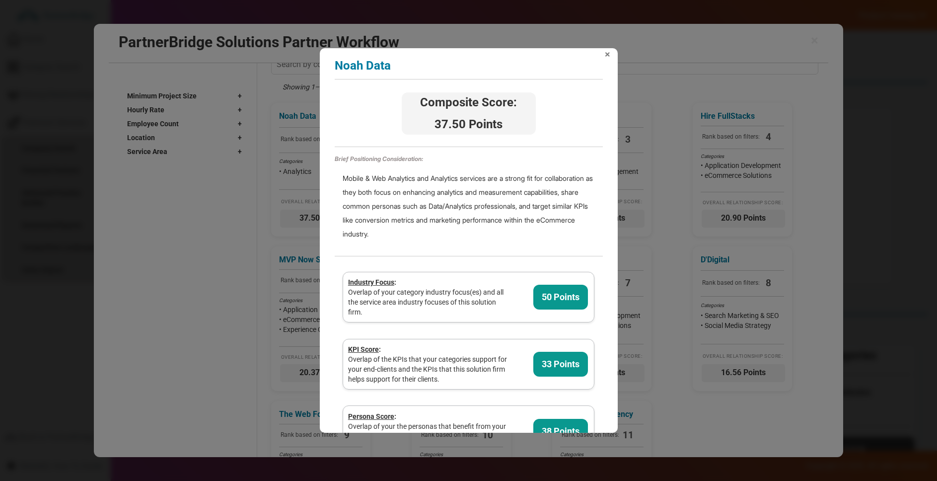
click at [605, 55] on span "×" at bounding box center [607, 54] width 5 height 10
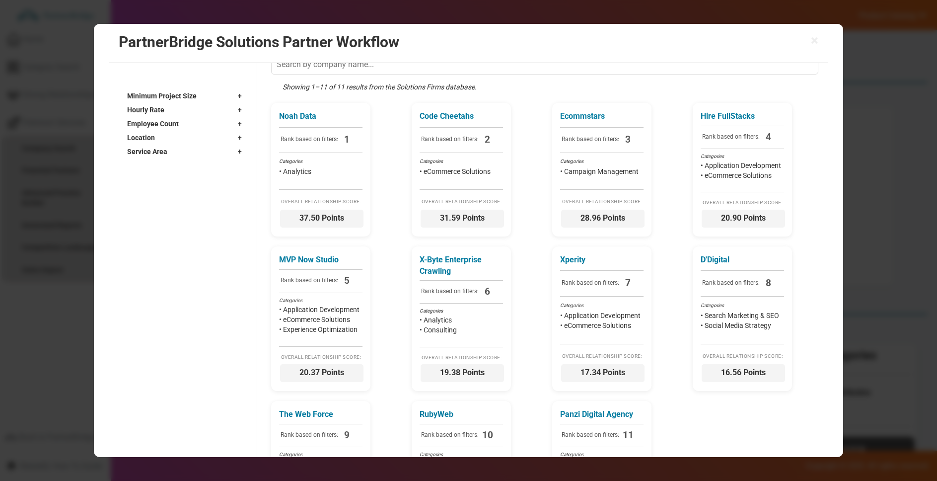
click at [605, 96] on div "Showing 1–11 of 11 results from the Solutions Firms database." at bounding box center [547, 92] width 552 height 21
drag, startPoint x: 813, startPoint y: 42, endPoint x: 805, endPoint y: 41, distance: 8.0
click at [812, 41] on span "×" at bounding box center [814, 41] width 7 height 14
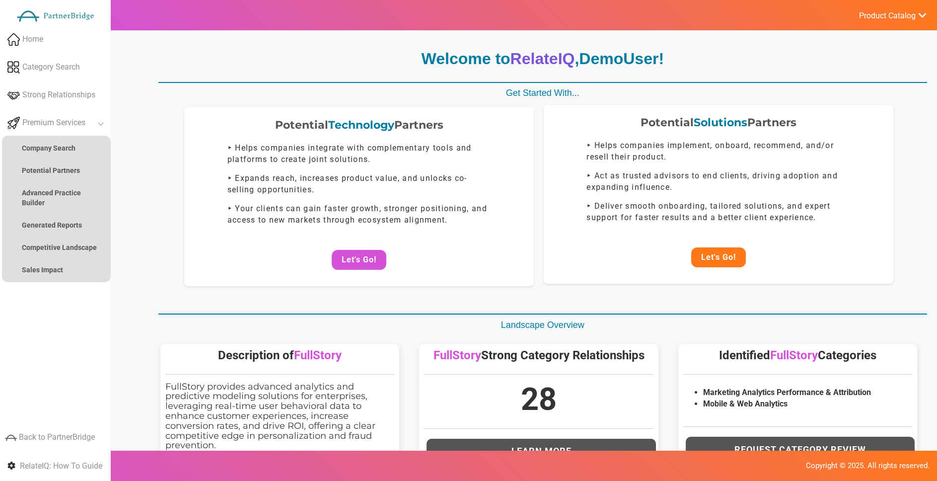
drag, startPoint x: 693, startPoint y: 255, endPoint x: 701, endPoint y: 254, distance: 8.1
click at [693, 255] on button "Let's Go!" at bounding box center [718, 260] width 55 height 20
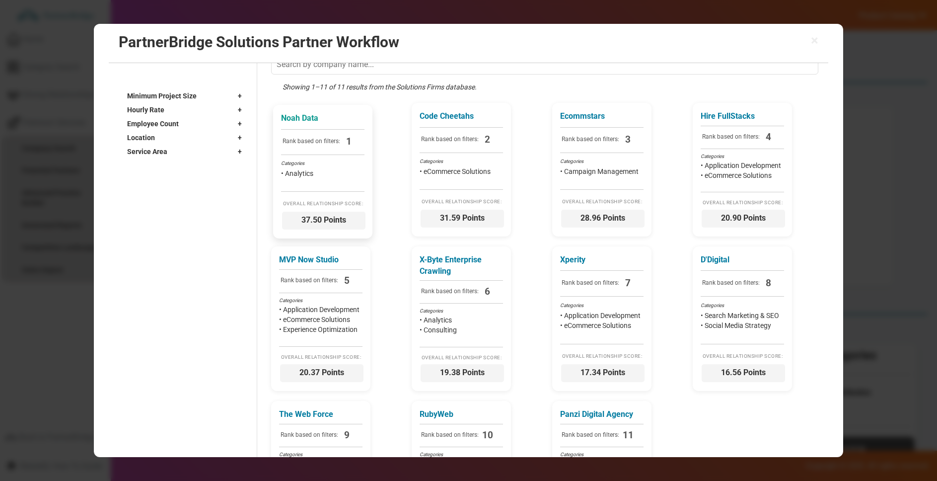
click at [357, 118] on div "Noah Data Rank based on filters: 1 Categories • Analytics Overall Relationship …" at bounding box center [322, 171] width 99 height 133
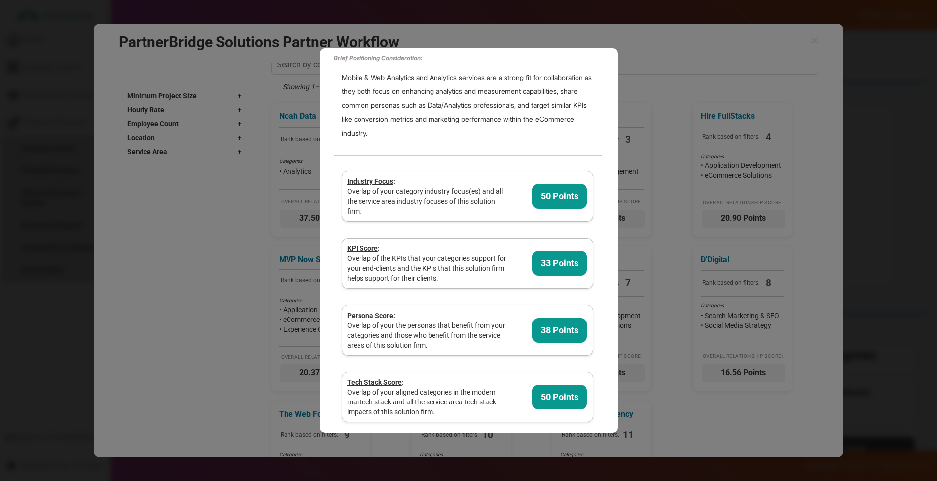
scroll to position [0, 1]
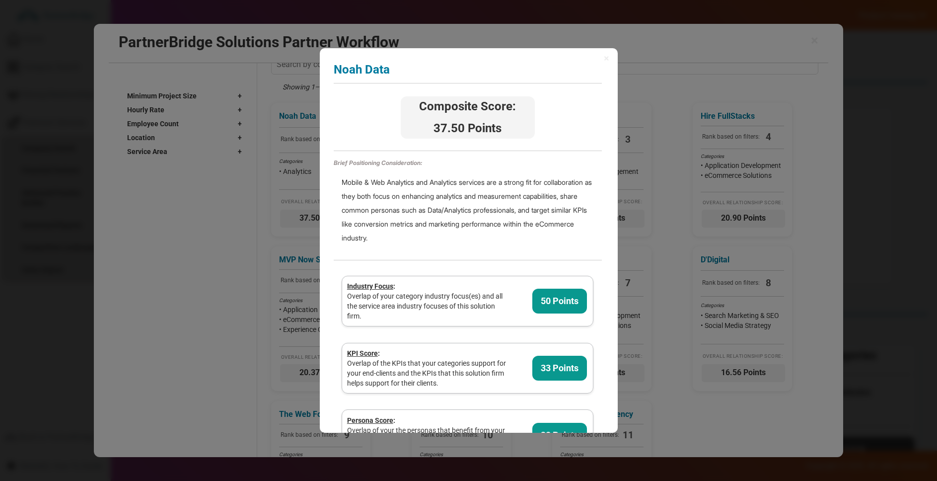
click at [609, 57] on div "× Noah Data Analyzing partner score... Composite Score: 37.50 Points Brief Posi…" at bounding box center [469, 240] width 298 height 384
click at [606, 59] on span "×" at bounding box center [606, 58] width 5 height 10
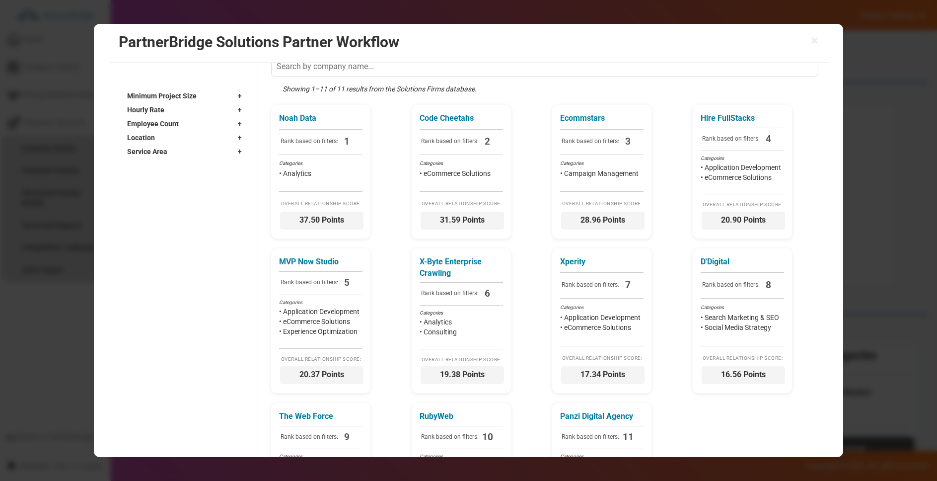
scroll to position [49, 0]
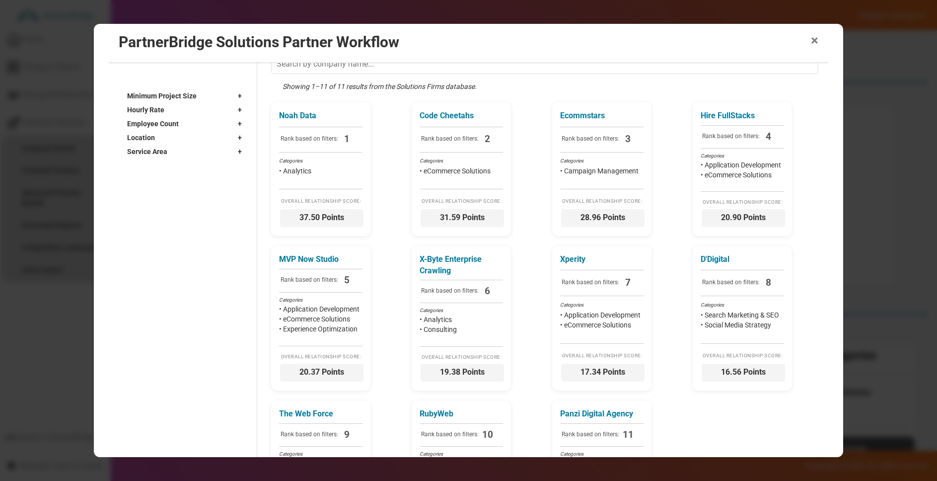
click at [814, 38] on span "×" at bounding box center [814, 41] width 7 height 14
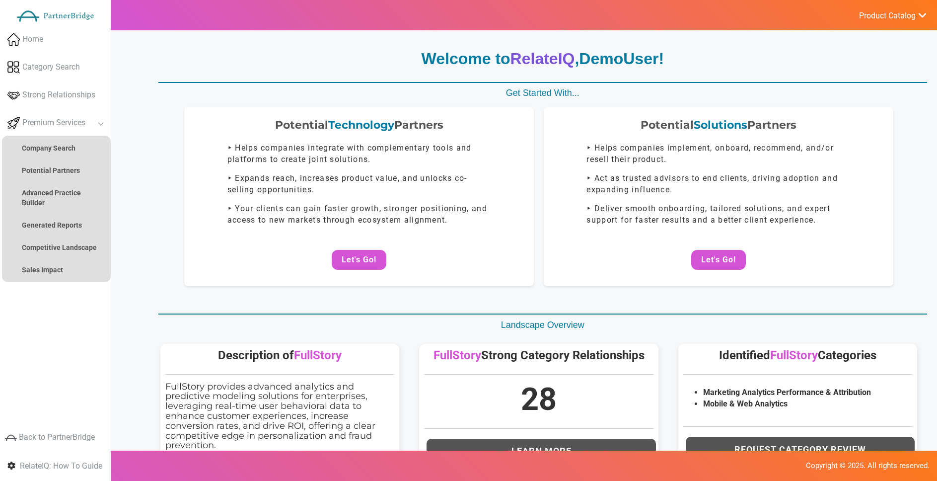
click at [912, 18] on span "Product Catalog" at bounding box center [887, 16] width 57 height 10
click at [875, 70] on span "Precision Insights - Launch" at bounding box center [867, 66] width 83 height 8
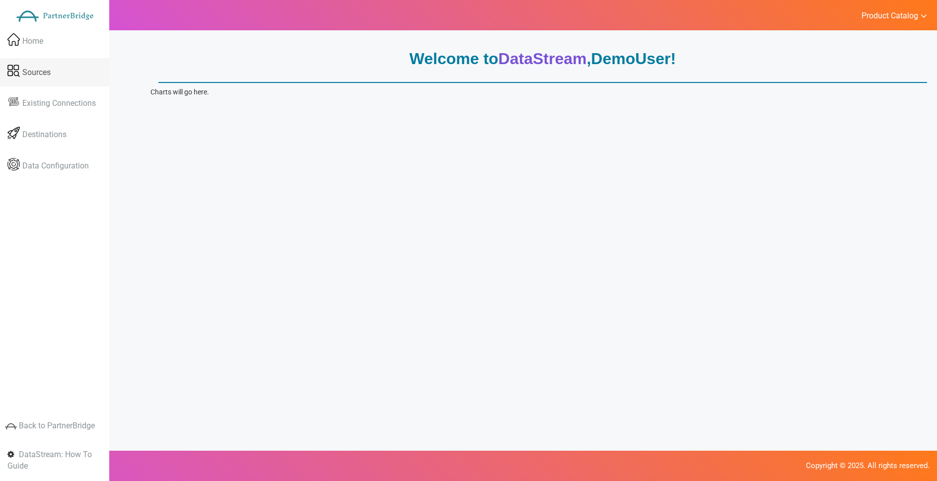
click at [76, 66] on link "Sources" at bounding box center [54, 72] width 109 height 29
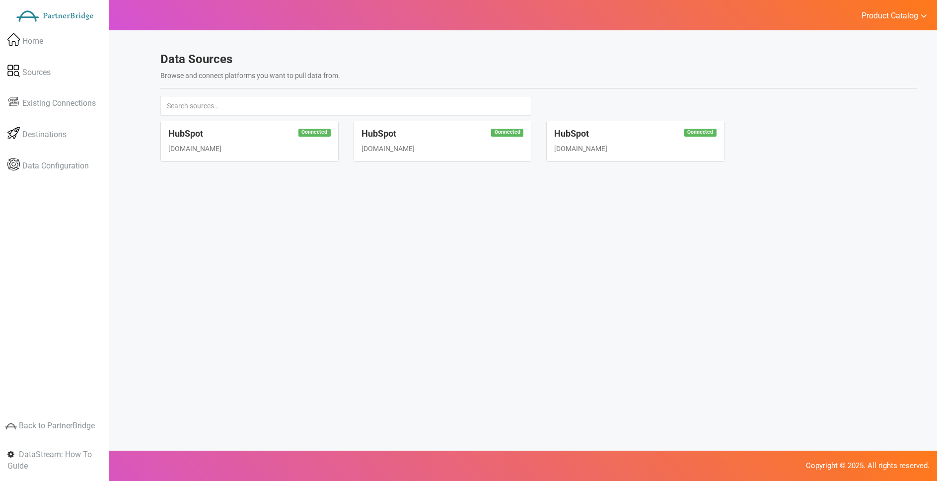
click at [297, 138] on h4 "HubSpot" at bounding box center [249, 134] width 162 height 10
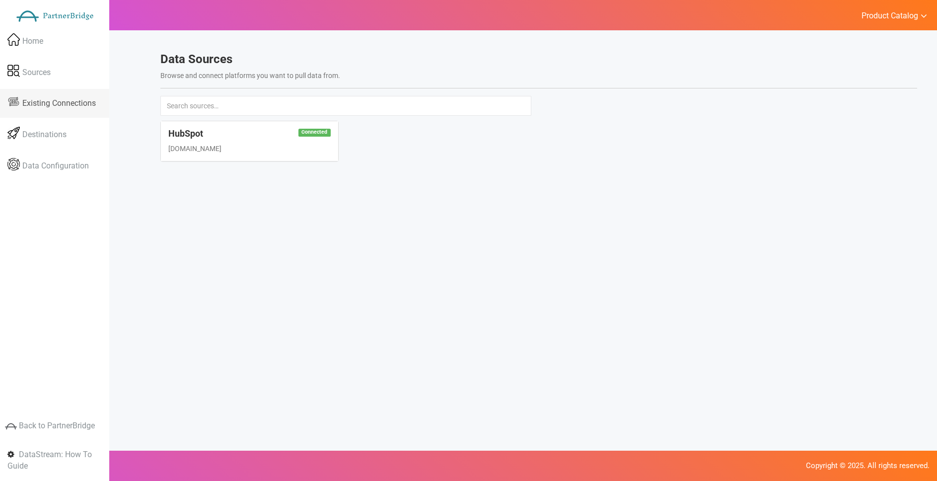
click at [50, 98] on span "Existing Connections" at bounding box center [59, 103] width 74 height 11
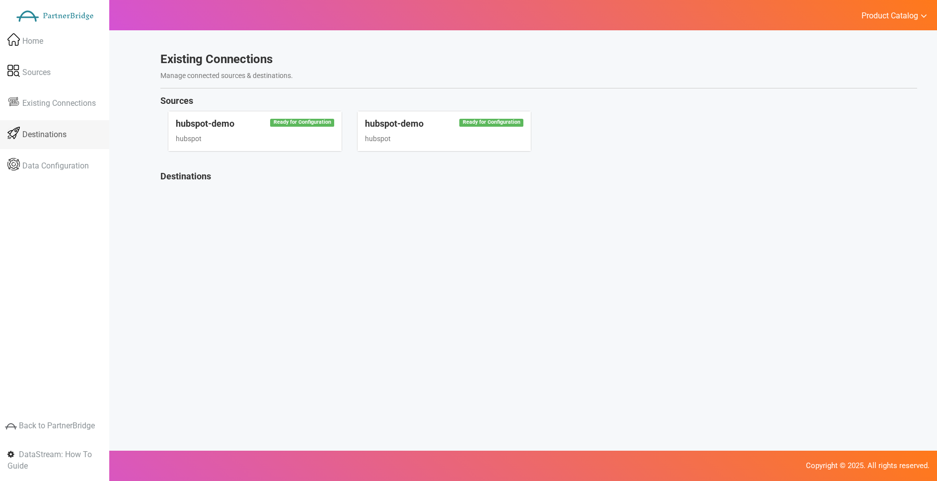
click at [74, 128] on link "Destinations" at bounding box center [54, 134] width 109 height 29
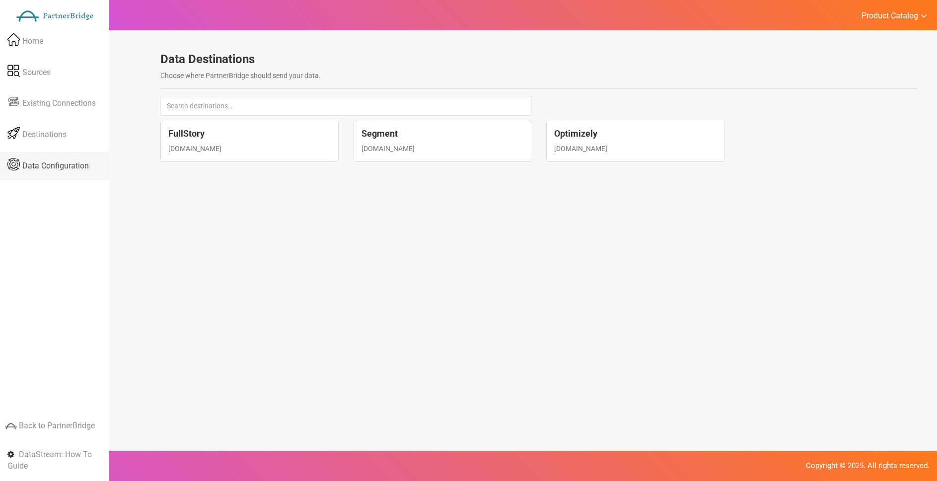
click at [50, 160] on span "Data Configuration" at bounding box center [55, 165] width 67 height 11
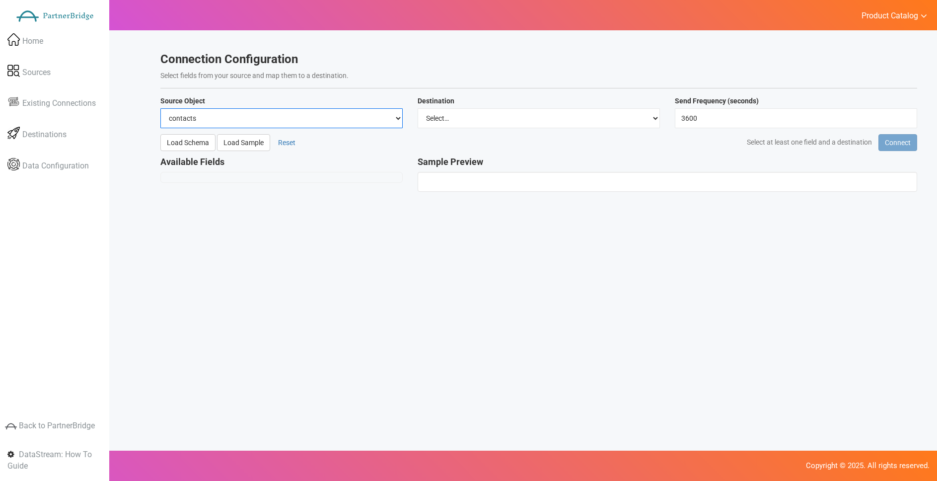
click at [230, 125] on select "contacts deals companies" at bounding box center [281, 118] width 242 height 20
click at [450, 117] on select "Select… FullStory Segment Optimizely" at bounding box center [539, 118] width 242 height 20
click at [181, 147] on button "Load Schema" at bounding box center [187, 142] width 55 height 17
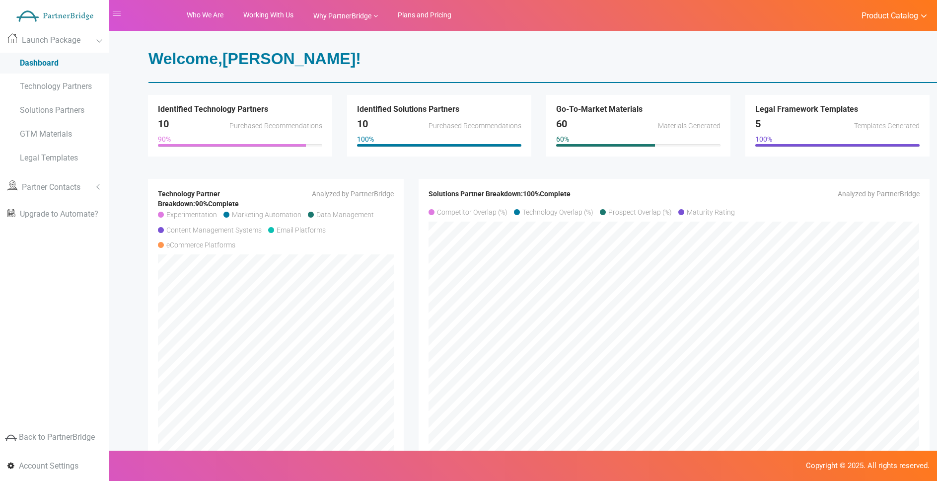
scroll to position [6, 0]
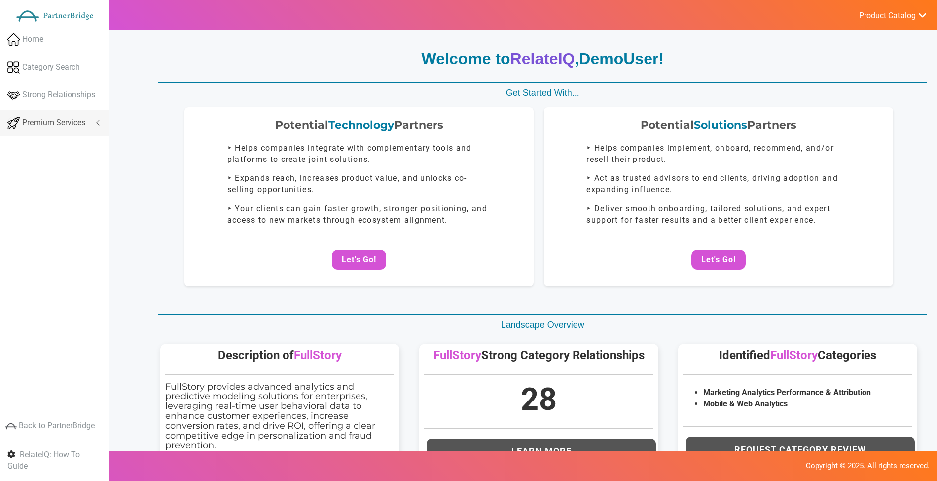
click at [76, 125] on span "Premium Services" at bounding box center [53, 122] width 63 height 11
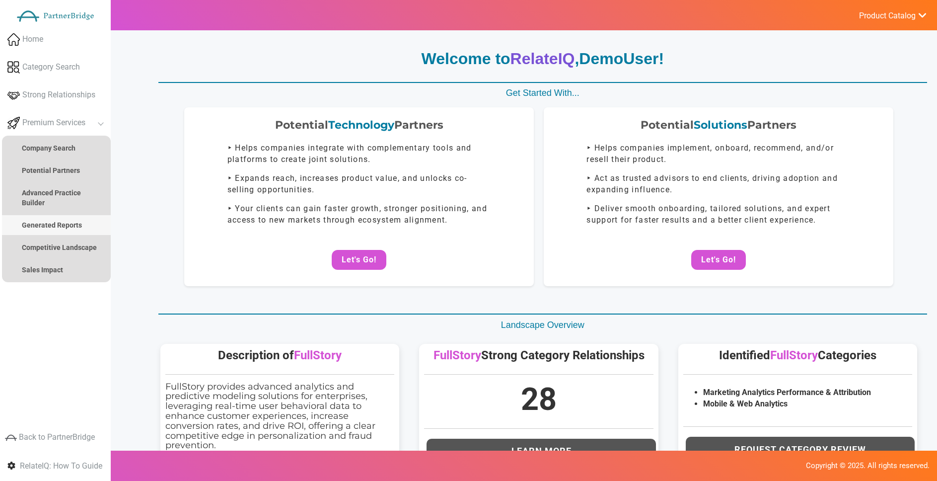
click at [77, 215] on link "Generated Reports" at bounding box center [56, 225] width 109 height 20
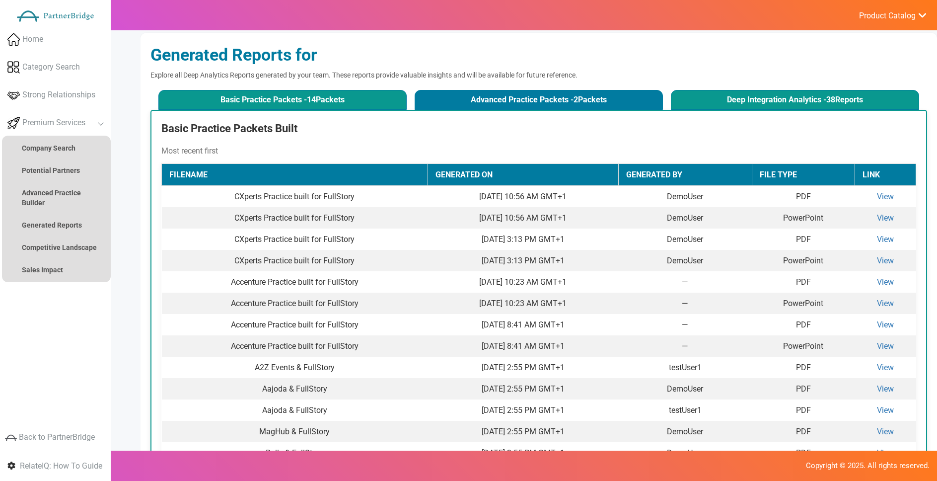
click at [760, 104] on button "Deep Integration Analytics - 38 Reports" at bounding box center [795, 100] width 248 height 20
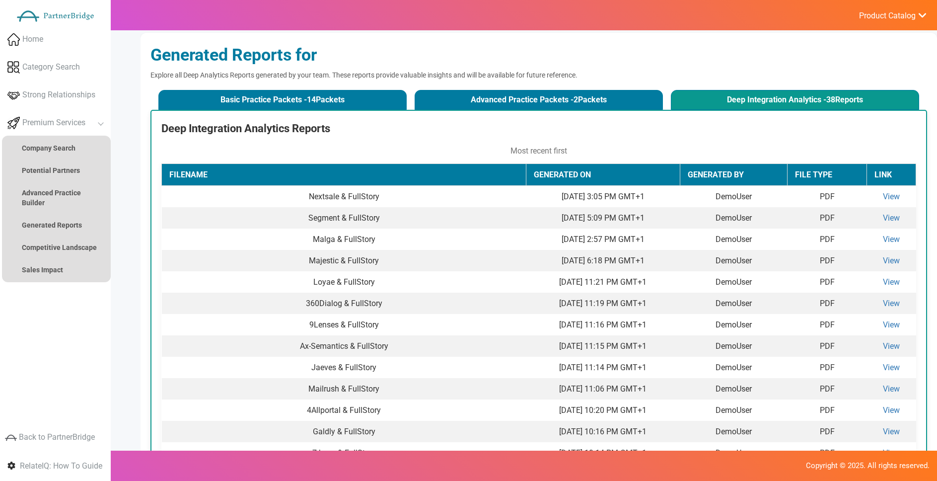
click at [902, 261] on td "View" at bounding box center [891, 260] width 49 height 21
click at [892, 263] on link "View" at bounding box center [891, 260] width 17 height 9
click at [474, 95] on button "Advanced Practice Packets - 2 Packets" at bounding box center [539, 100] width 248 height 20
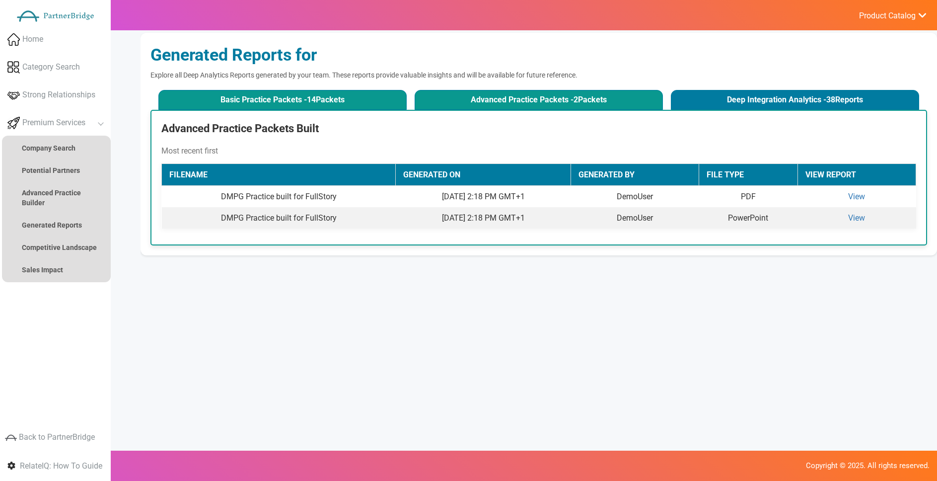
click at [380, 92] on button "Basic Practice Packets - 14 Packets" at bounding box center [282, 100] width 248 height 20
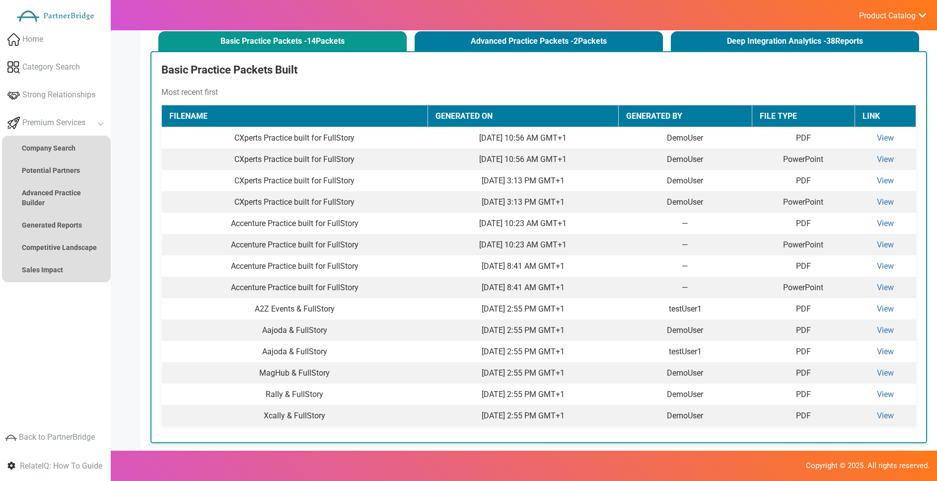
scroll to position [110, 0]
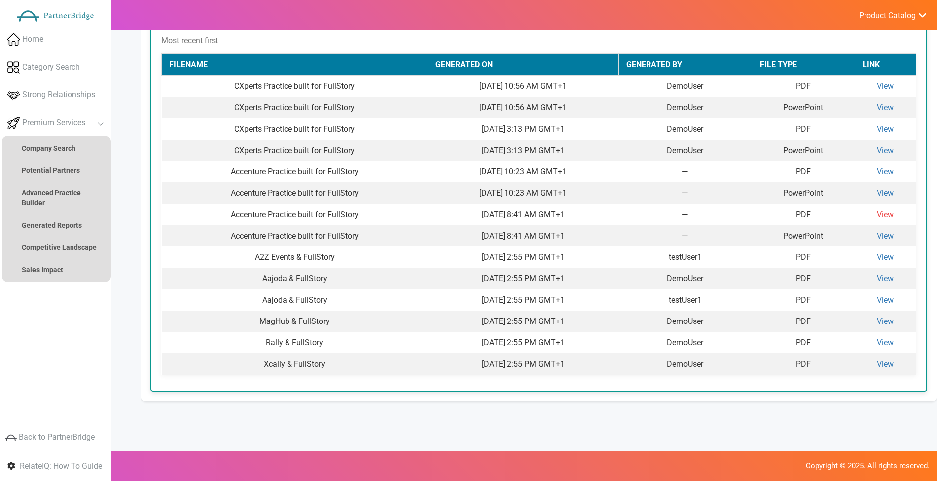
click at [889, 216] on link "View" at bounding box center [885, 214] width 17 height 9
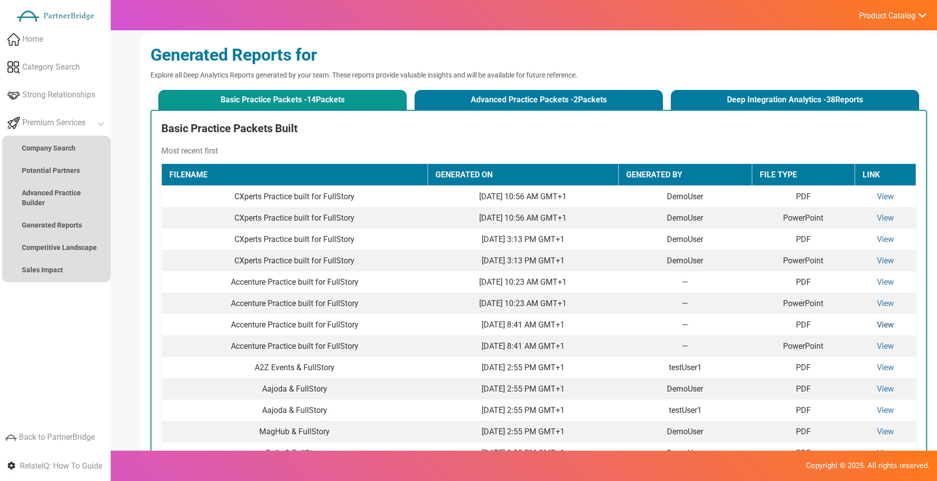
scroll to position [0, 0]
